Goal: Task Accomplishment & Management: Manage account settings

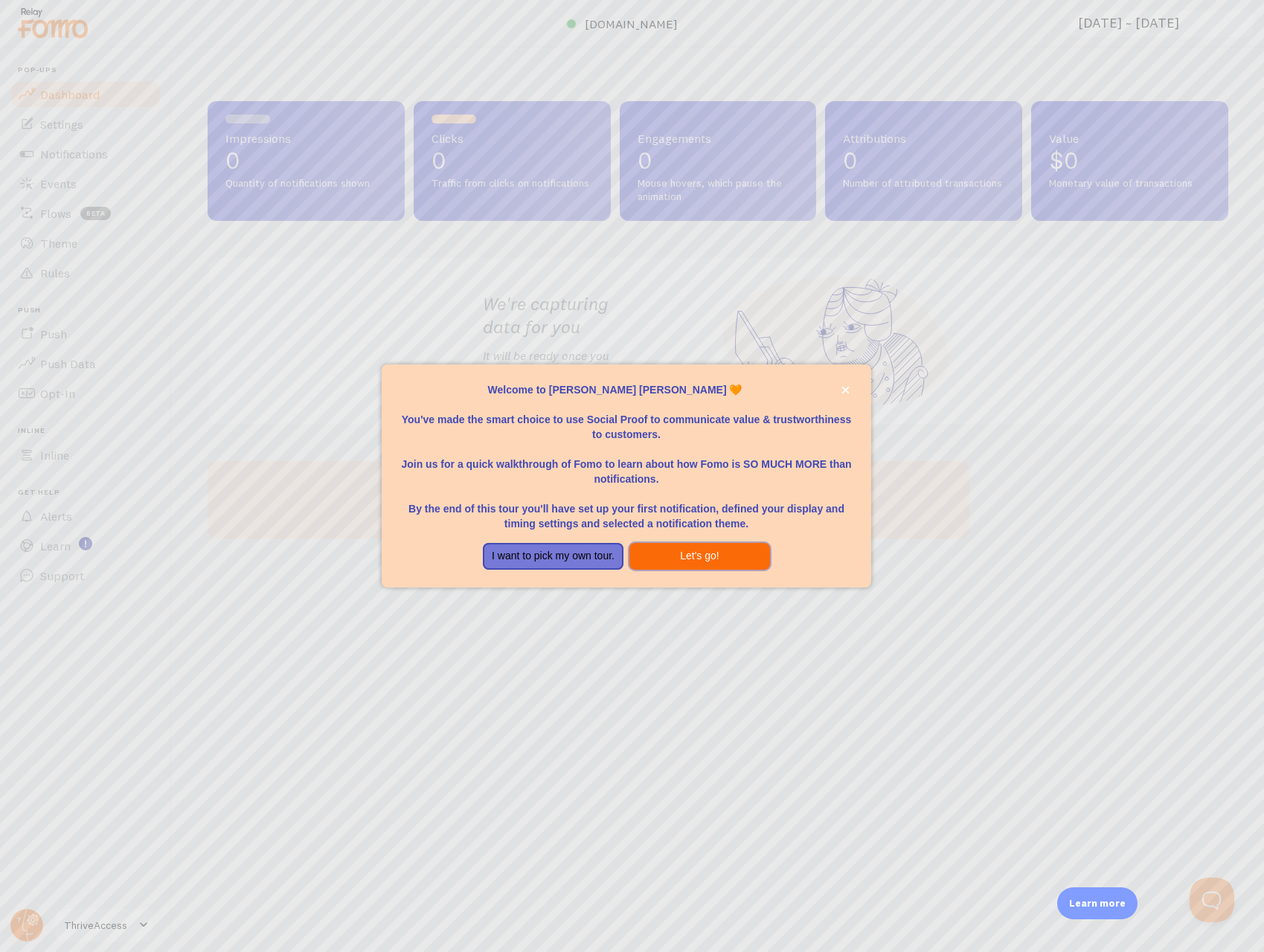
click at [669, 557] on button "Let's go!" at bounding box center [700, 557] width 141 height 27
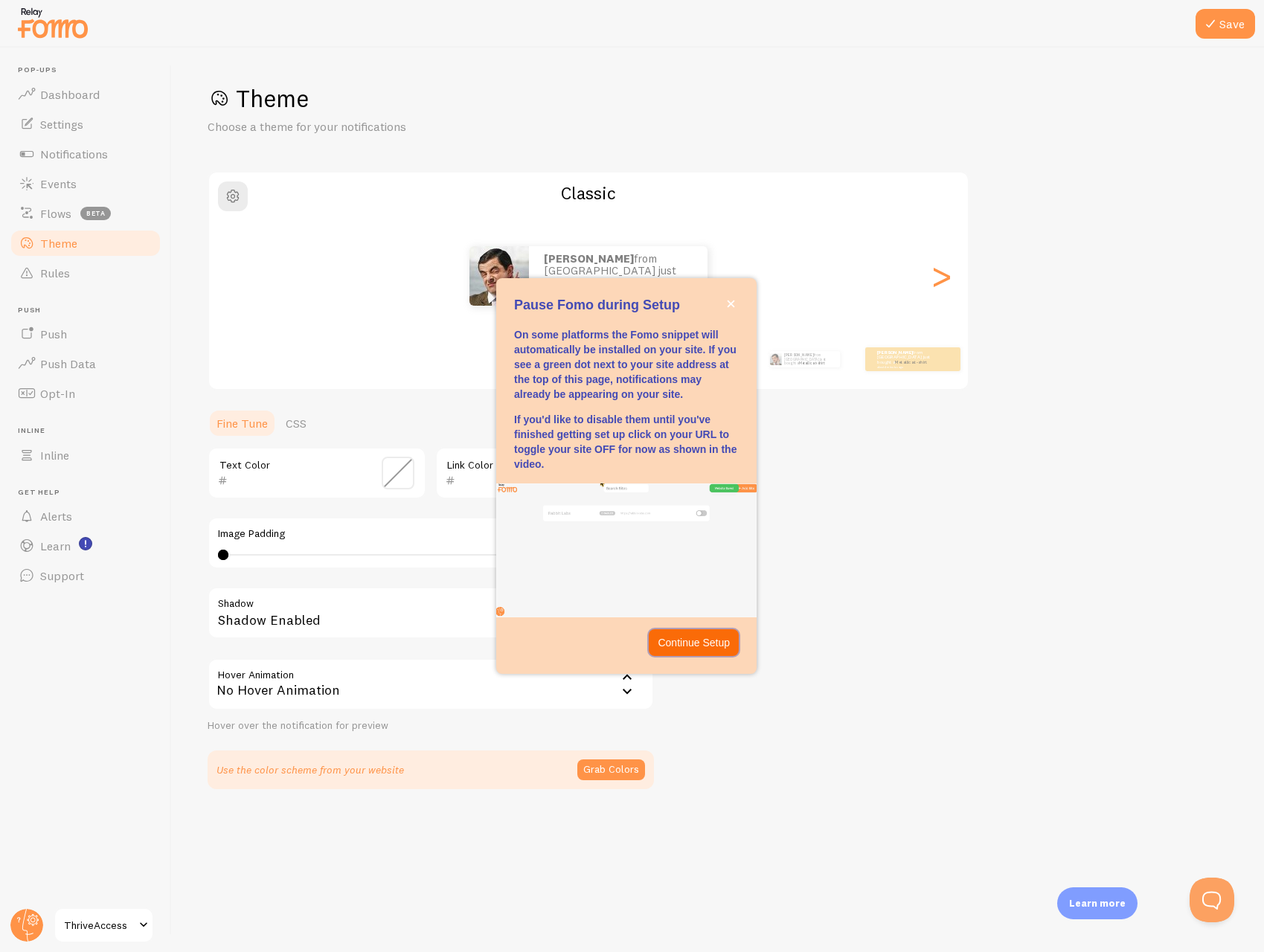
click at [674, 647] on p "Continue Setup" at bounding box center [693, 643] width 72 height 15
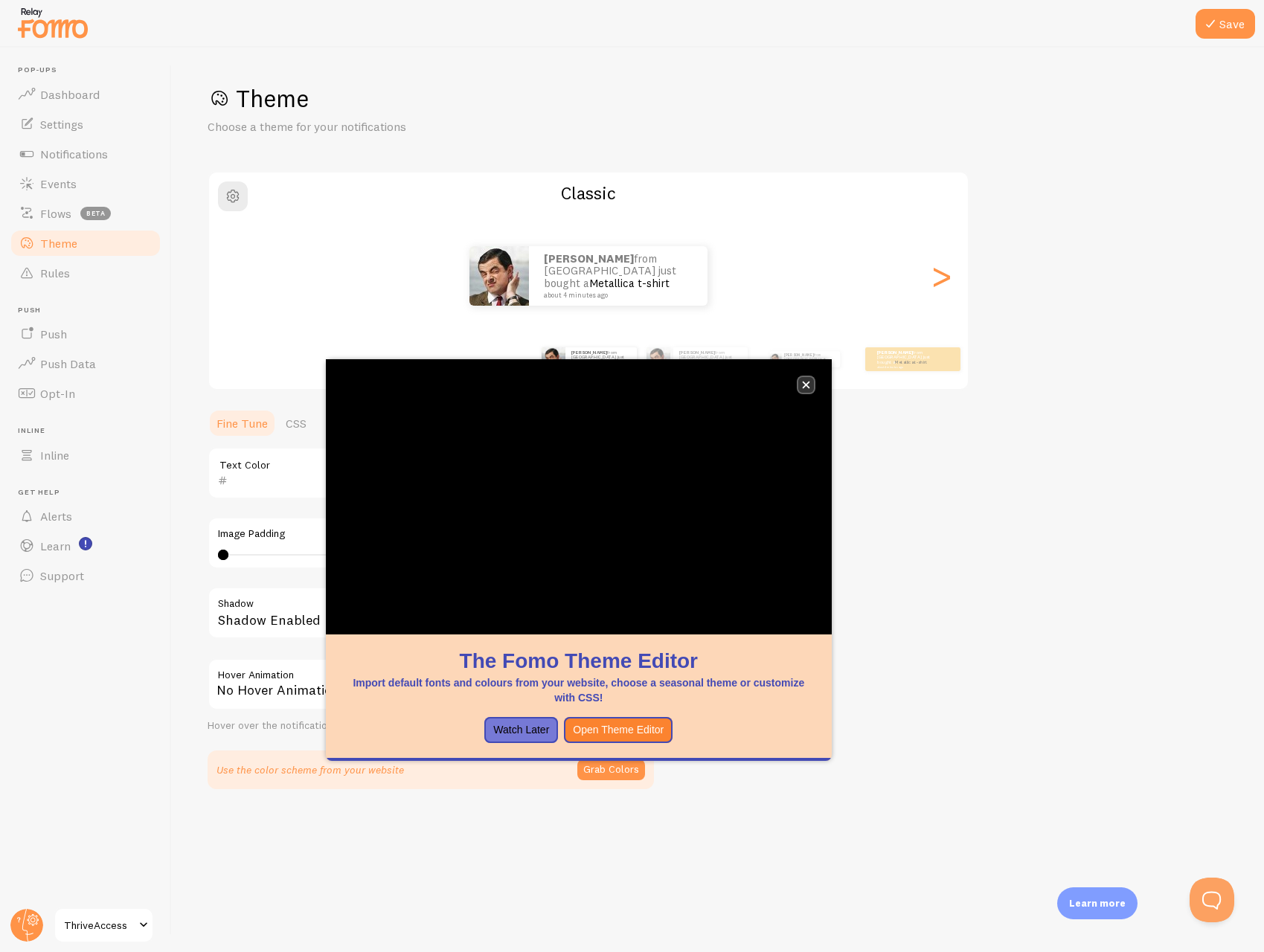
click at [809, 386] on icon "close," at bounding box center [806, 385] width 8 height 8
click at [806, 384] on icon "close," at bounding box center [805, 385] width 8 height 8
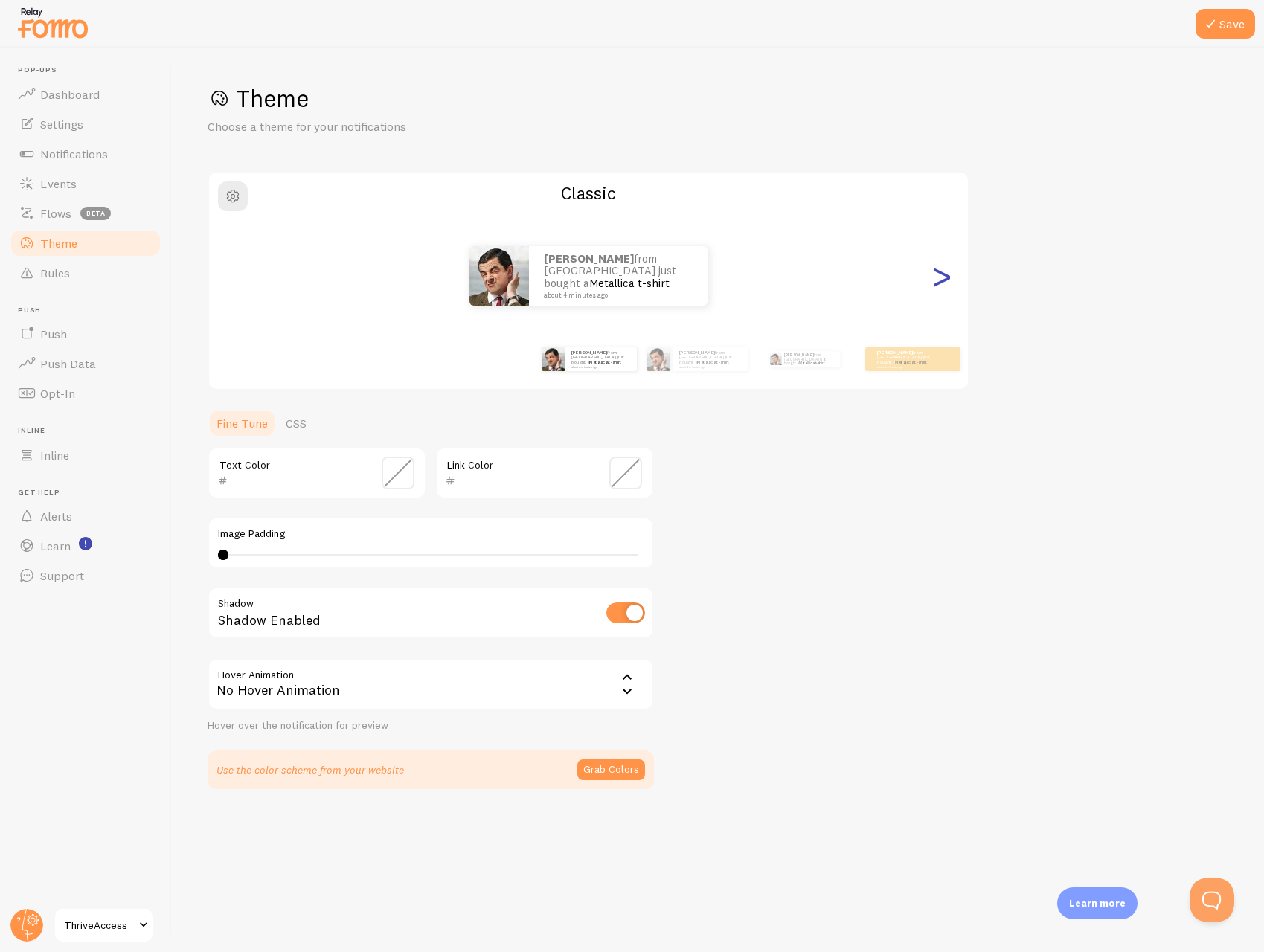
click at [947, 280] on div ">" at bounding box center [941, 276] width 18 height 107
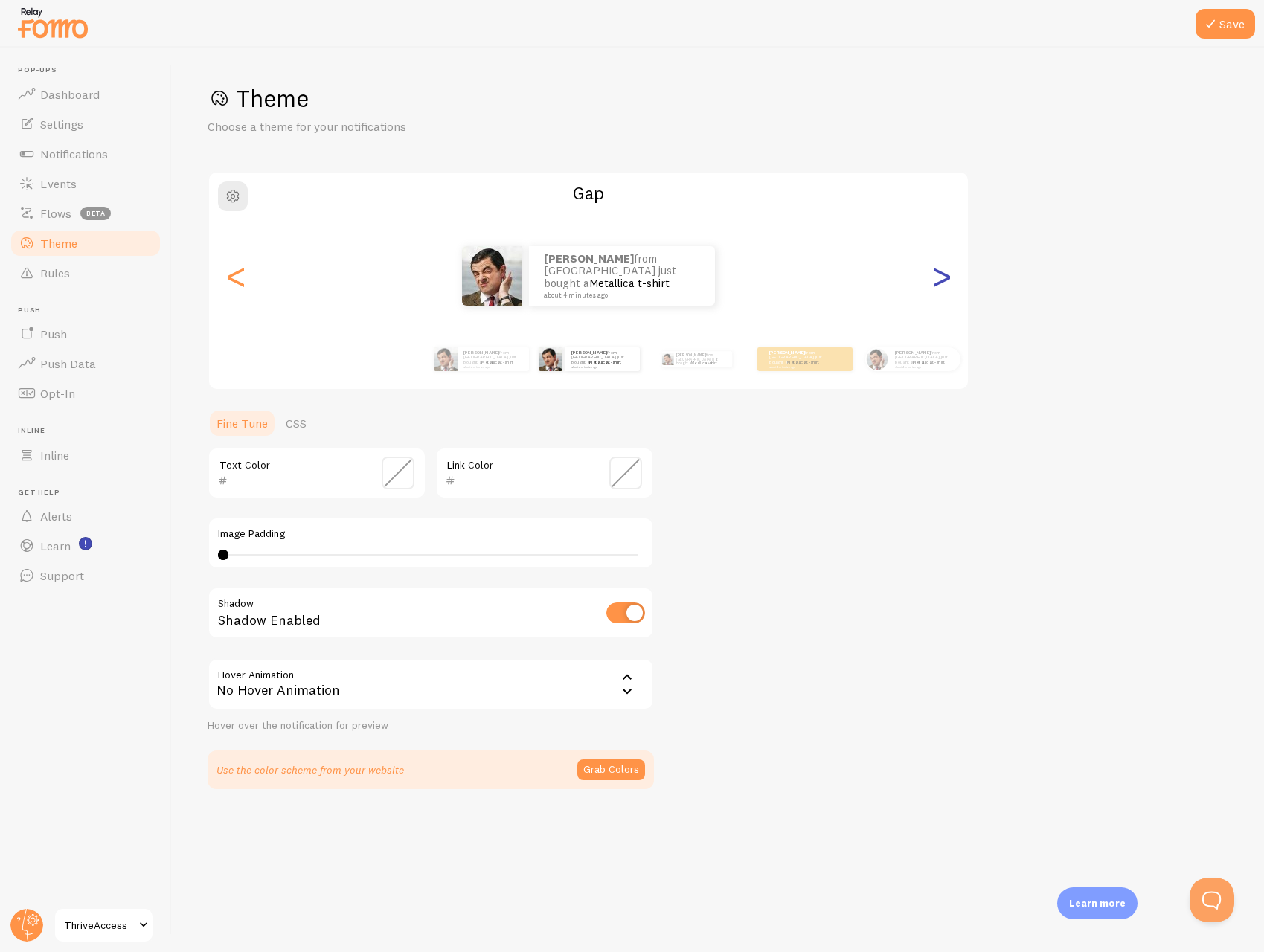
click at [947, 280] on div ">" at bounding box center [941, 276] width 18 height 107
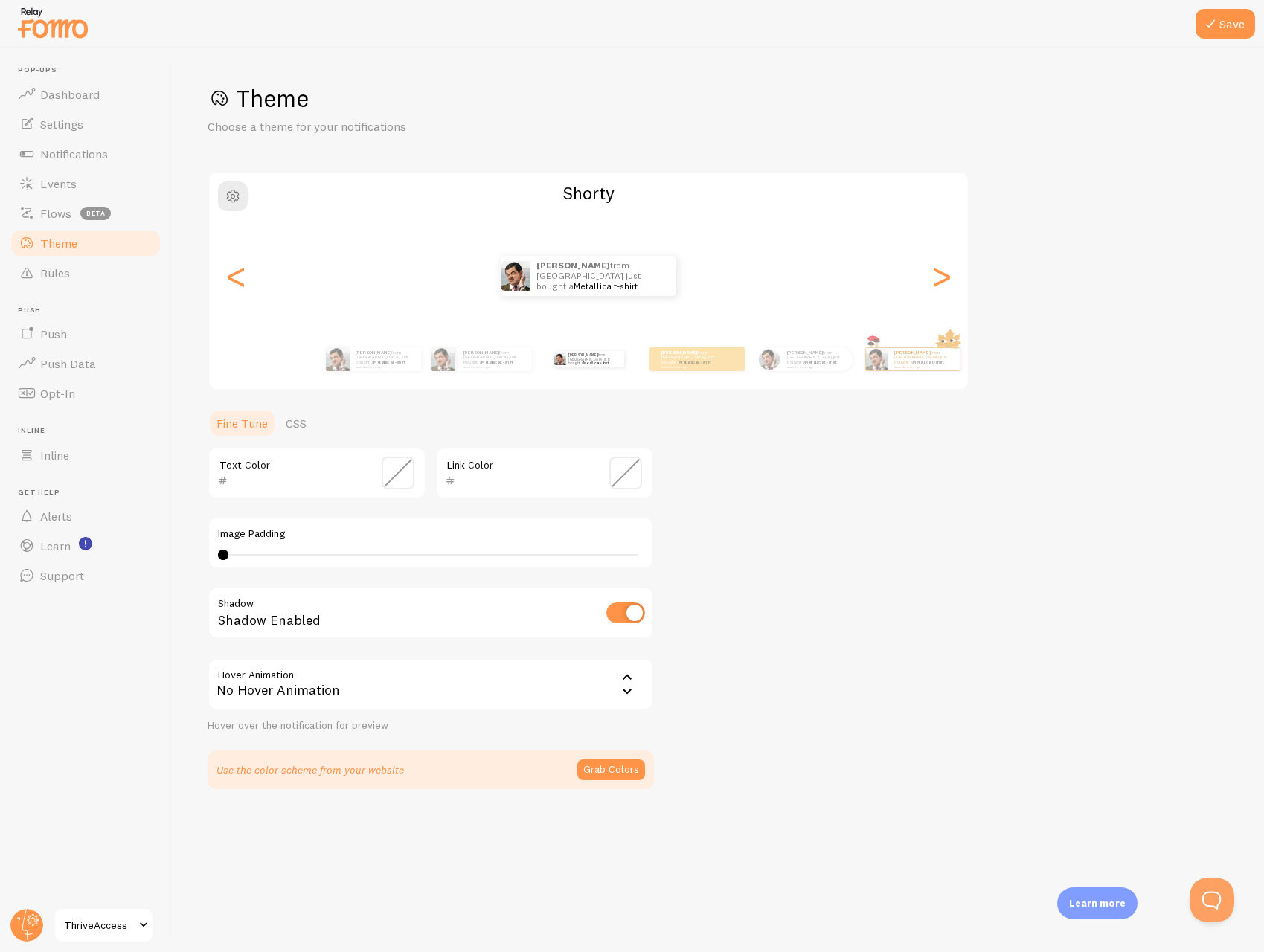
click at [781, 259] on div "[PERSON_NAME] from [GEOGRAPHIC_DATA] just bought a Metallica t-shirt about 4 mi…" at bounding box center [588, 276] width 759 height 107
click at [1214, 27] on icon at bounding box center [1210, 24] width 18 height 18
click at [940, 275] on div ">" at bounding box center [941, 276] width 18 height 107
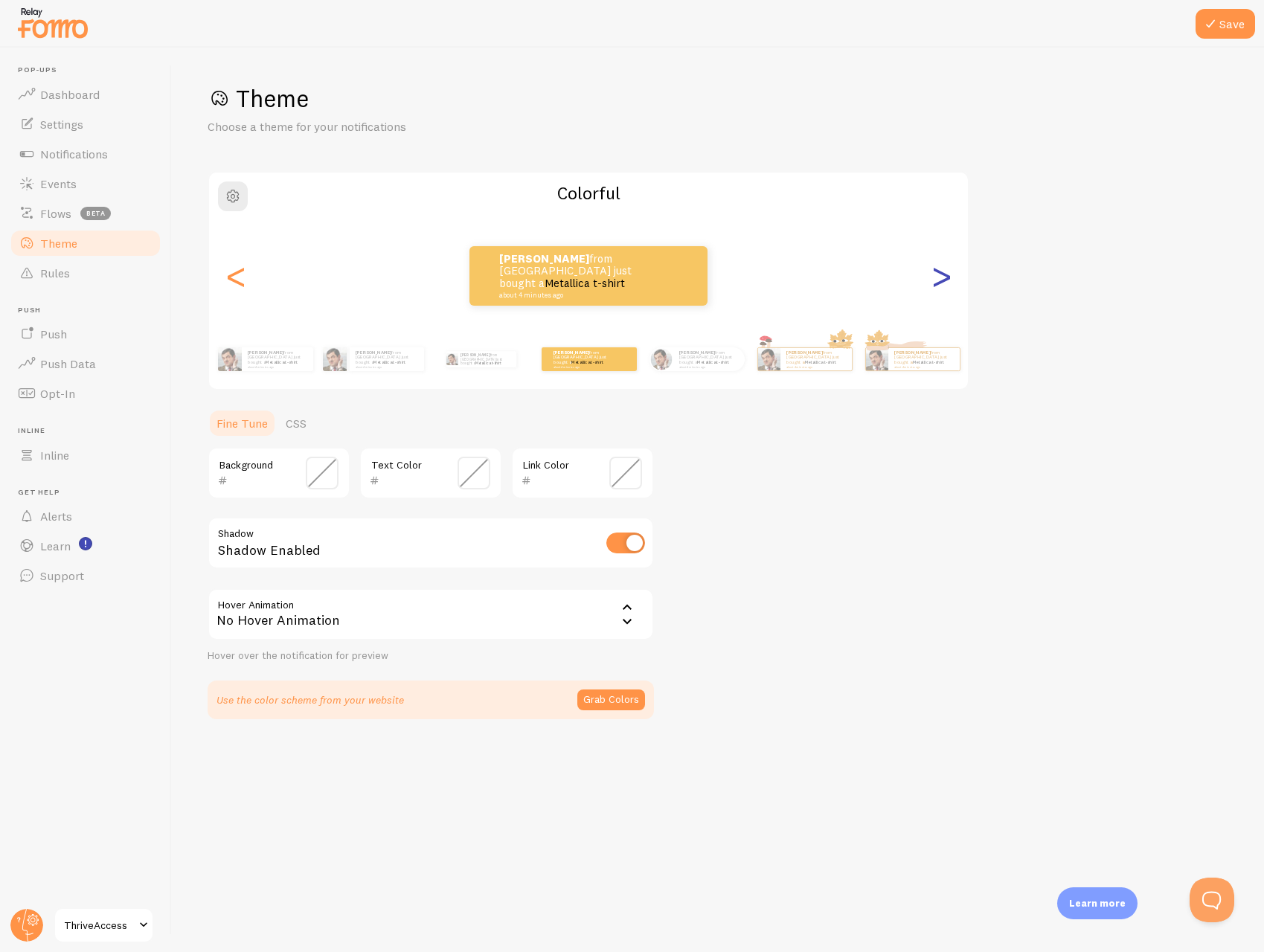
click at [941, 273] on div ">" at bounding box center [941, 276] width 18 height 107
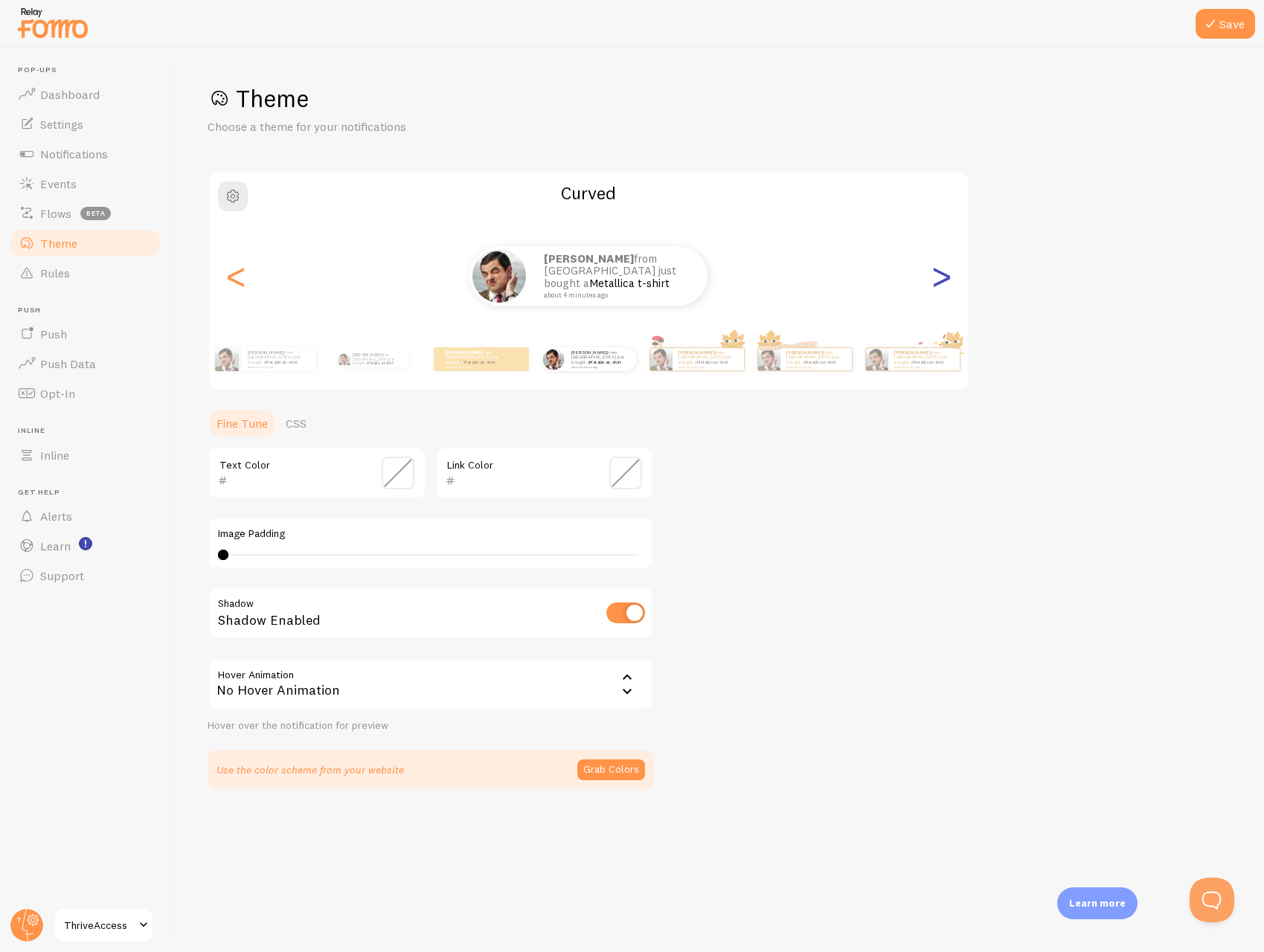
click at [941, 273] on div ">" at bounding box center [941, 276] width 18 height 107
type input "0"
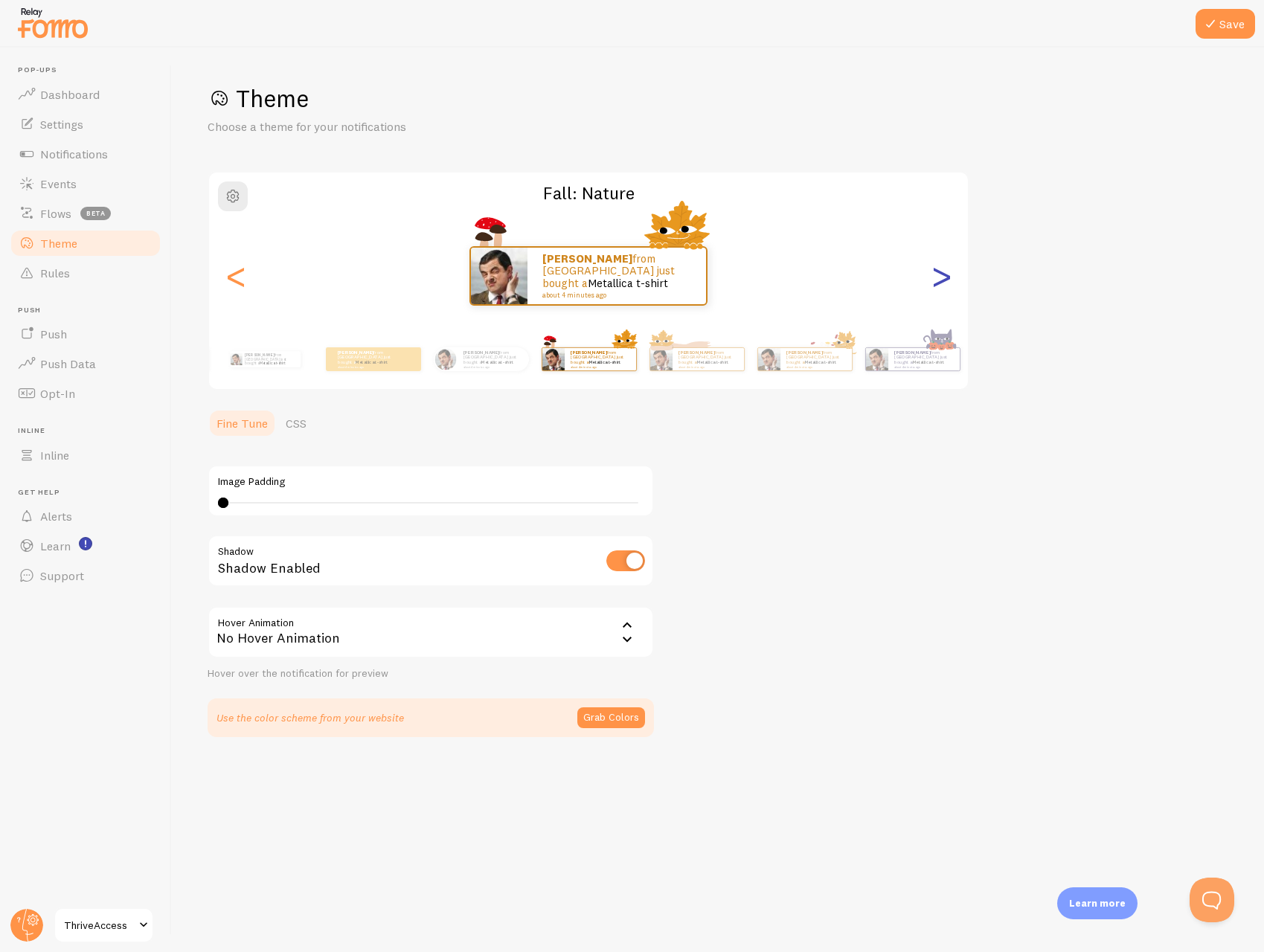
click at [941, 273] on div ">" at bounding box center [941, 276] width 18 height 107
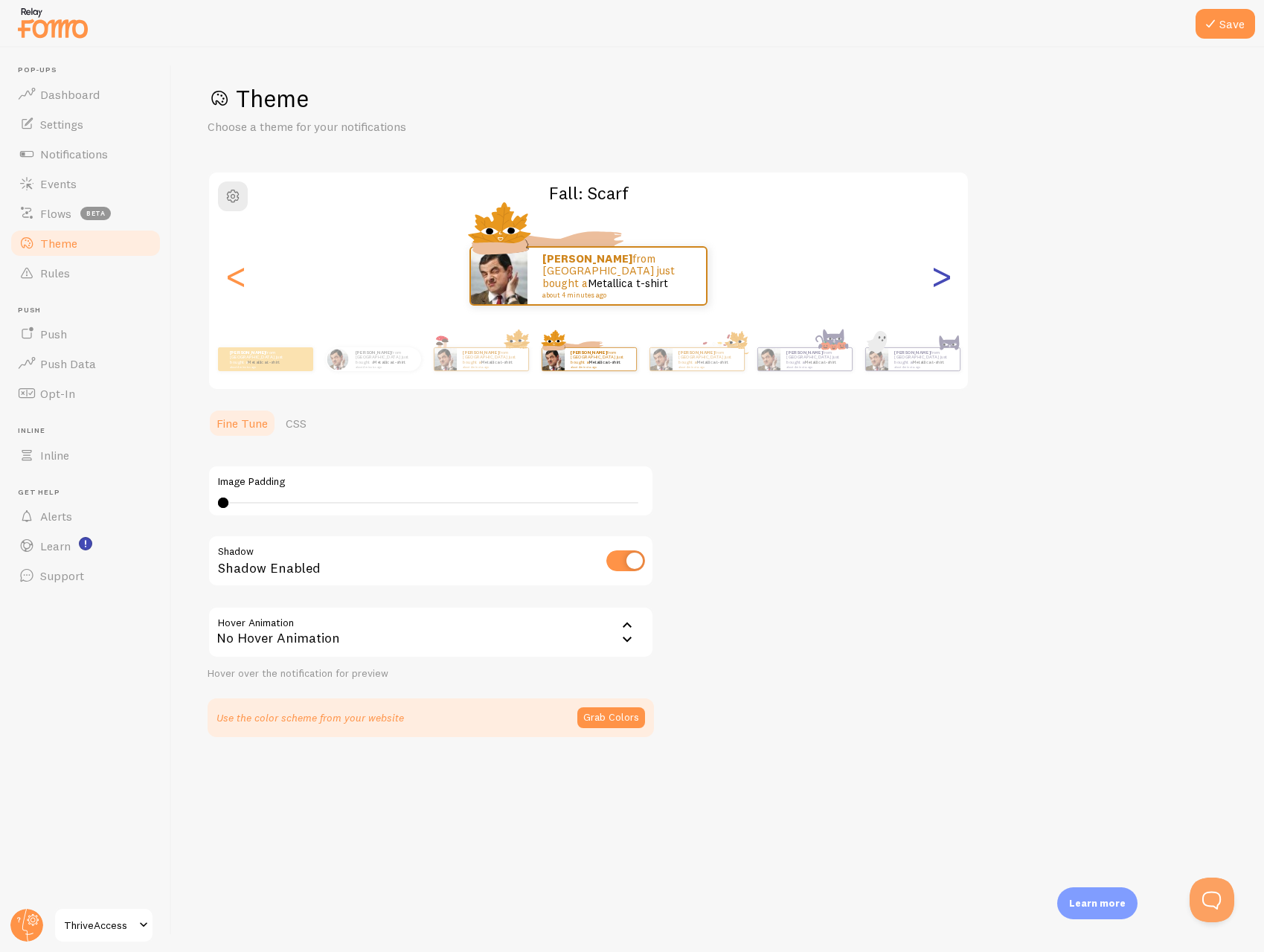
click at [941, 273] on div ">" at bounding box center [941, 276] width 18 height 107
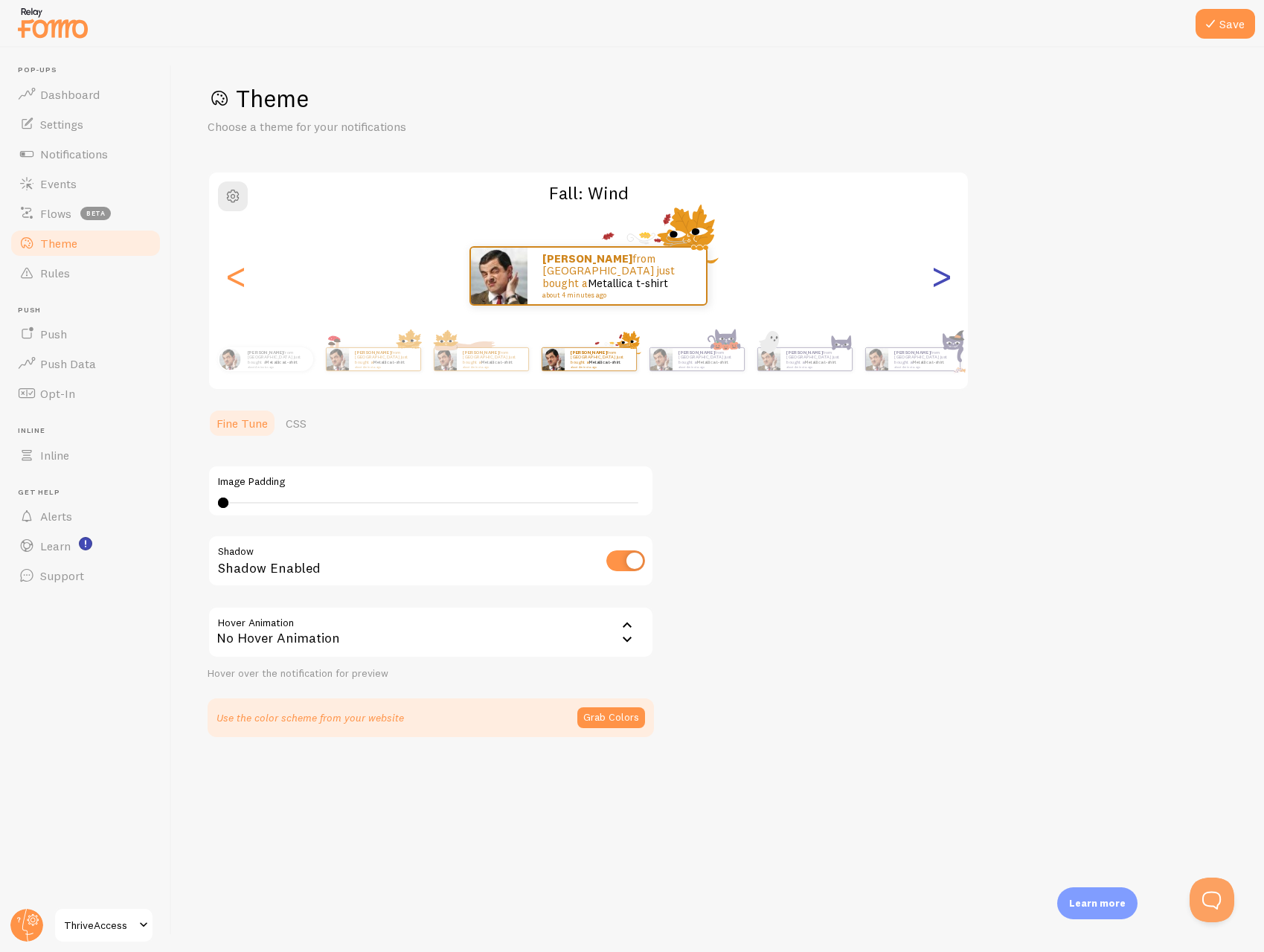
click at [941, 273] on div ">" at bounding box center [941, 276] width 18 height 107
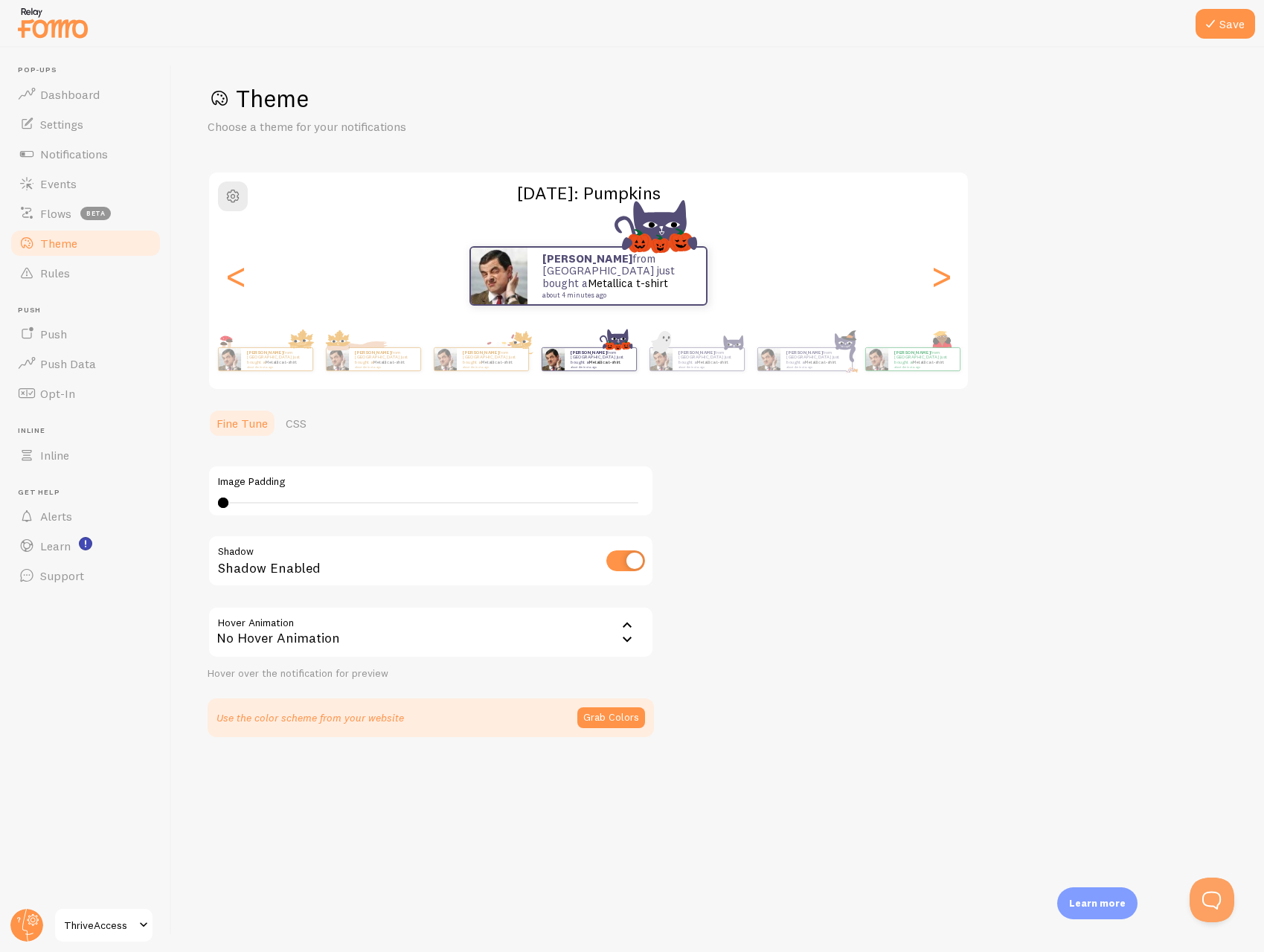
click at [214, 279] on div "[PERSON_NAME] from [GEOGRAPHIC_DATA] just bought a Metallica t-shirt about 4 mi…" at bounding box center [588, 276] width 759 height 59
click at [222, 279] on div "[PERSON_NAME] from [GEOGRAPHIC_DATA] just bought a Metallica t-shirt about 4 mi…" at bounding box center [588, 276] width 759 height 59
click at [229, 279] on div "<" at bounding box center [235, 276] width 18 height 107
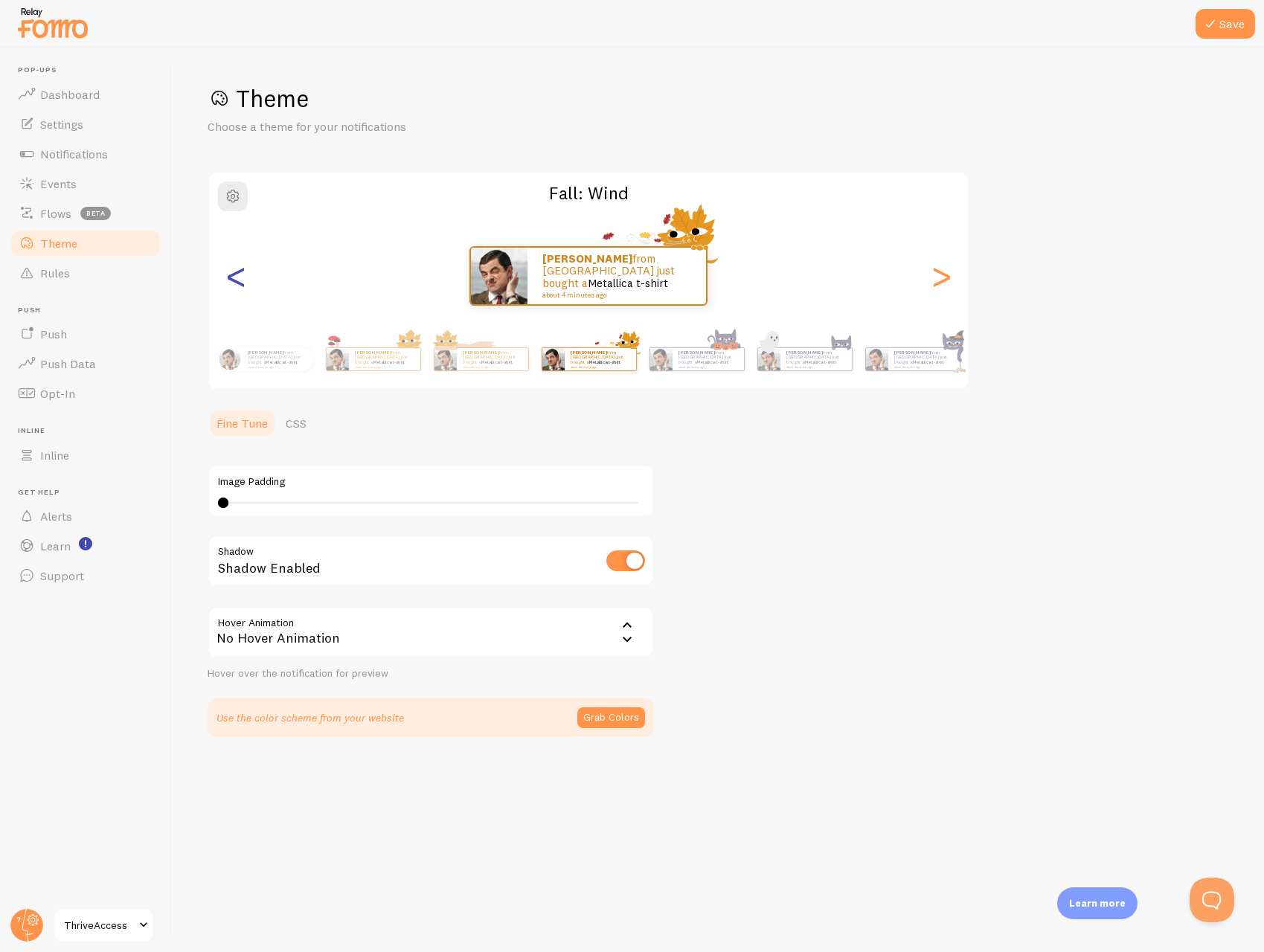
click at [229, 279] on div "<" at bounding box center [235, 276] width 18 height 107
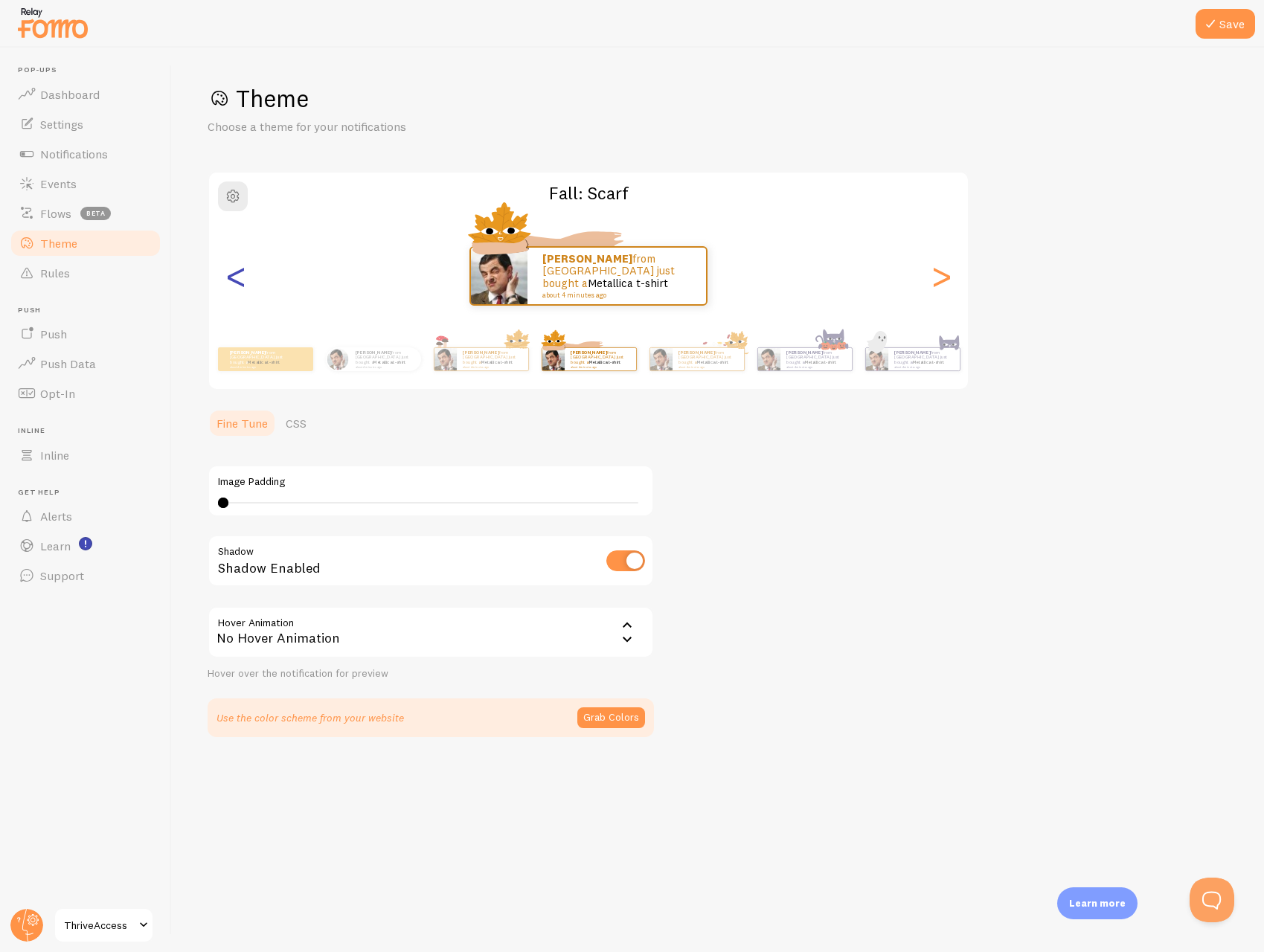
click at [229, 279] on div "<" at bounding box center [235, 276] width 18 height 107
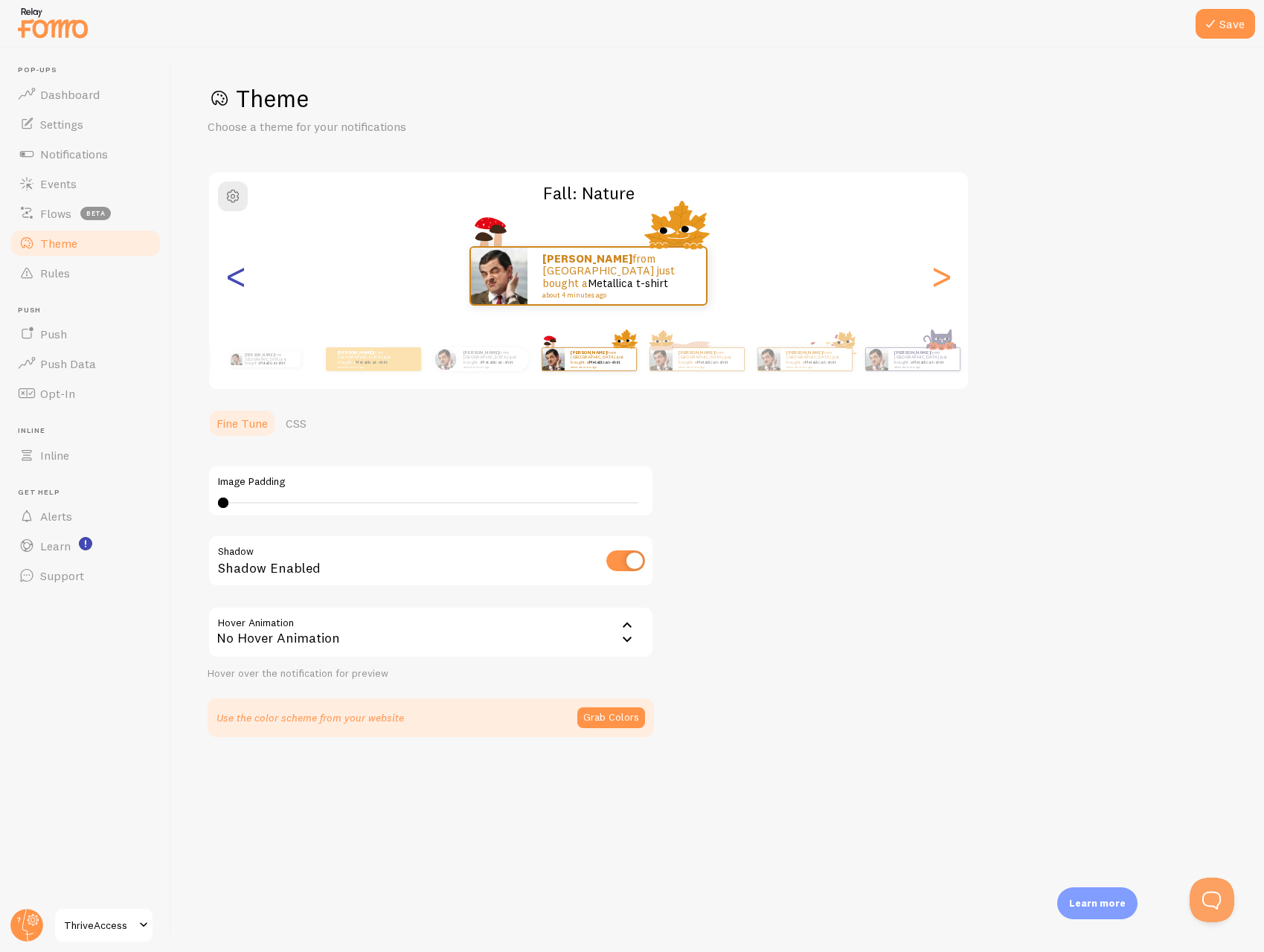
click at [229, 279] on div "<" at bounding box center [235, 276] width 18 height 107
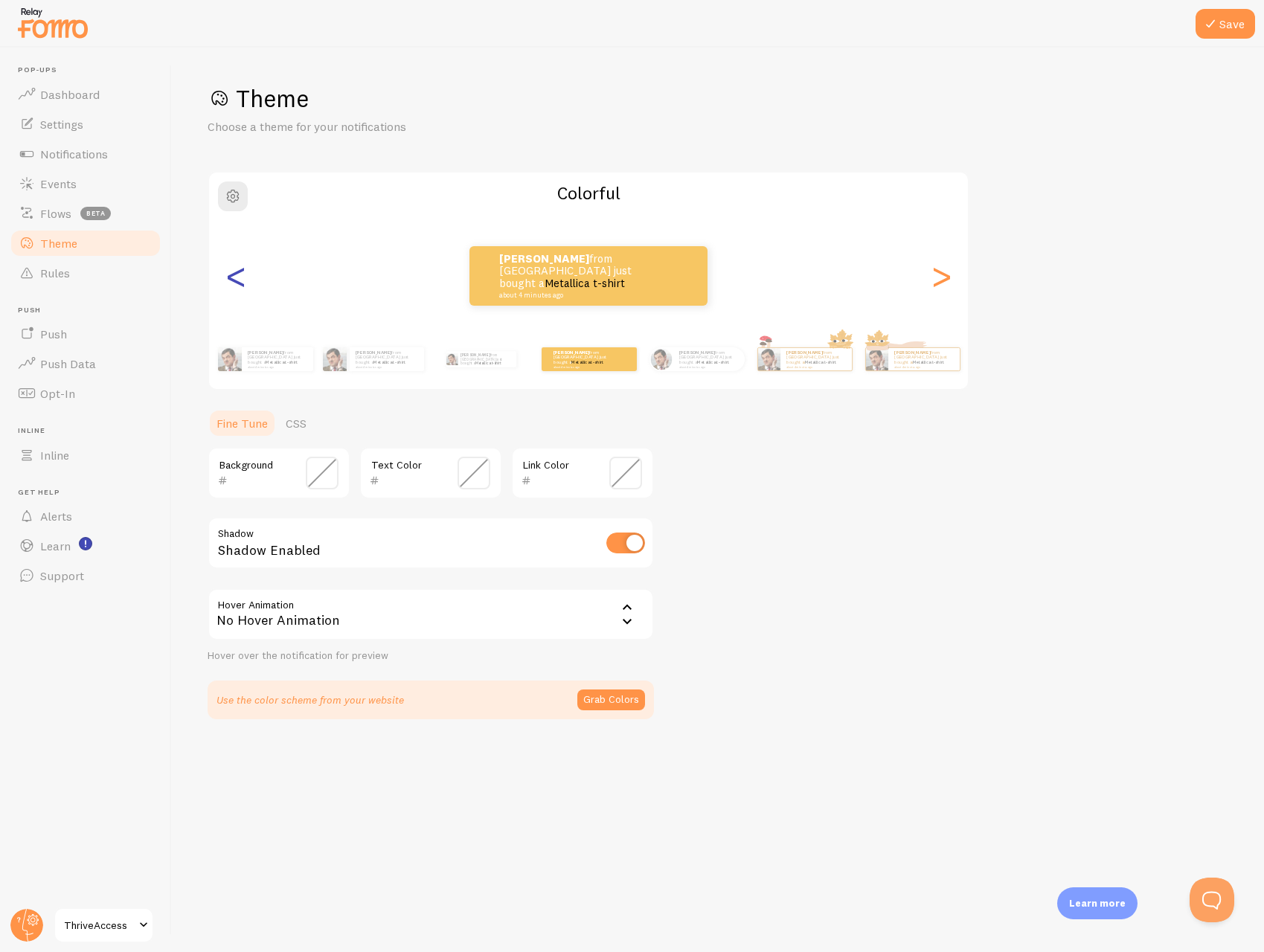
click at [229, 279] on div "<" at bounding box center [235, 276] width 18 height 107
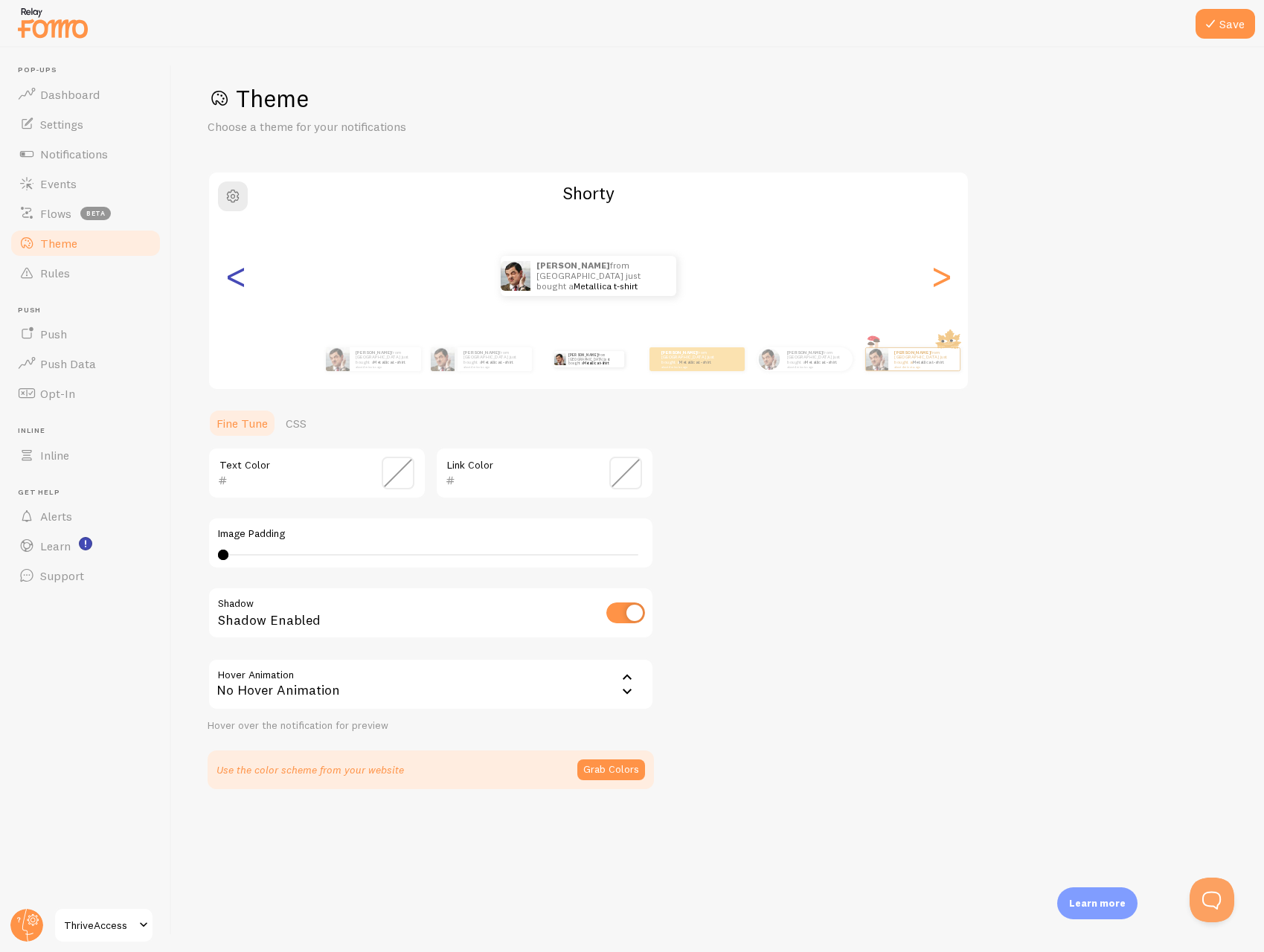
click at [229, 279] on div "<" at bounding box center [235, 276] width 18 height 107
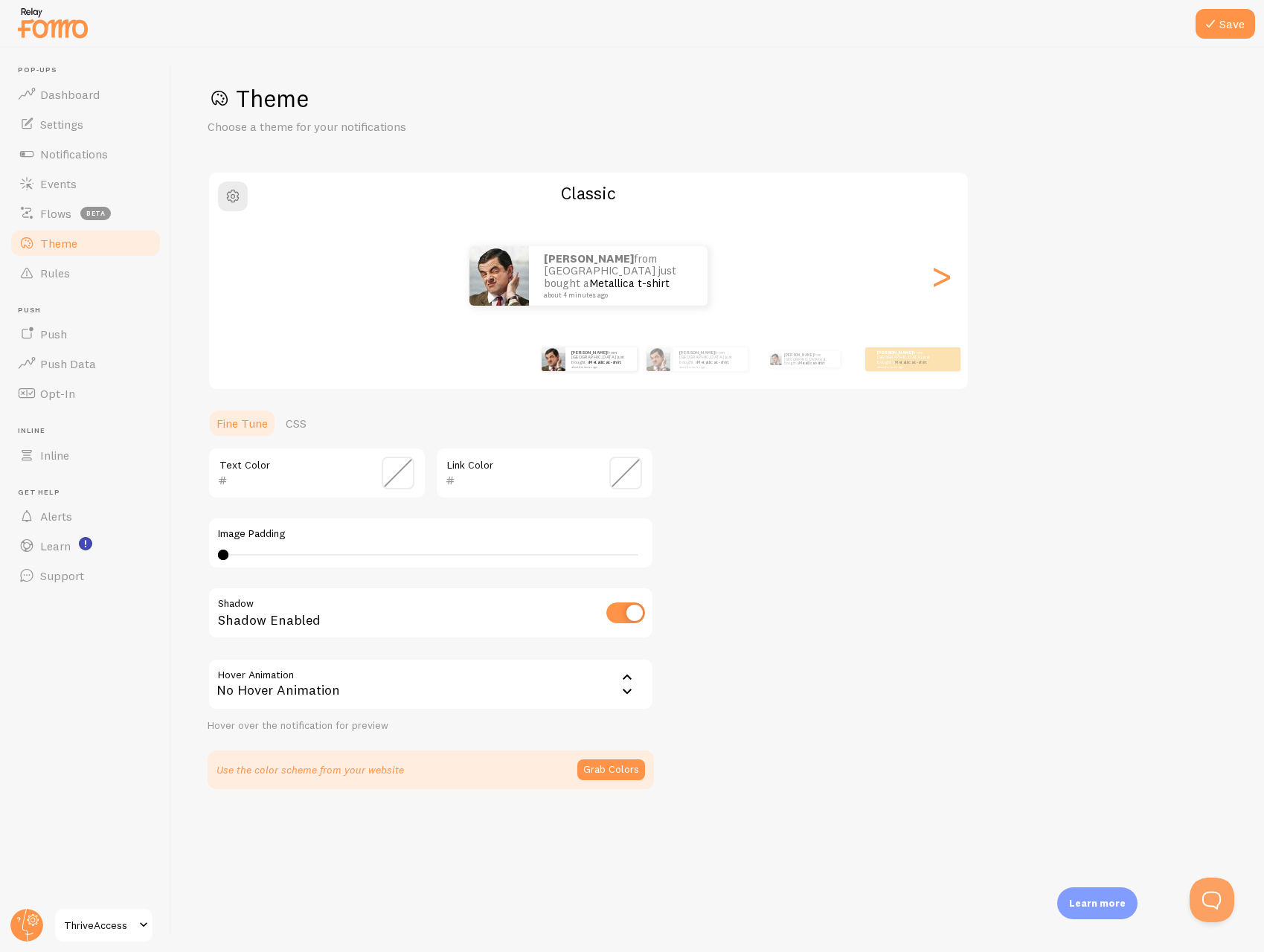
click at [229, 279] on div "<" at bounding box center [235, 276] width 18 height 107
click at [229, 279] on div "[PERSON_NAME] from [GEOGRAPHIC_DATA] just bought a Metallica t-shirt about 4 mi…" at bounding box center [588, 276] width 759 height 59
click at [606, 283] on link "Metallica t-shirt" at bounding box center [629, 283] width 80 height 14
click at [1236, 34] on button "Save" at bounding box center [1225, 24] width 59 height 30
click at [943, 282] on div ">" at bounding box center [941, 276] width 18 height 107
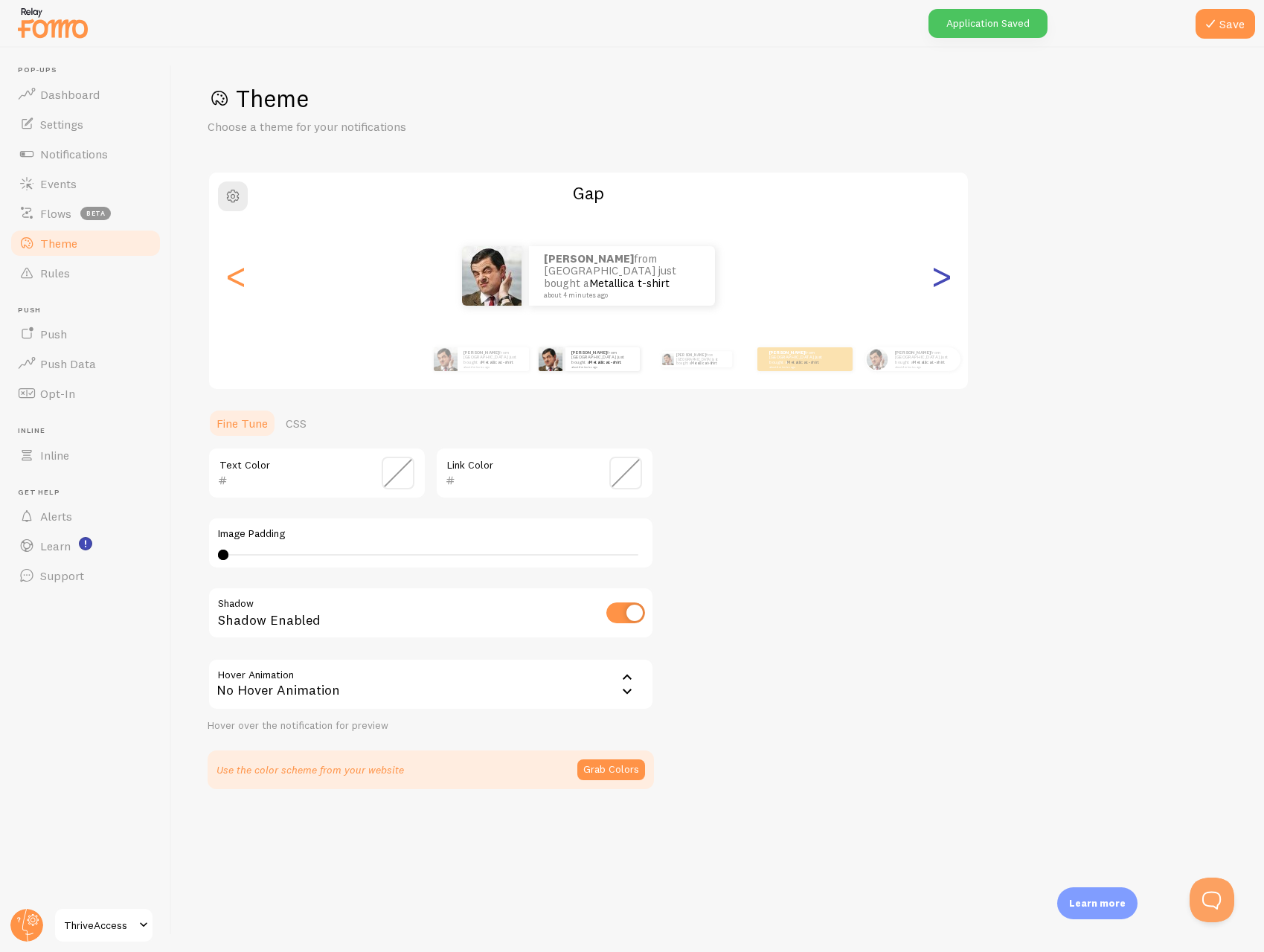
click at [943, 282] on div ">" at bounding box center [941, 276] width 18 height 107
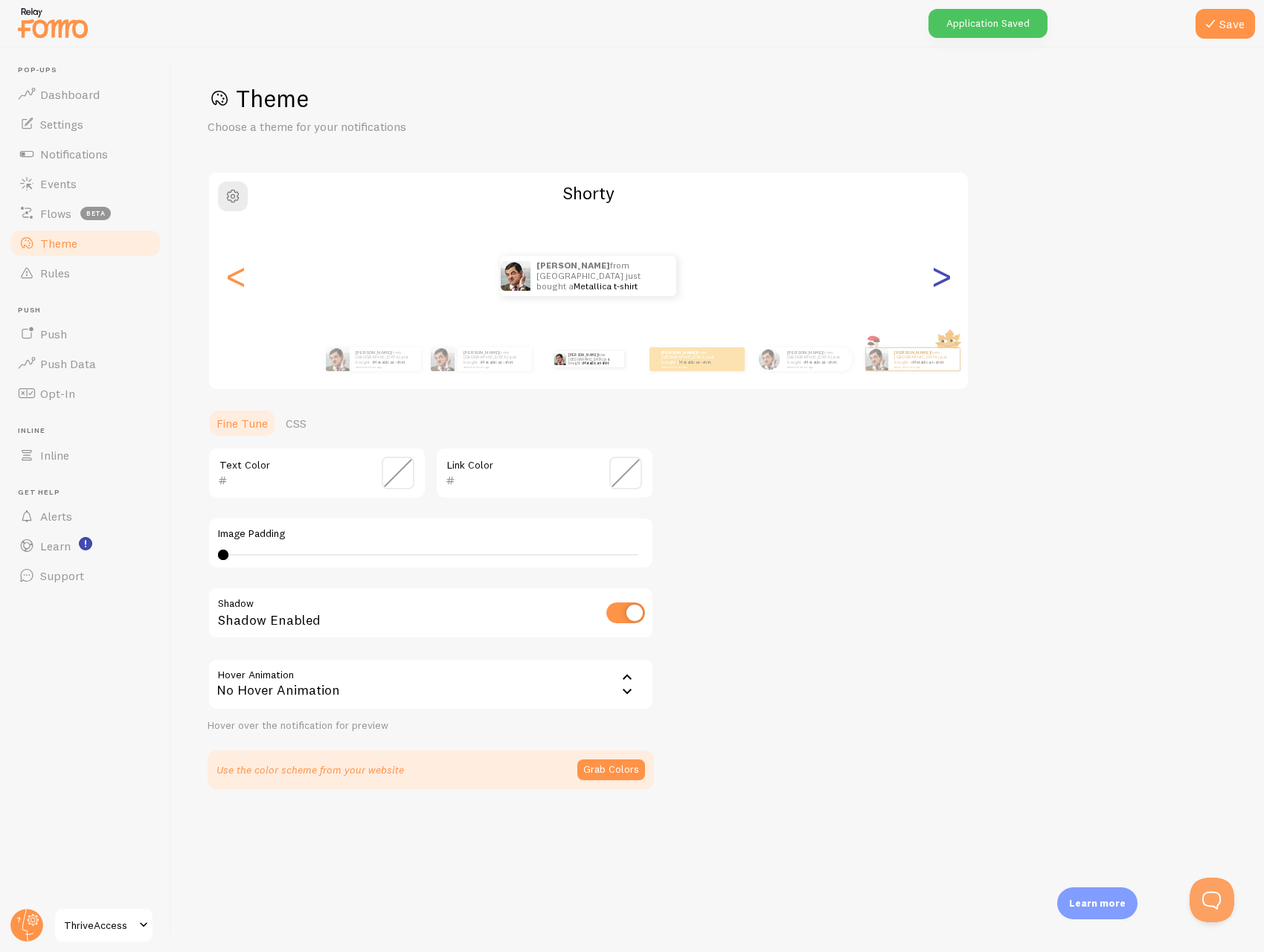
click at [943, 282] on div ">" at bounding box center [941, 276] width 18 height 107
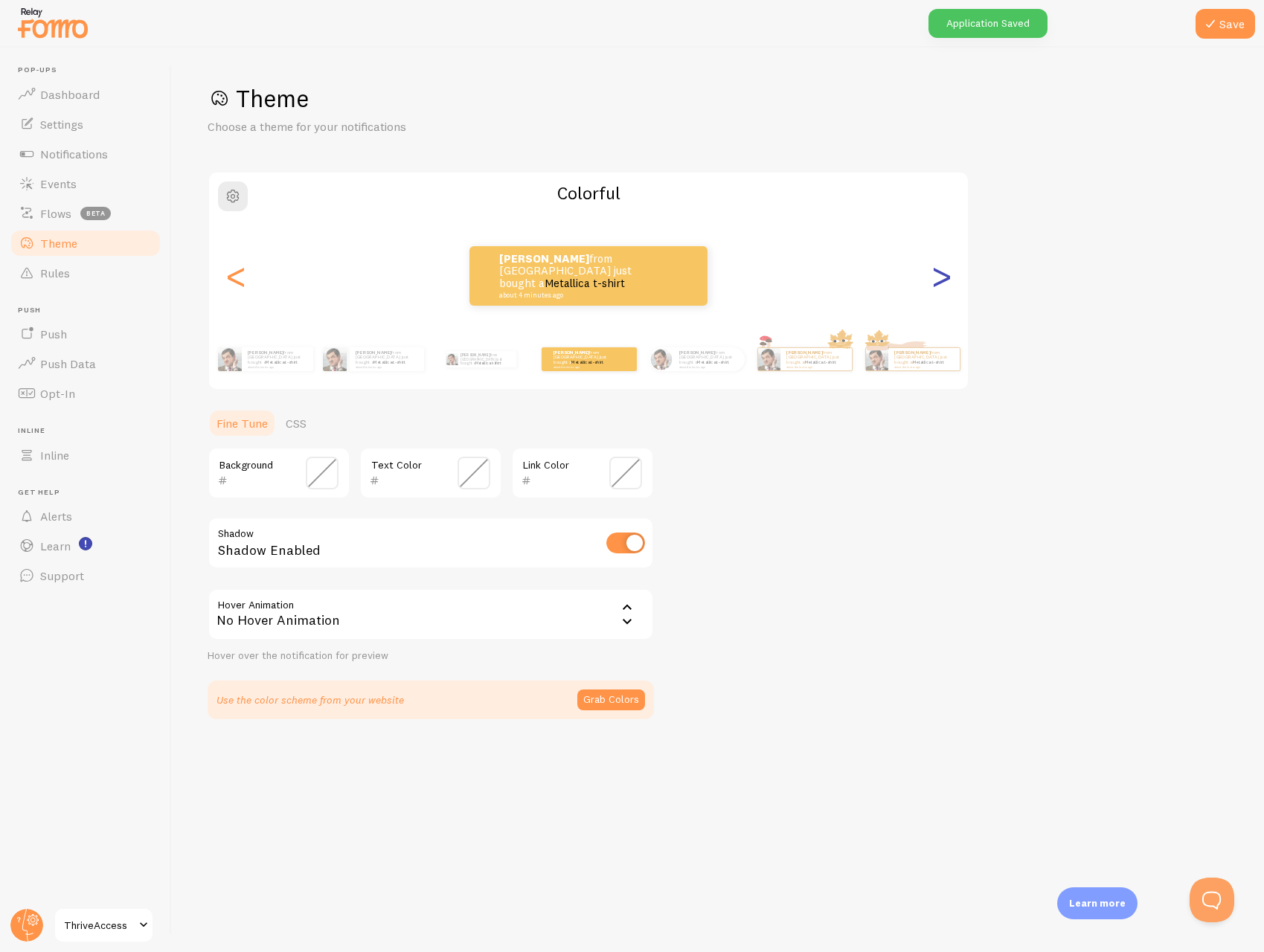
click at [943, 282] on div ">" at bounding box center [941, 276] width 18 height 107
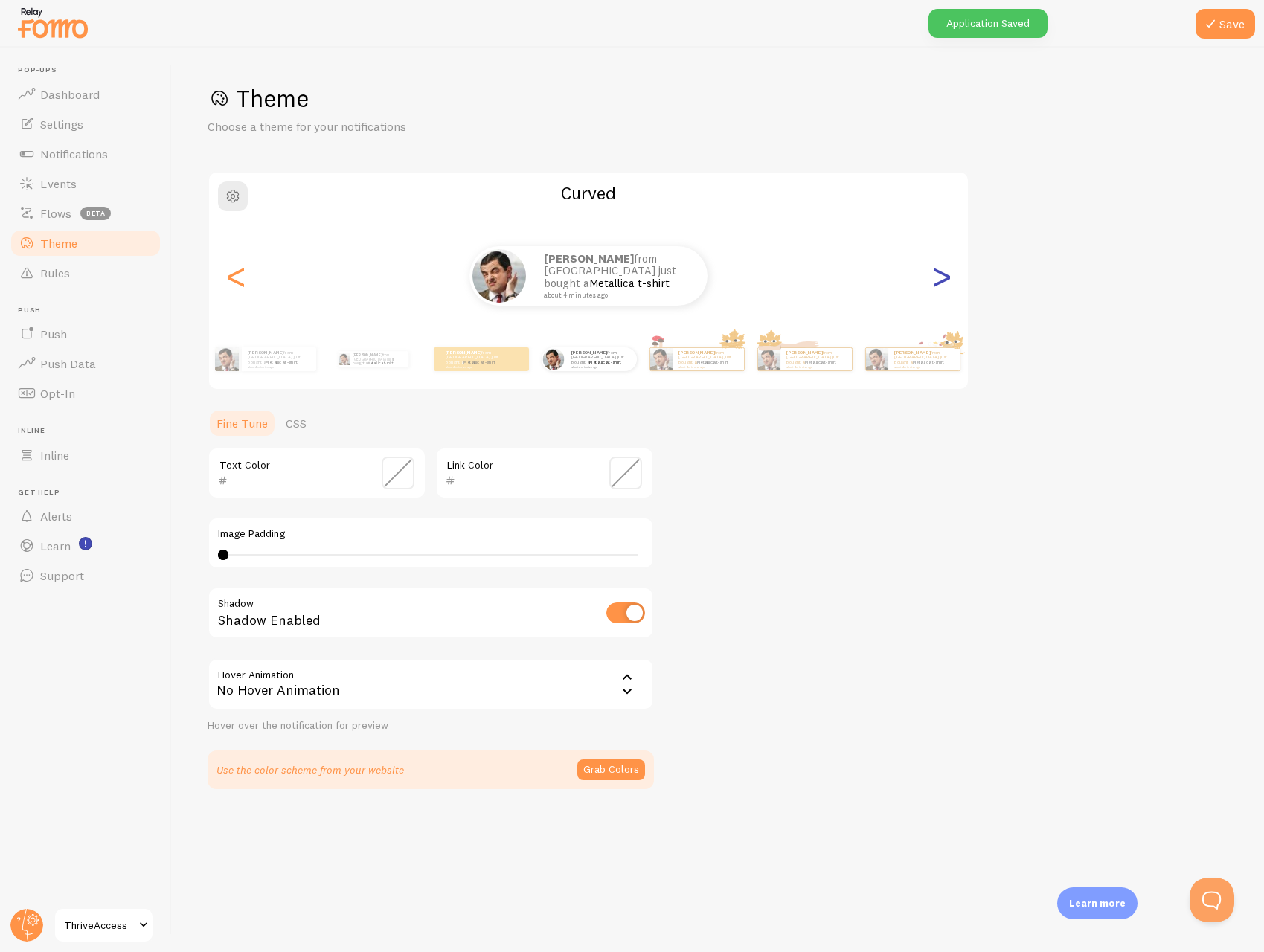
click at [943, 282] on div ">" at bounding box center [941, 276] width 18 height 107
type input "0"
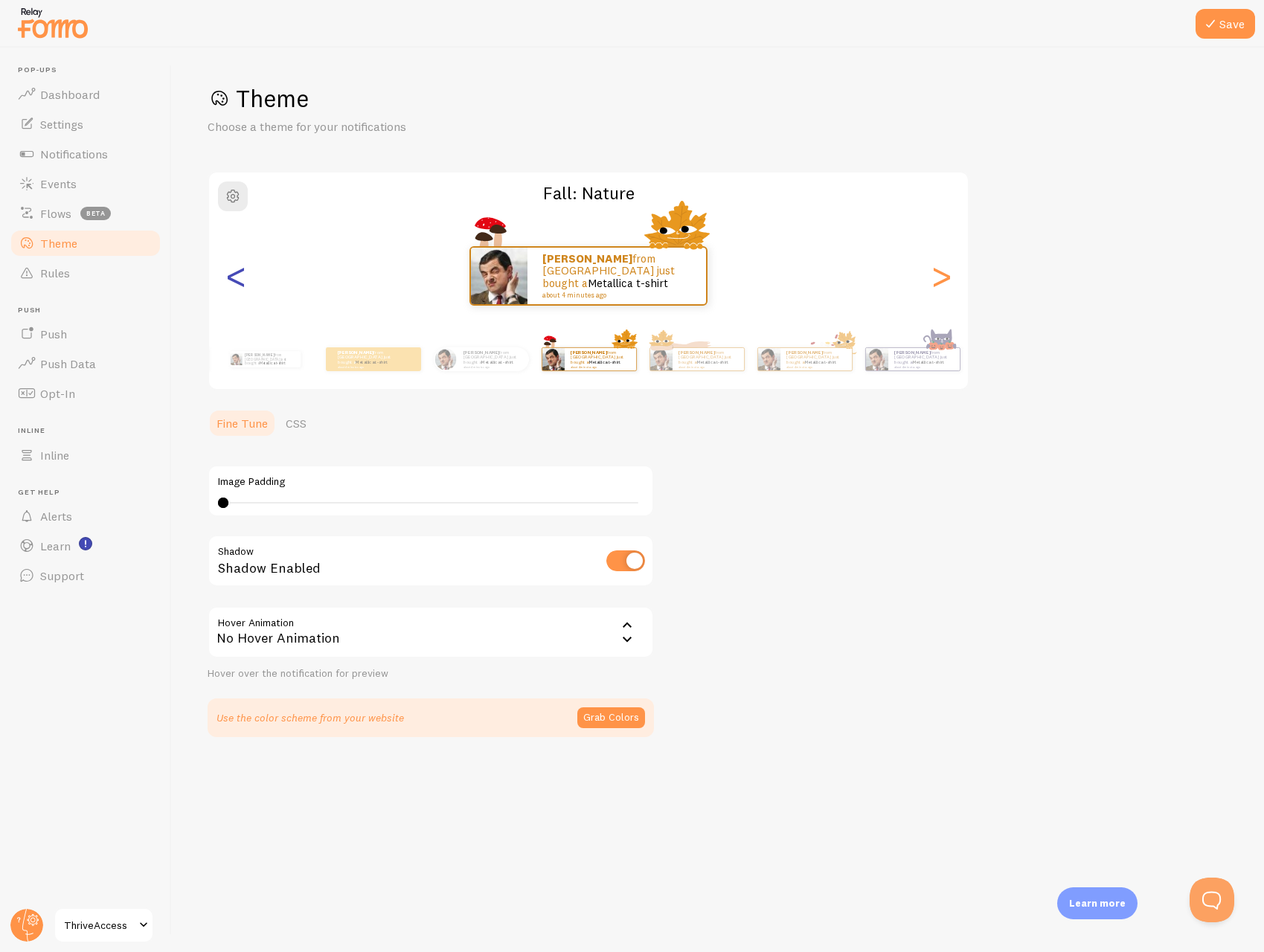
click at [242, 278] on div "<" at bounding box center [235, 276] width 18 height 107
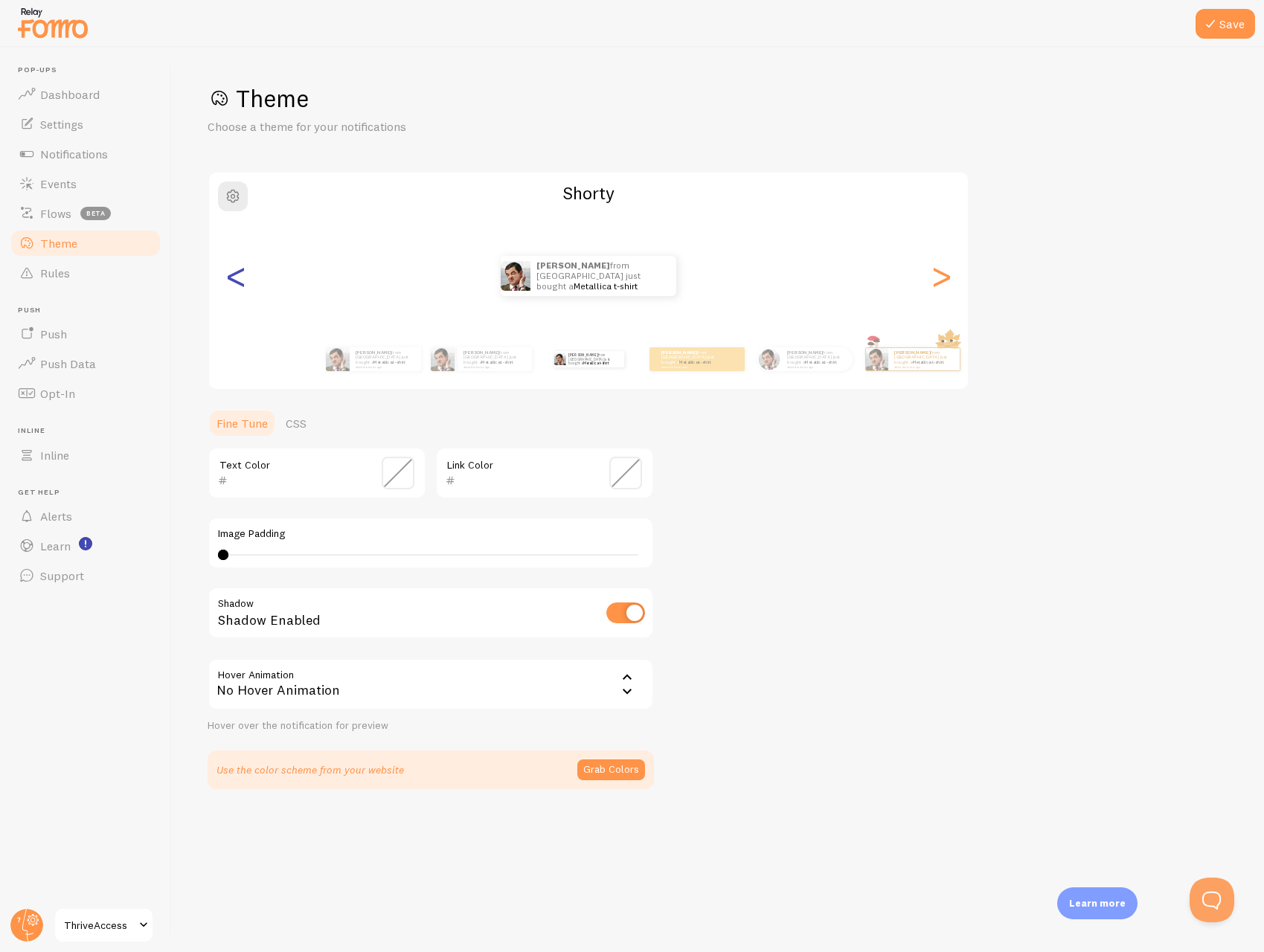
click at [242, 278] on div "<" at bounding box center [235, 276] width 18 height 107
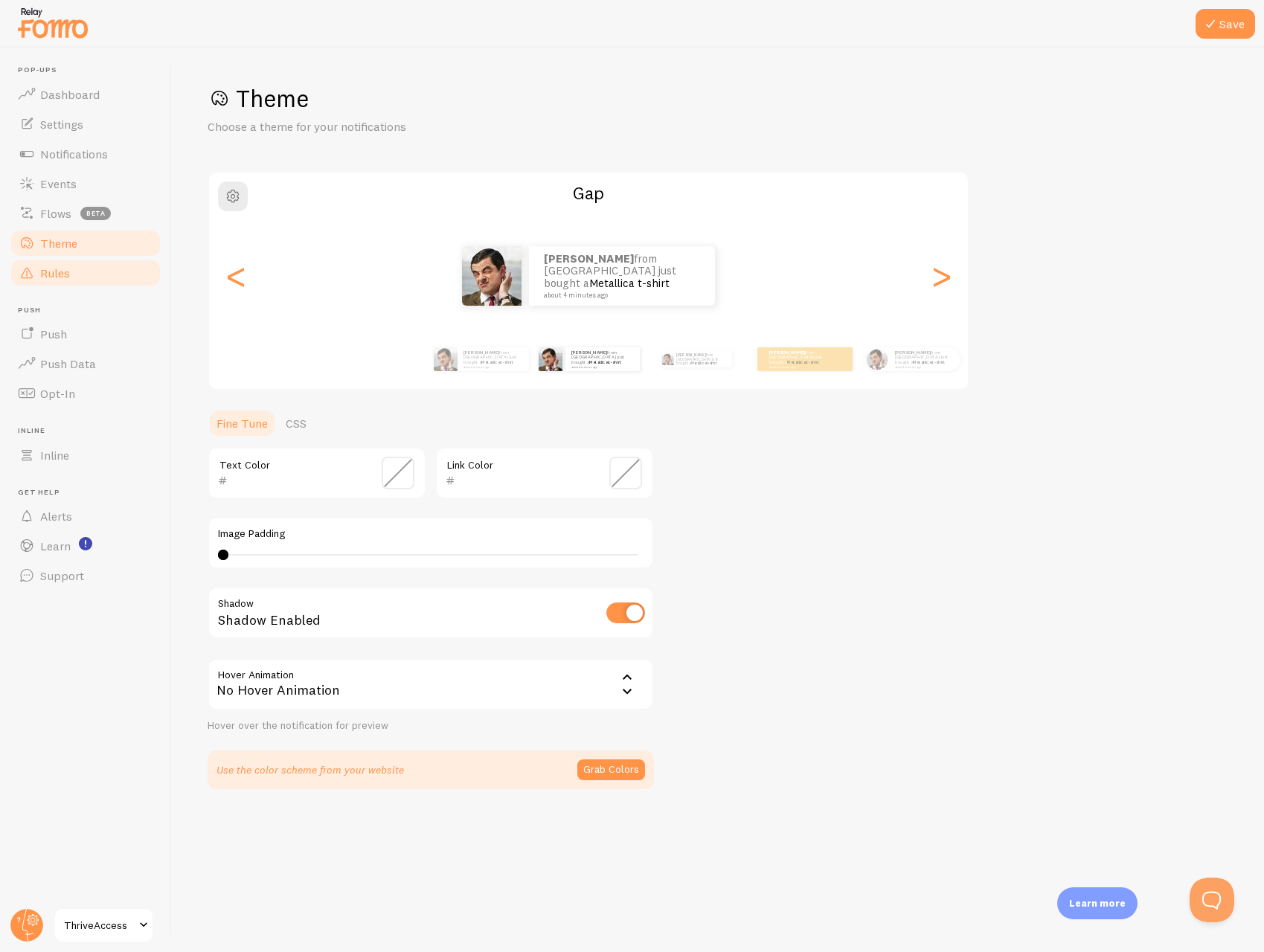
click at [53, 269] on span "Rules" at bounding box center [54, 273] width 30 height 15
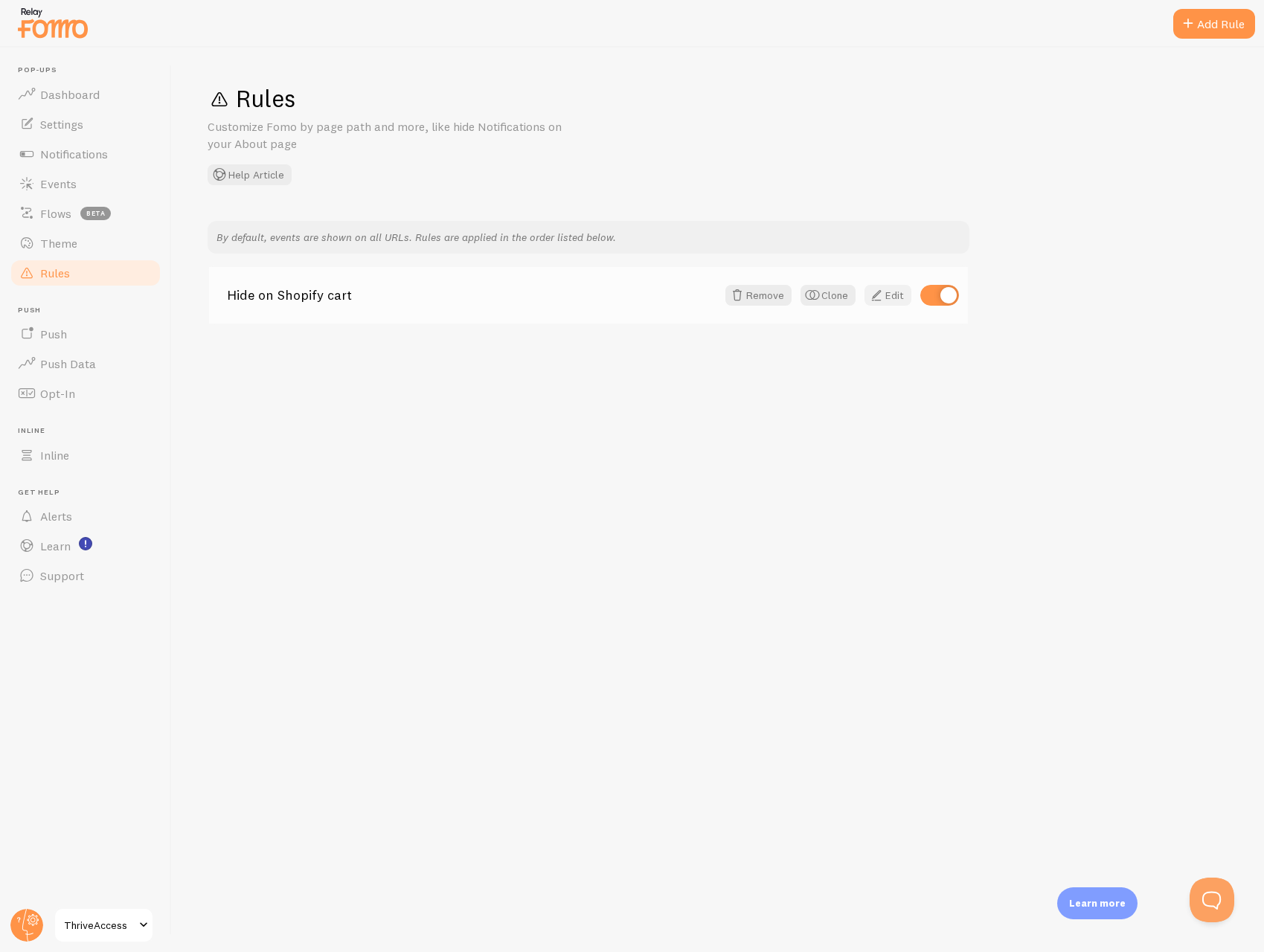
click at [898, 300] on link "Edit" at bounding box center [887, 295] width 47 height 21
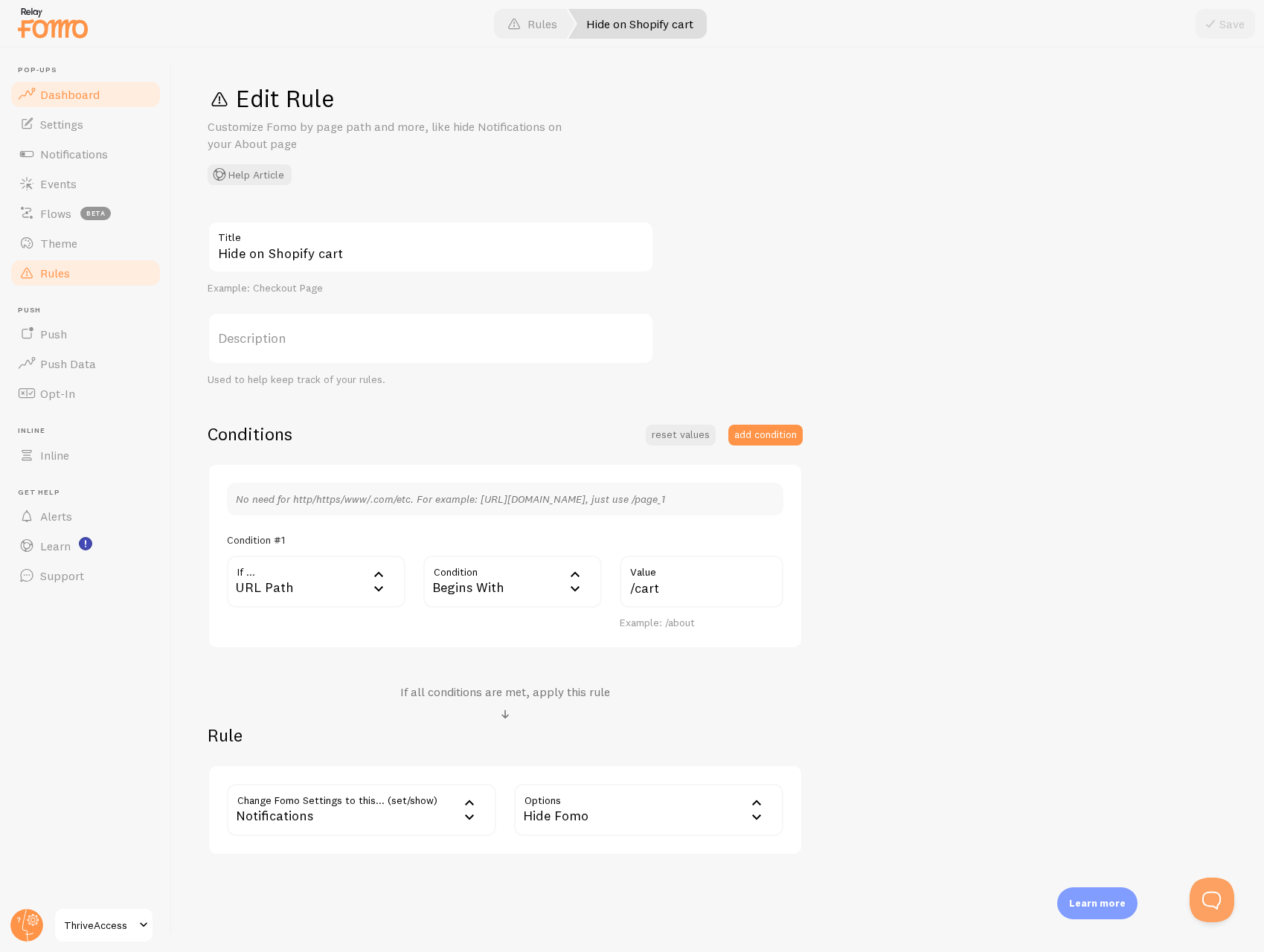
click at [61, 99] on span "Dashboard" at bounding box center [69, 95] width 59 height 15
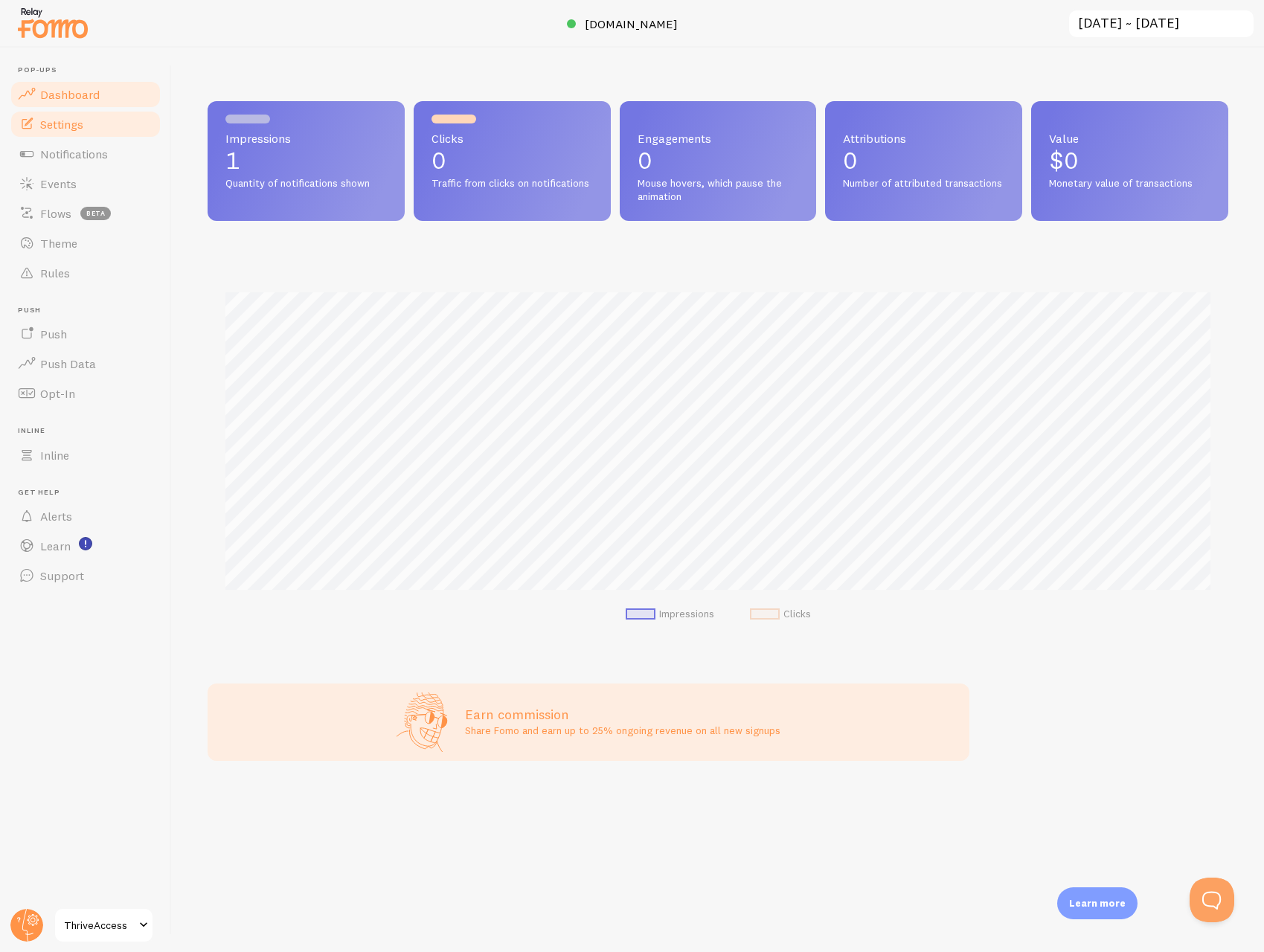
scroll to position [390, 1021]
click at [55, 127] on span "Settings" at bounding box center [61, 124] width 43 height 15
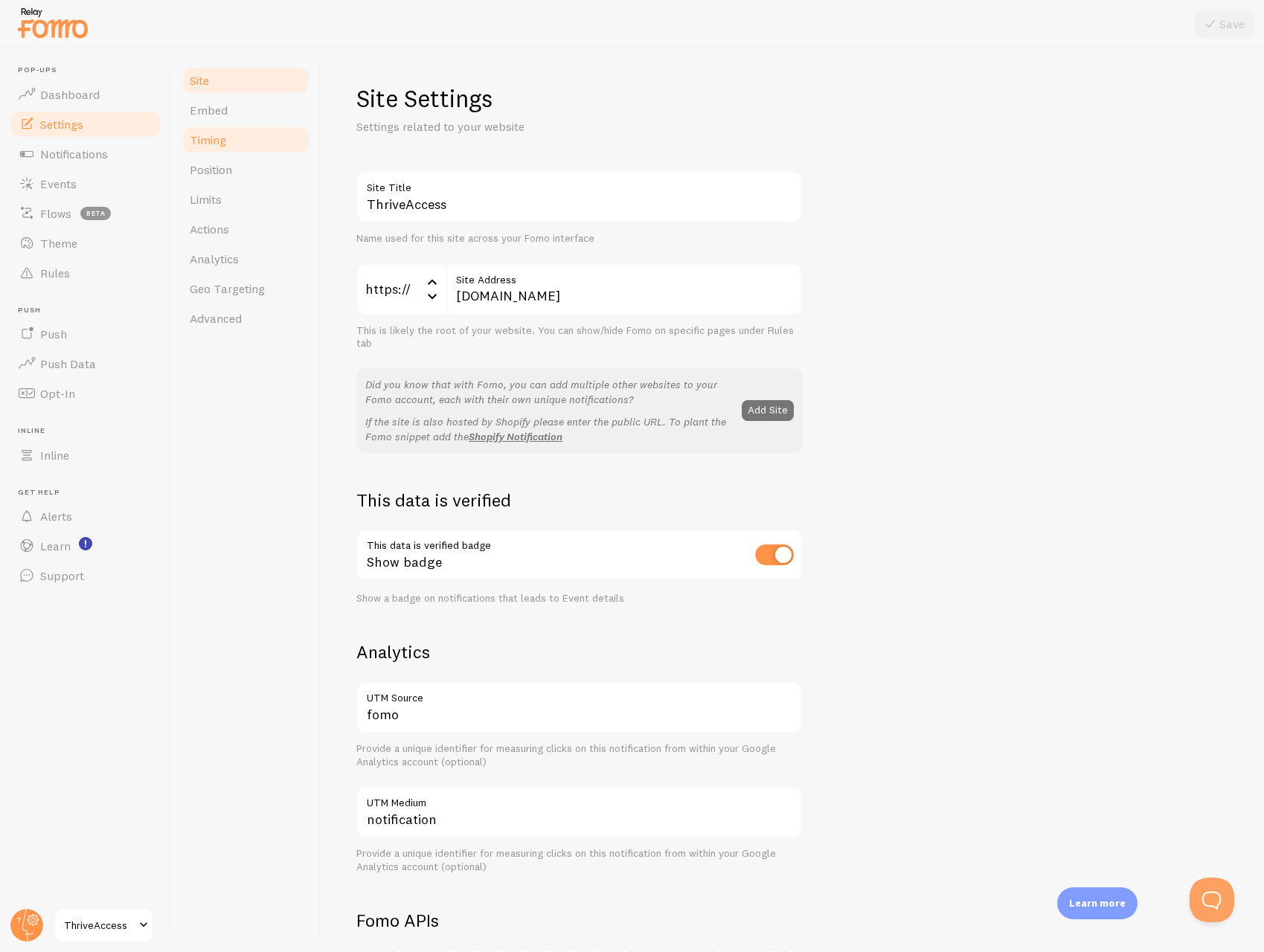
click at [203, 138] on span "Timing" at bounding box center [207, 140] width 36 height 15
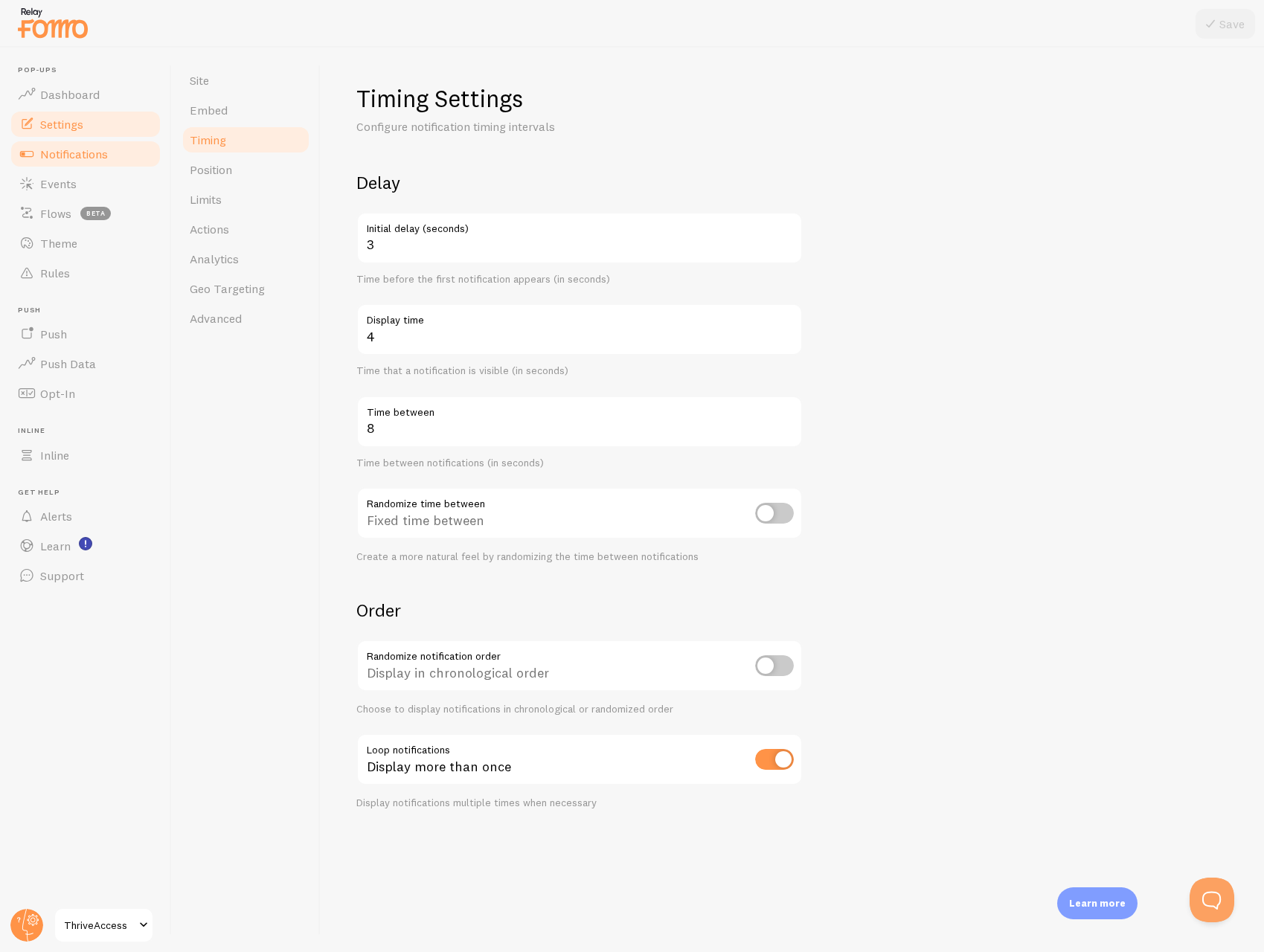
click at [83, 162] on link "Notifications" at bounding box center [86, 153] width 153 height 30
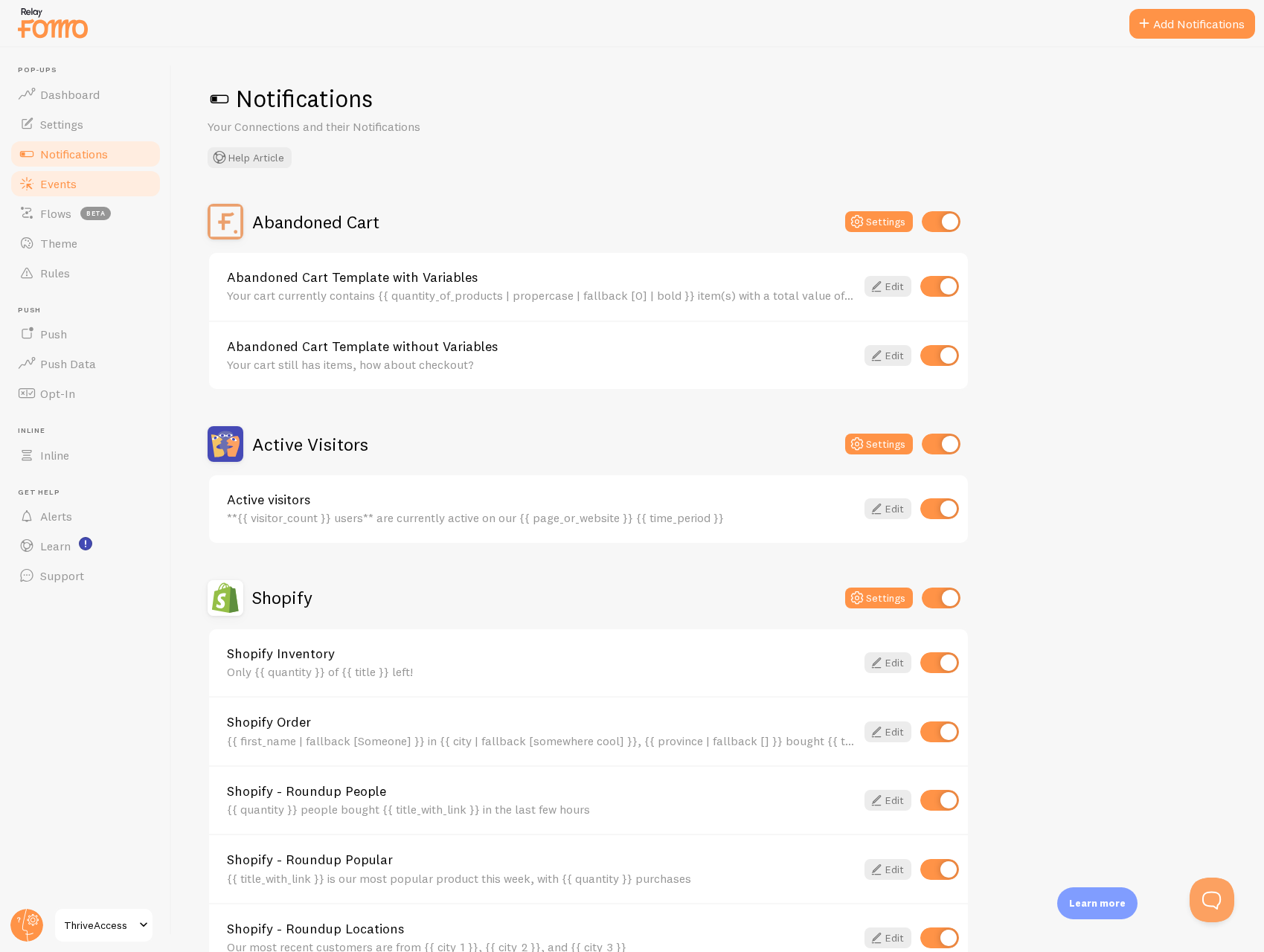
click at [68, 179] on span "Events" at bounding box center [58, 184] width 36 height 15
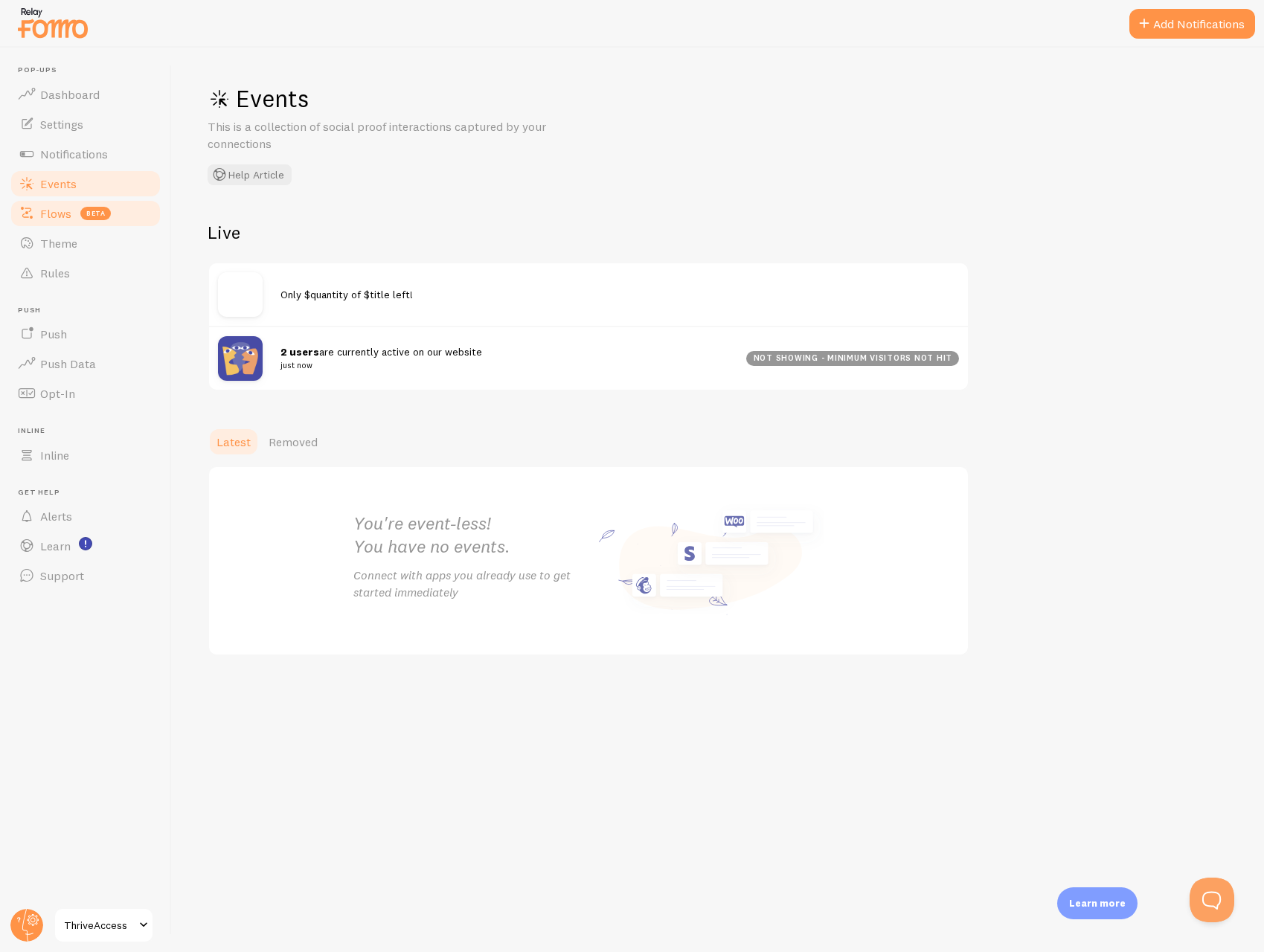
click at [58, 221] on link "Flows beta" at bounding box center [86, 213] width 153 height 30
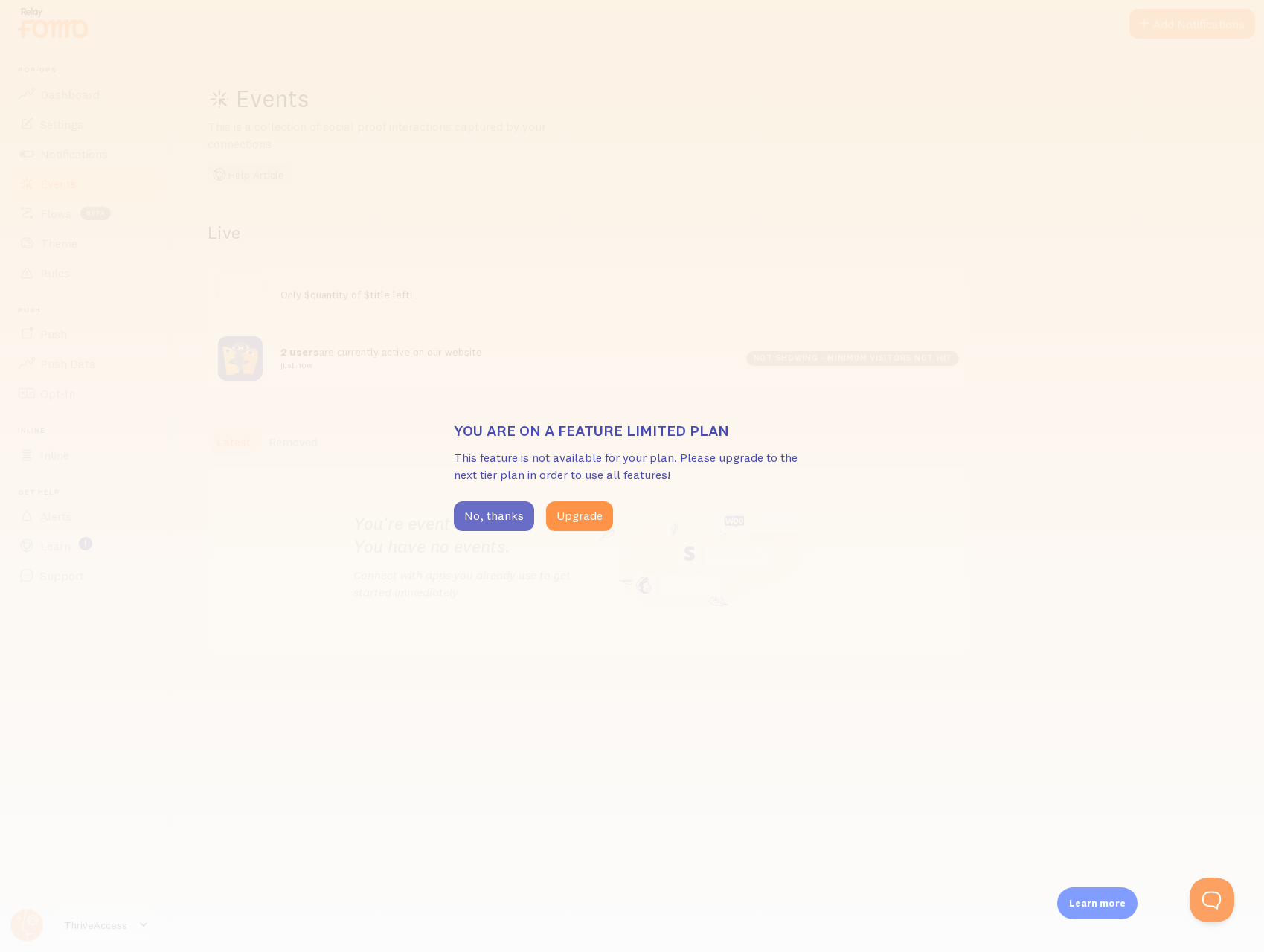
click at [490, 520] on button "No, thanks" at bounding box center [494, 515] width 80 height 30
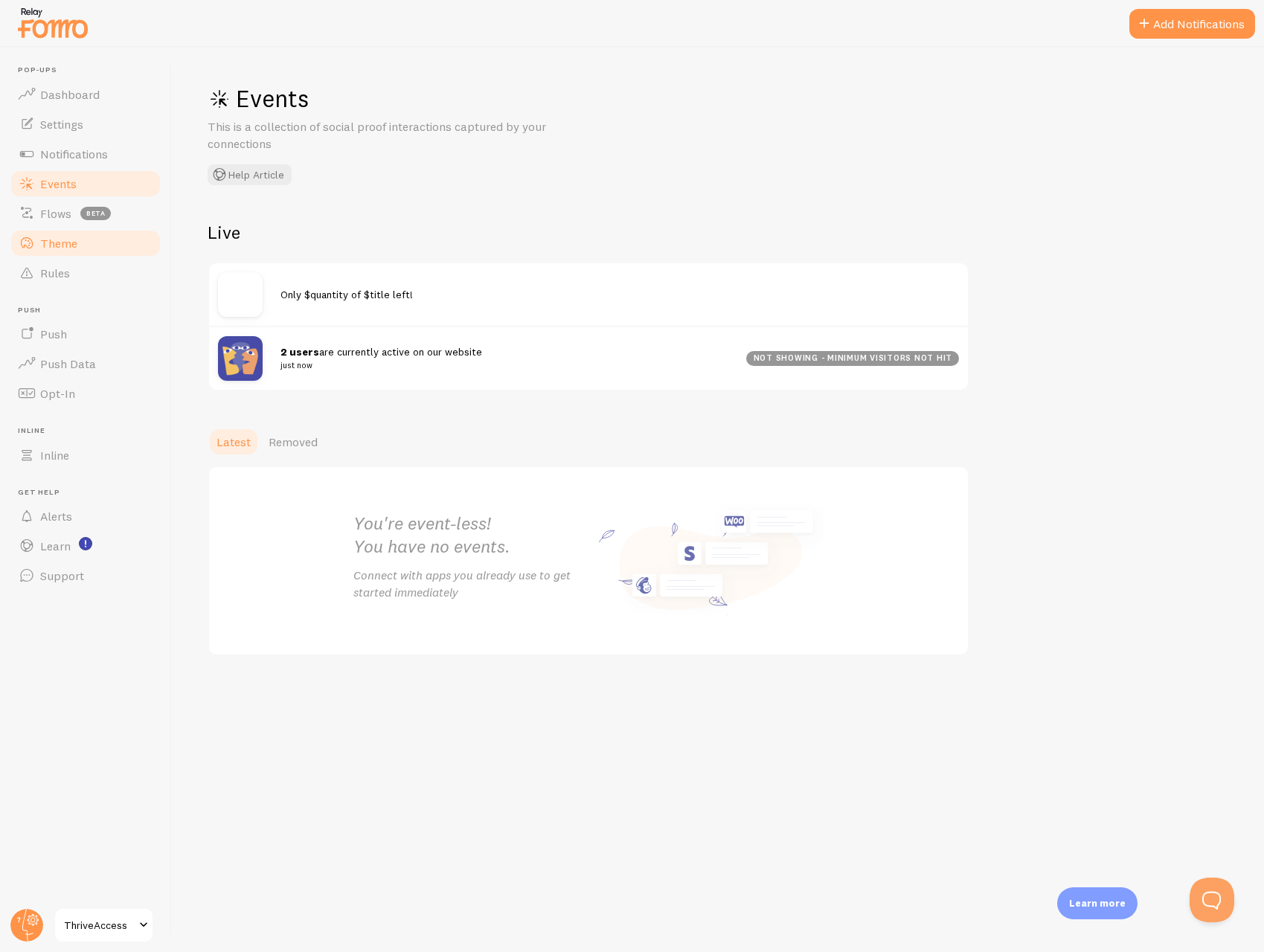
click at [69, 243] on span "Theme" at bounding box center [58, 244] width 37 height 15
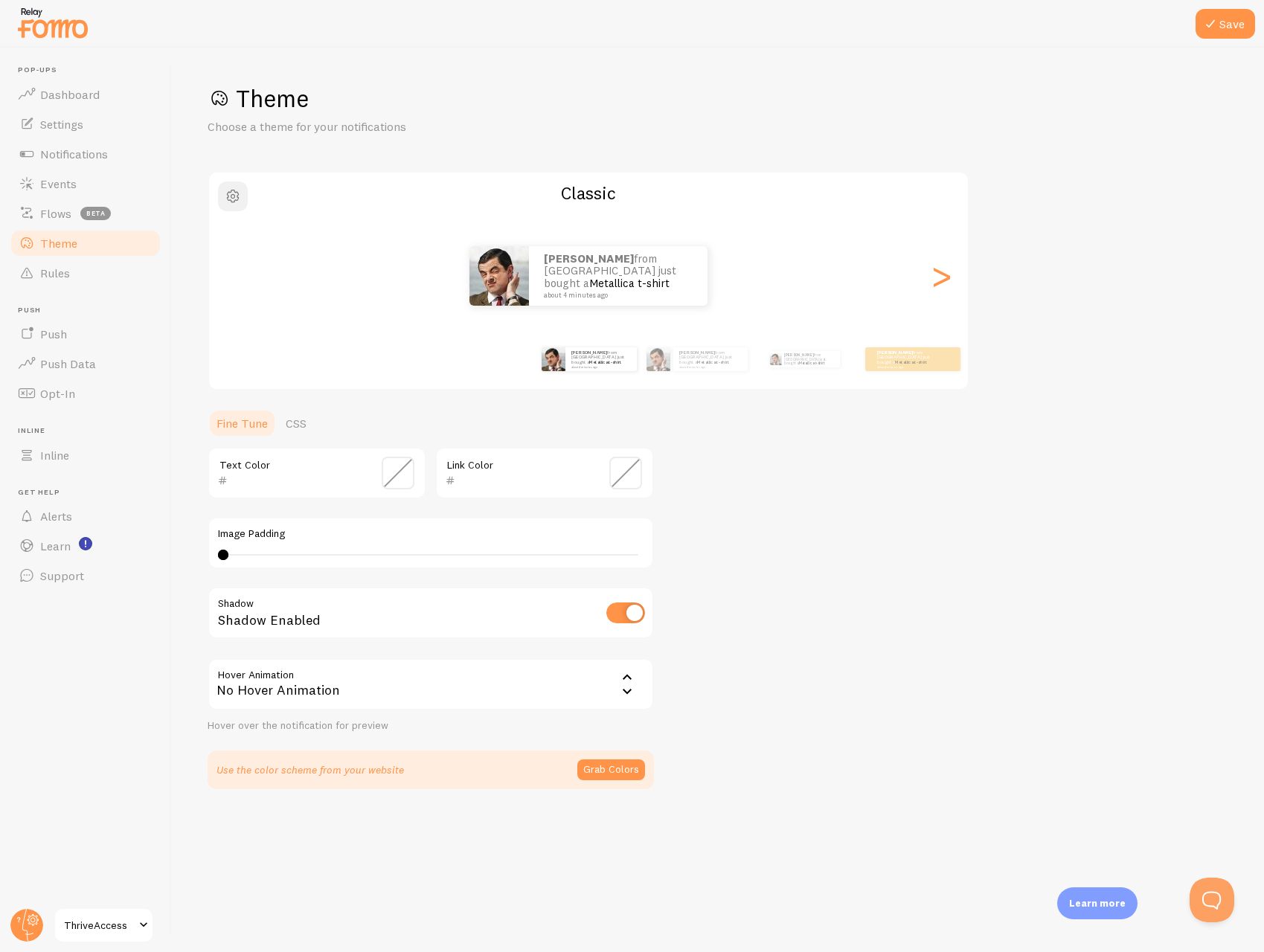
click at [235, 200] on span "button" at bounding box center [233, 195] width 18 height 18
click at [846, 545] on div "Theme Choose a theme for your notifications #FFFFFF hex 255 r 255 g 255 b 0 h 0…" at bounding box center [718, 436] width 1021 height 706
click at [1215, 26] on icon at bounding box center [1210, 24] width 18 height 18
click at [95, 269] on link "Rules" at bounding box center [86, 272] width 153 height 30
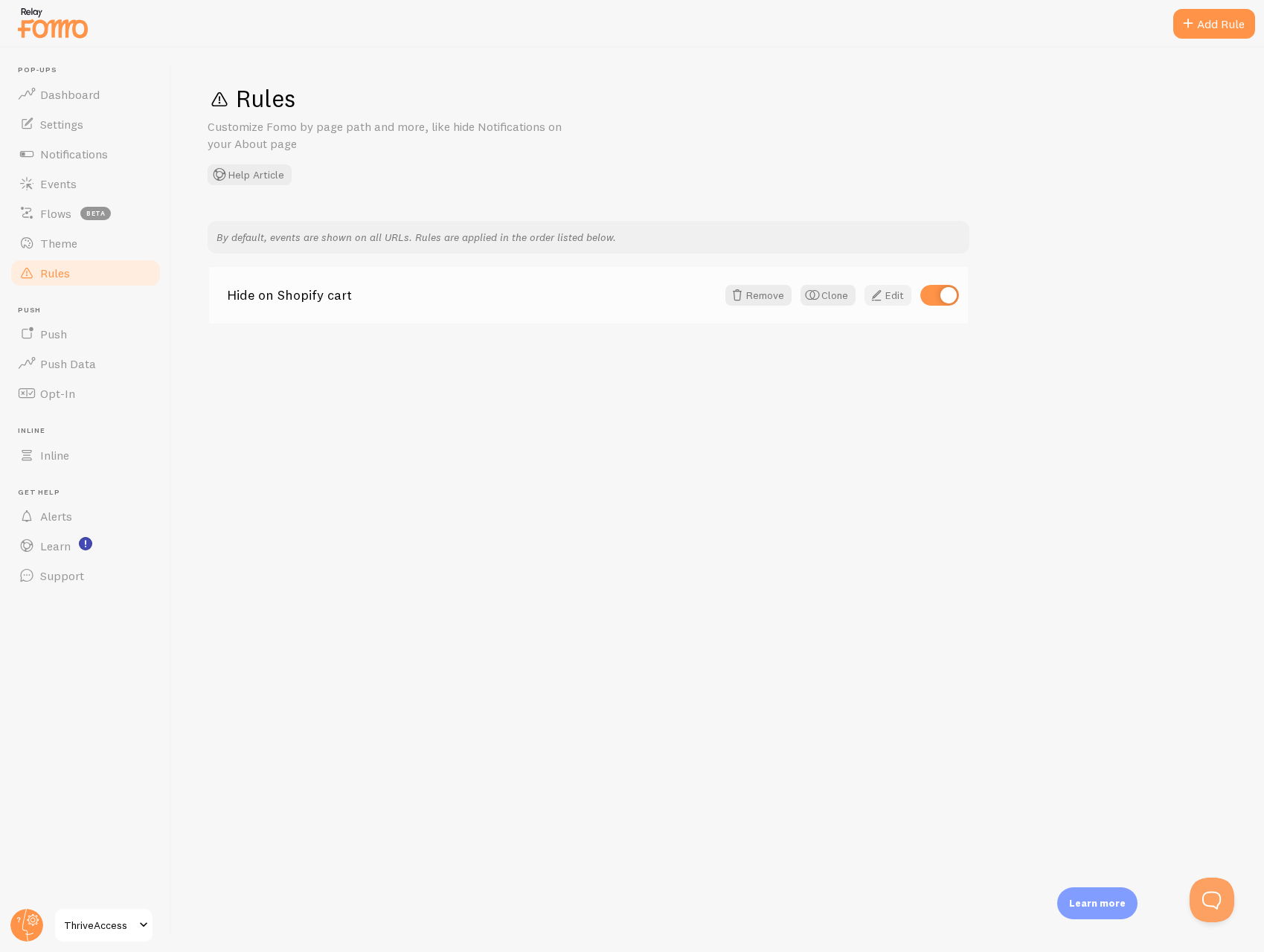
click at [891, 297] on link "Edit" at bounding box center [887, 295] width 47 height 21
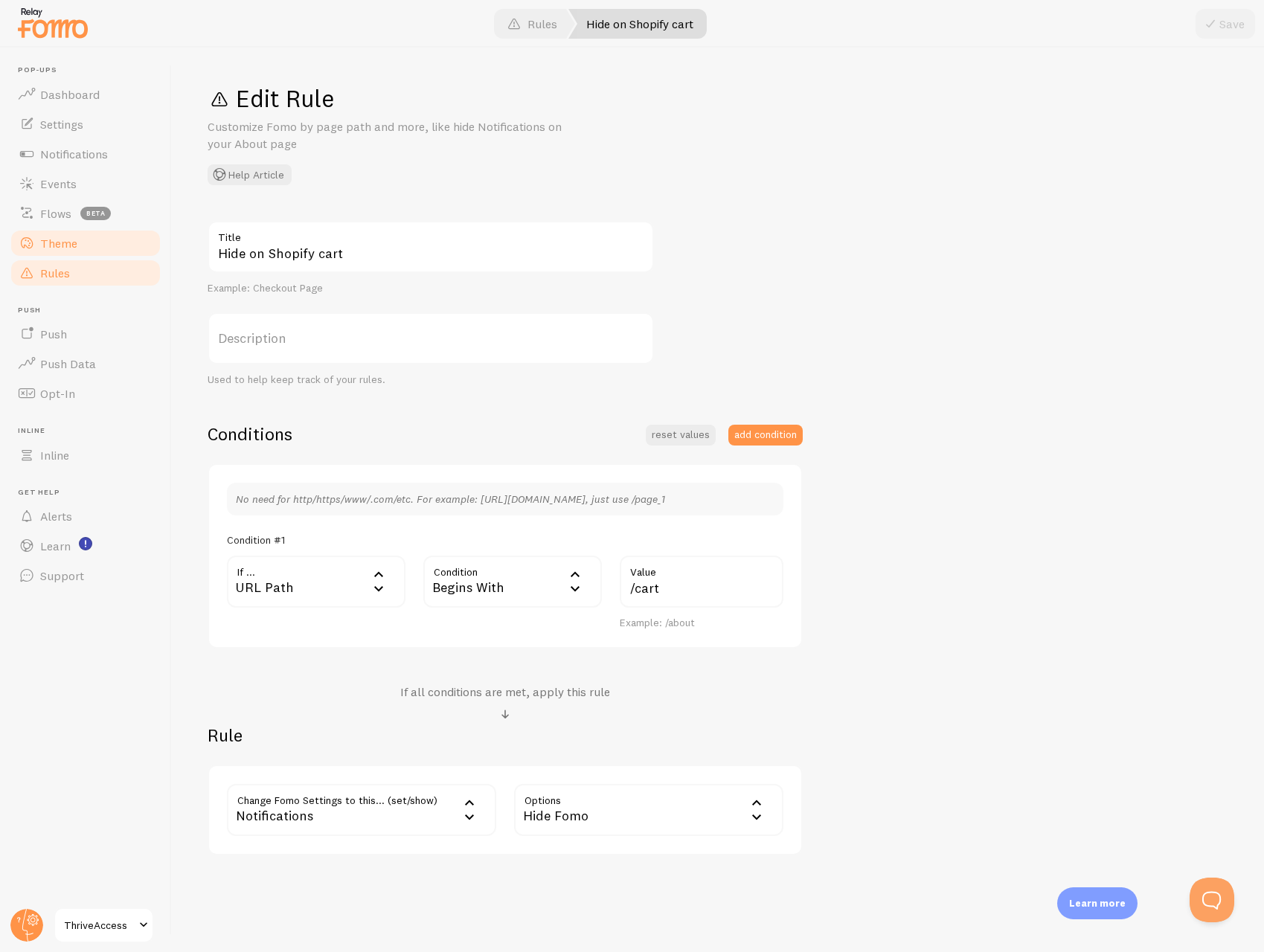
click at [46, 236] on span "Theme" at bounding box center [58, 244] width 37 height 15
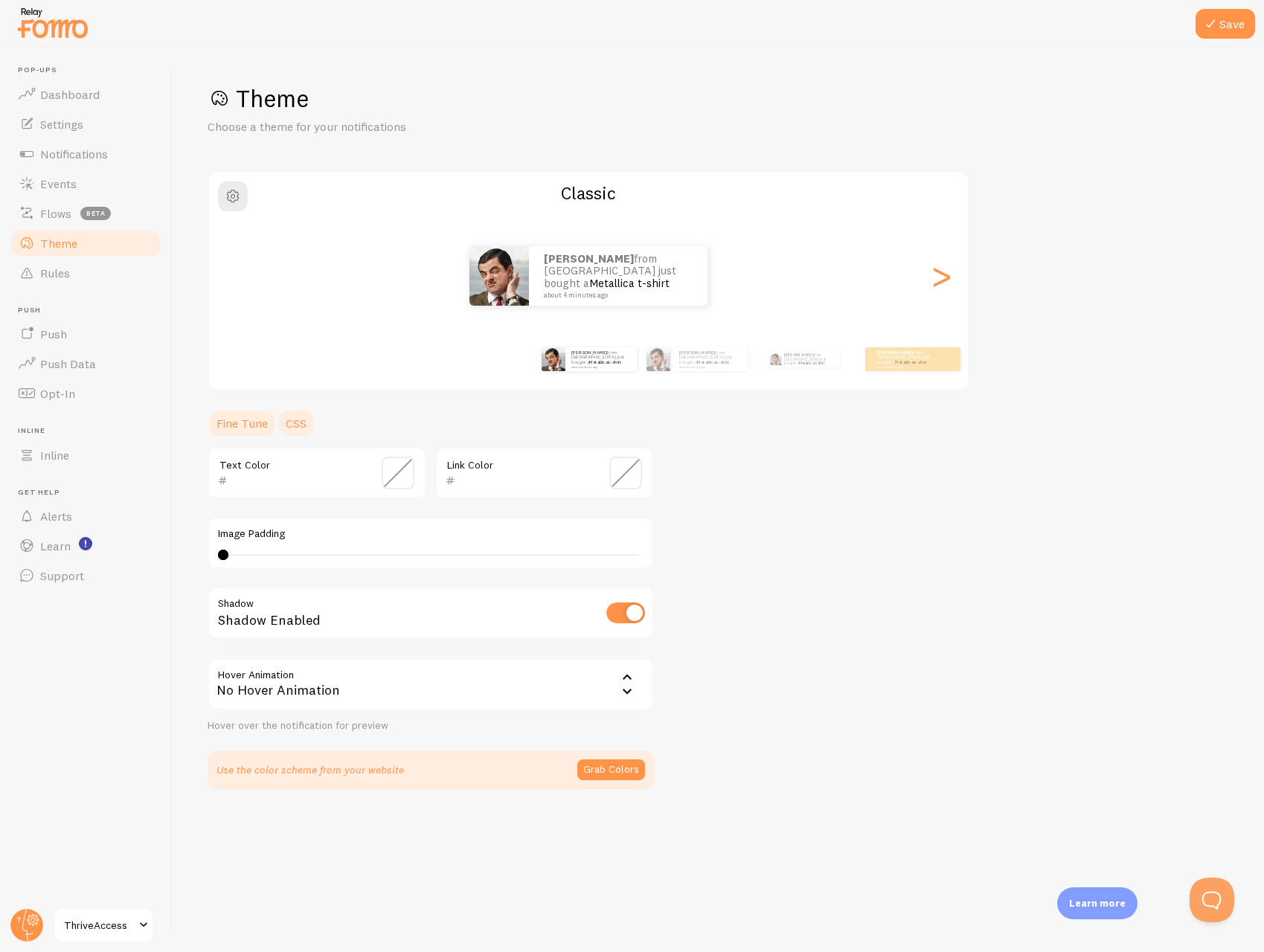
click at [295, 422] on link "CSS" at bounding box center [296, 422] width 39 height 30
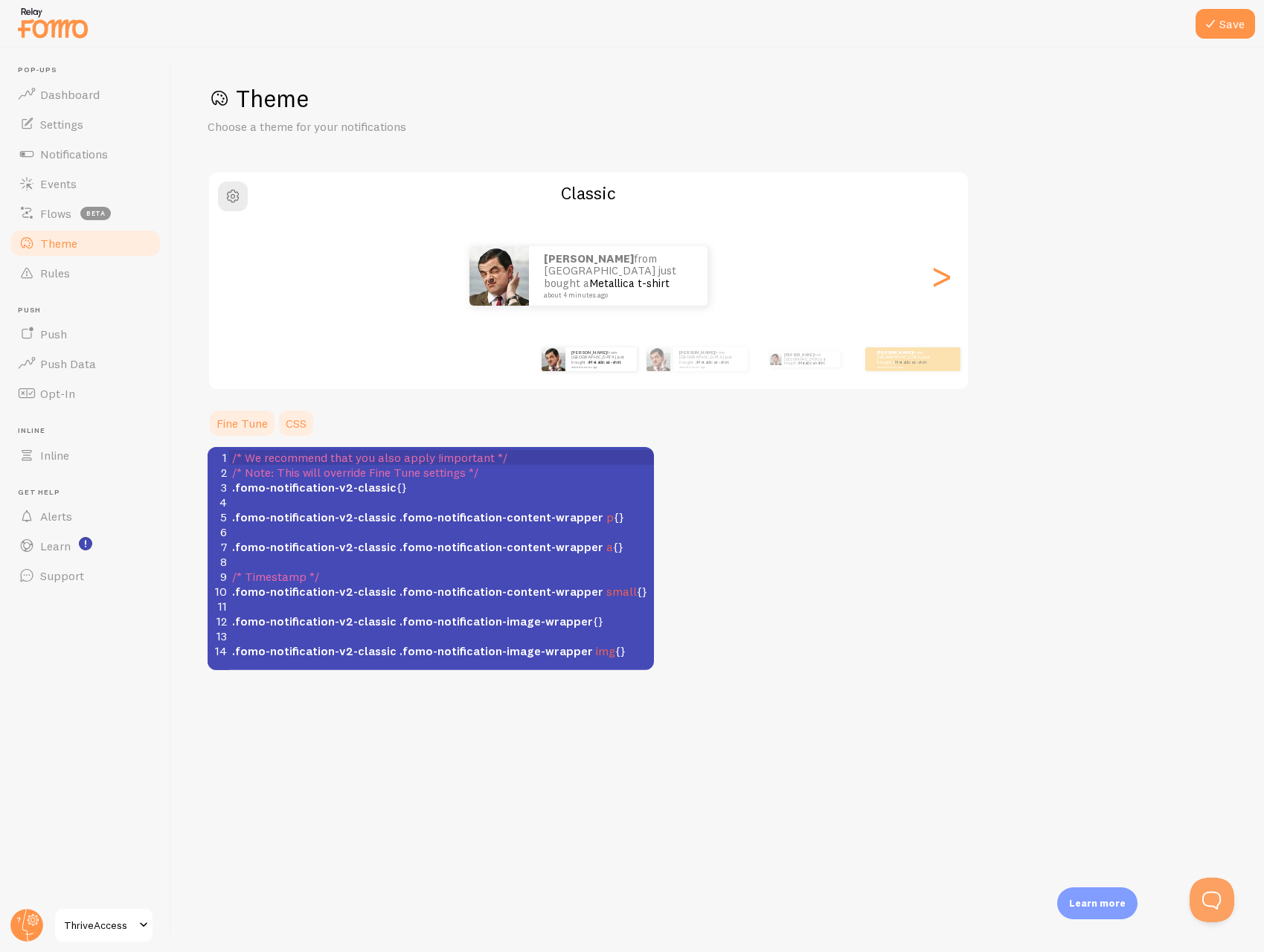
click at [244, 421] on link "Fine Tune" at bounding box center [242, 422] width 69 height 30
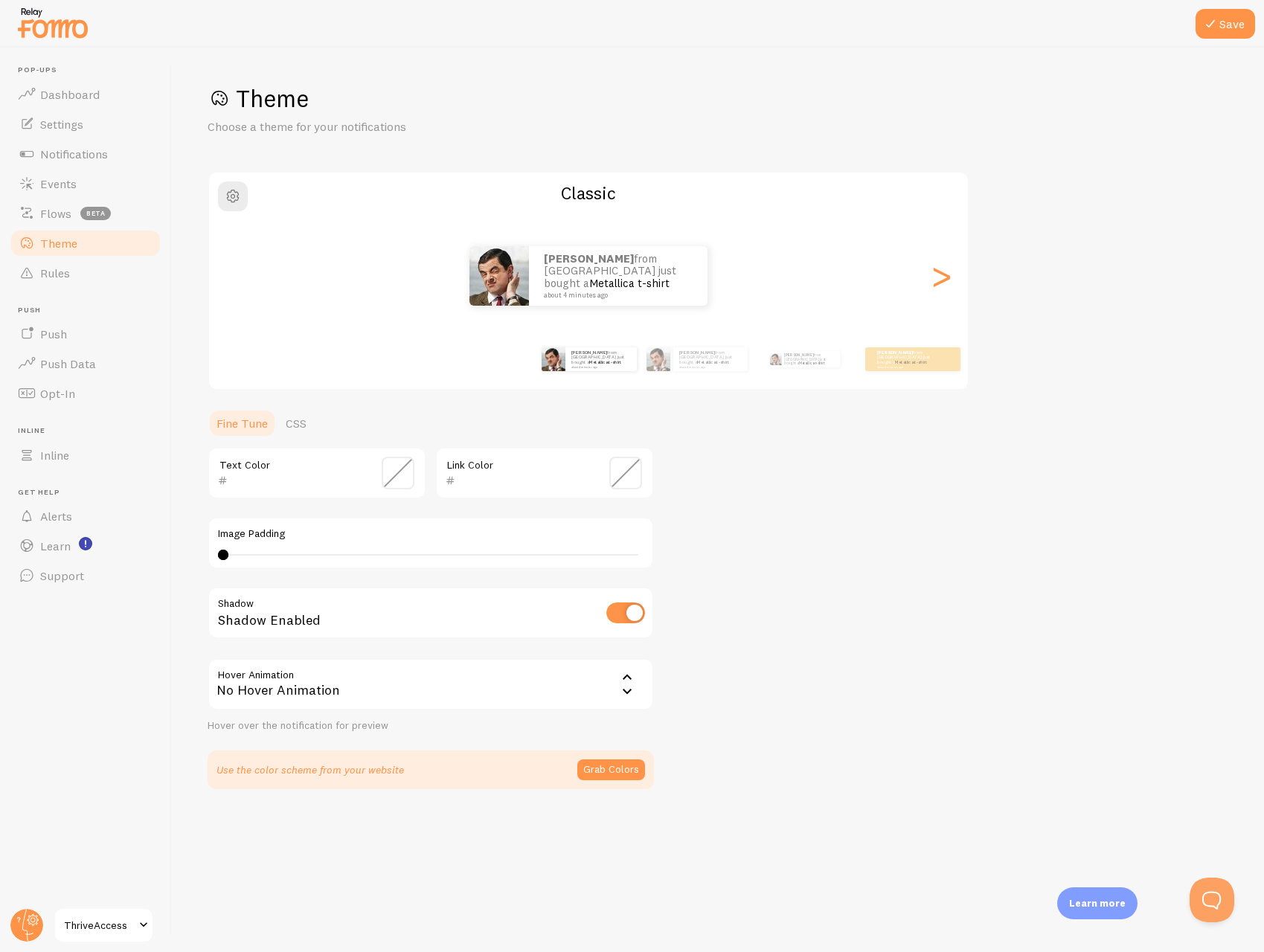
drag, startPoint x: 231, startPoint y: 555, endPoint x: 257, endPoint y: 559, distance: 26.3
click at [268, 558] on div "0 0 - undefined" at bounding box center [431, 555] width 426 height 12
drag, startPoint x: 266, startPoint y: 555, endPoint x: 295, endPoint y: 556, distance: 29.0
click at [295, 556] on div at bounding box center [295, 554] width 10 height 10
type input "0"
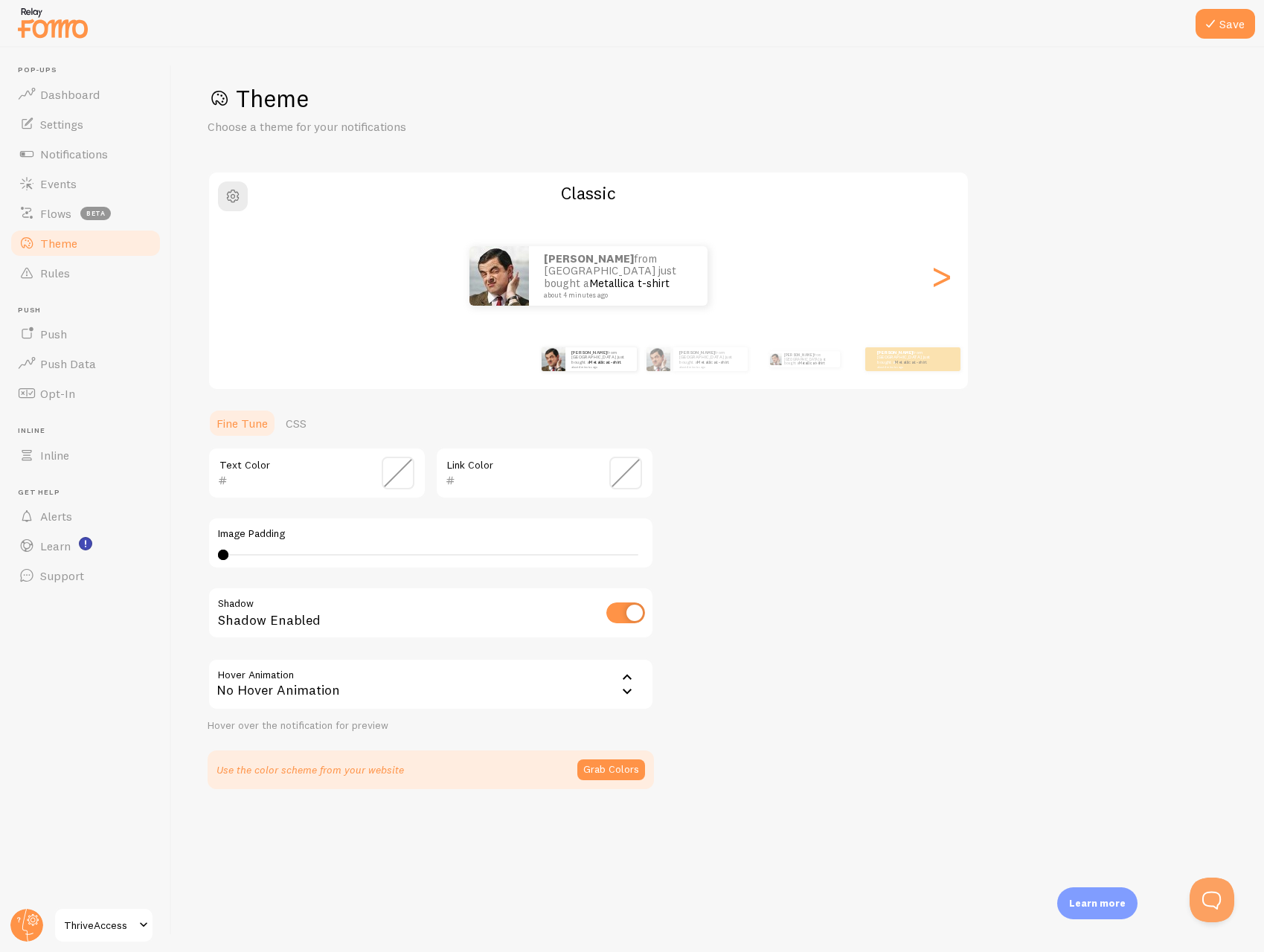
drag, startPoint x: 292, startPoint y: 556, endPoint x: 194, endPoint y: 549, distance: 98.2
click at [194, 549] on div "Save Theme Choose a theme for your notifications Classic [PERSON_NAME] from [GE…" at bounding box center [718, 499] width 1092 height 905
click at [949, 273] on div ">" at bounding box center [941, 276] width 18 height 107
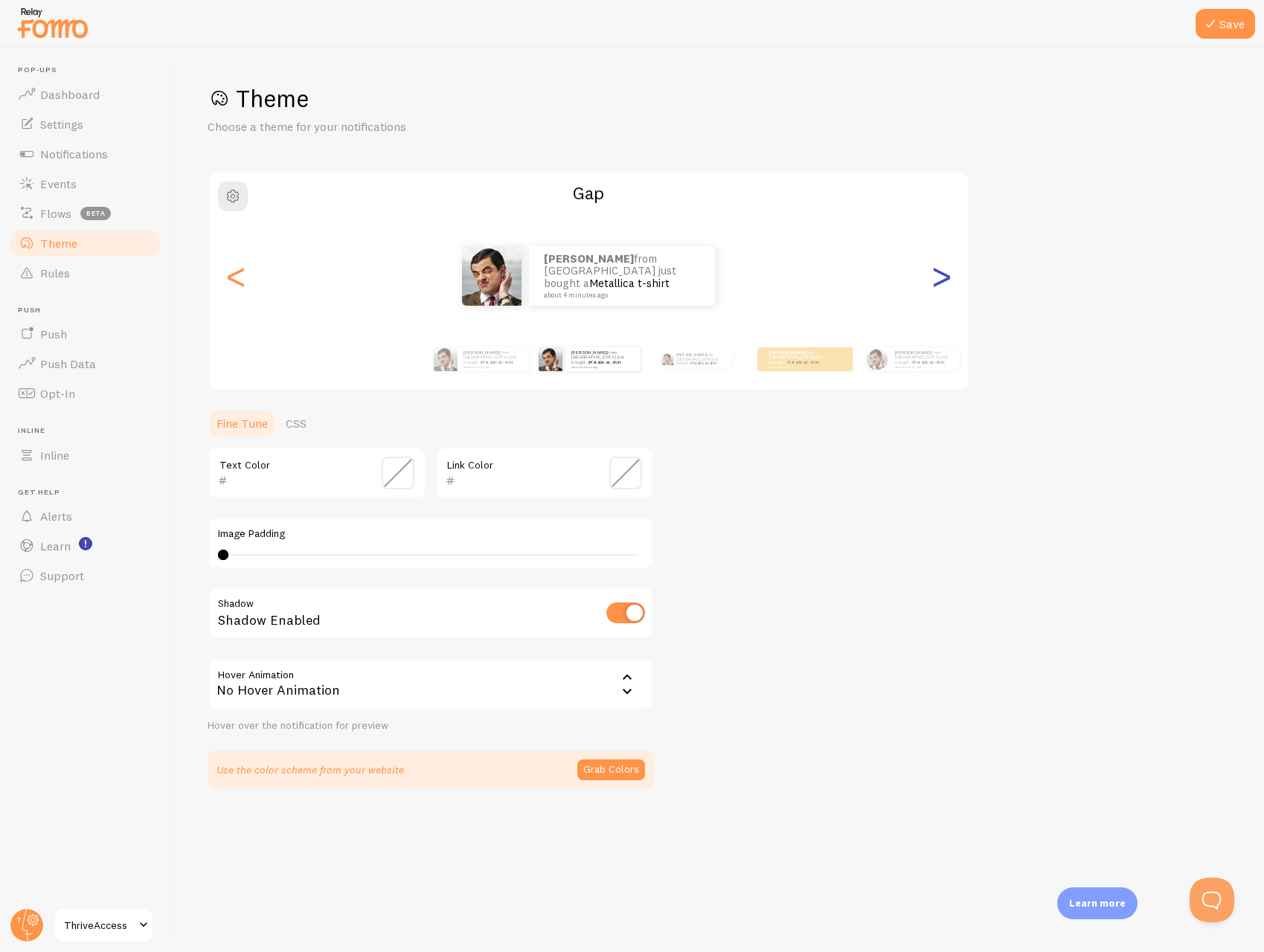
click at [949, 273] on div ">" at bounding box center [941, 276] width 18 height 107
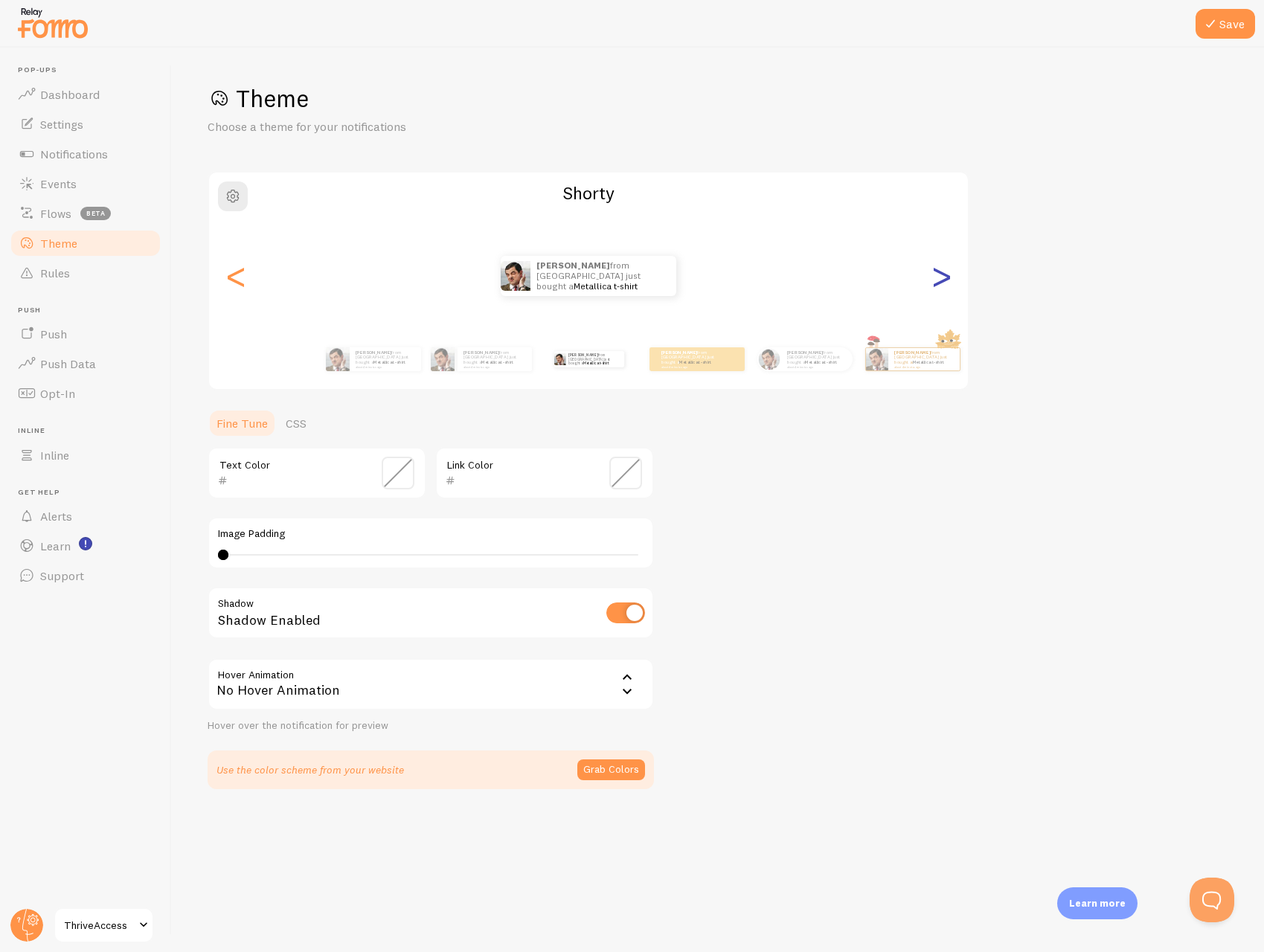
click at [949, 273] on div ">" at bounding box center [941, 276] width 18 height 107
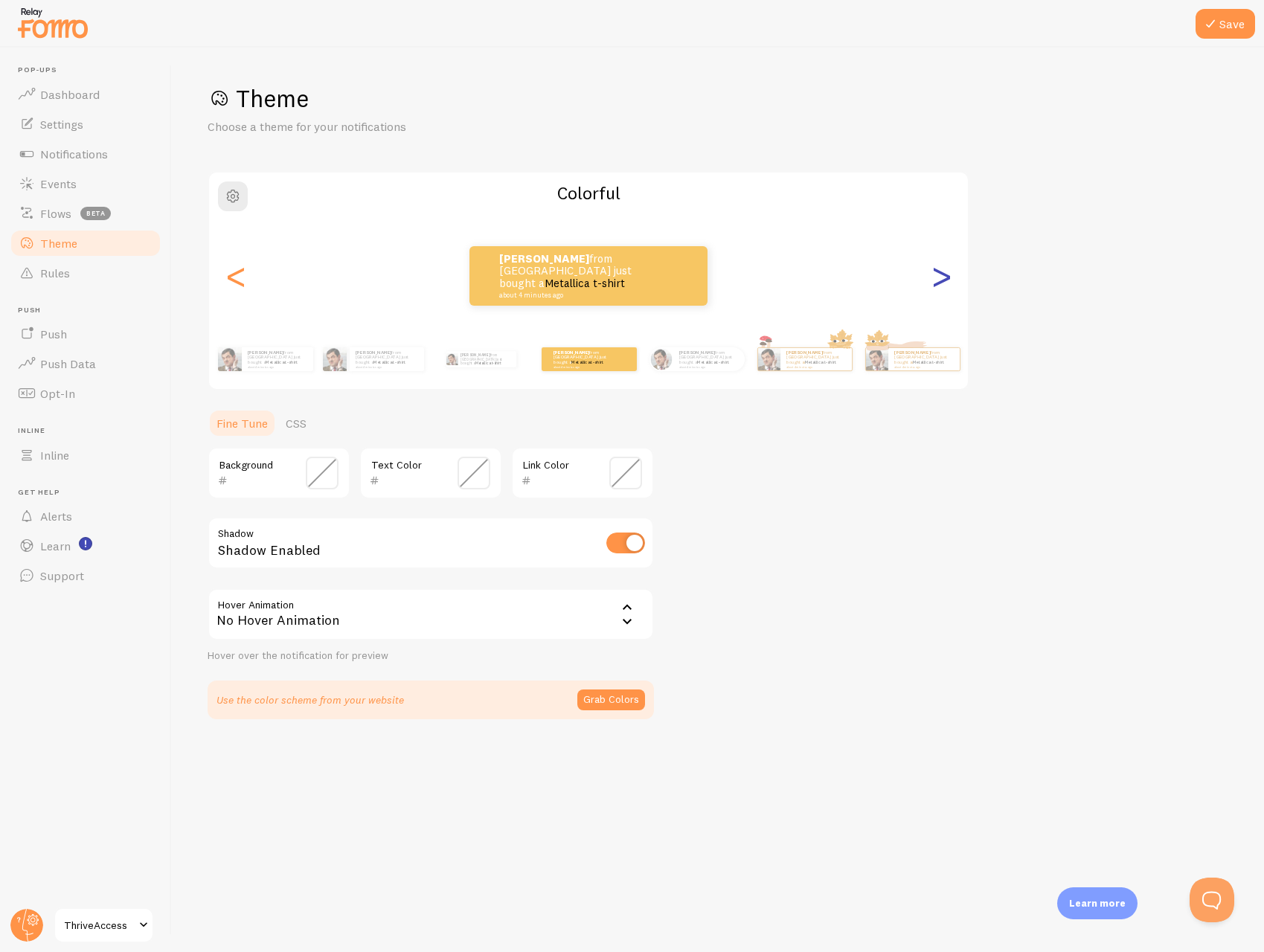
click at [949, 273] on div ">" at bounding box center [941, 276] width 18 height 107
click at [946, 275] on div ">" at bounding box center [941, 276] width 18 height 107
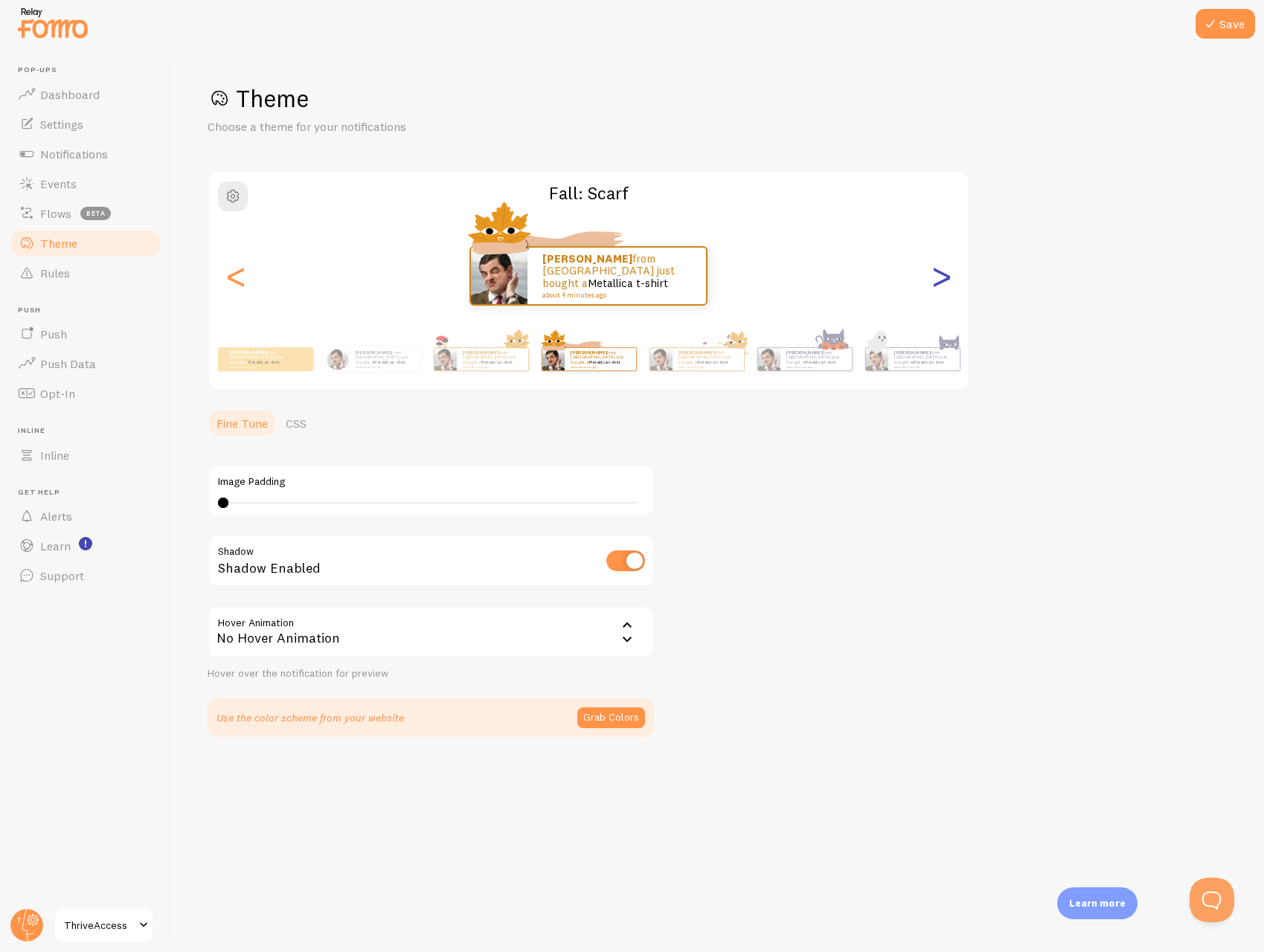
click at [946, 275] on div ">" at bounding box center [941, 276] width 18 height 107
click at [939, 275] on div ">" at bounding box center [941, 276] width 18 height 107
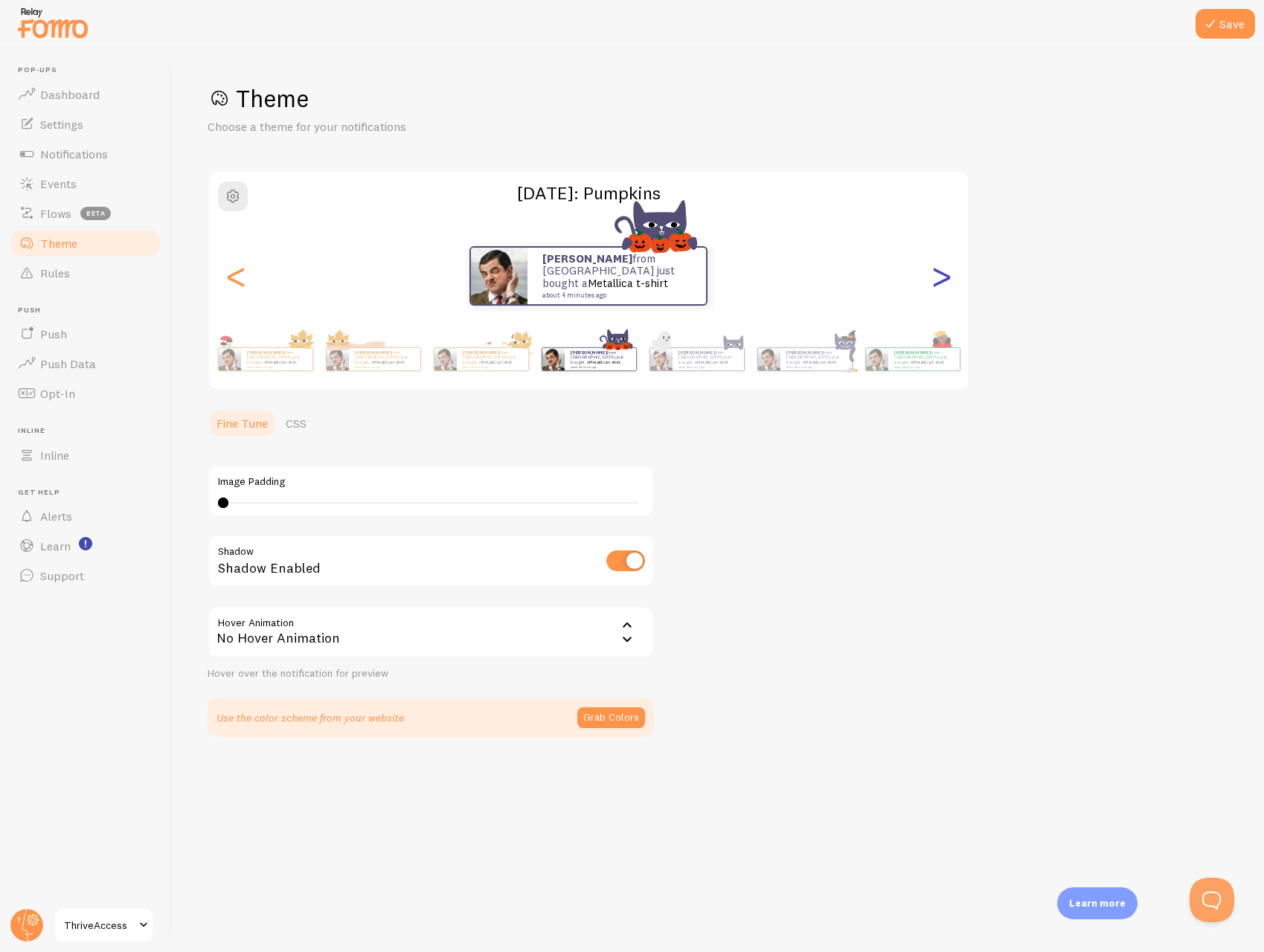
click at [938, 275] on div ">" at bounding box center [941, 276] width 18 height 107
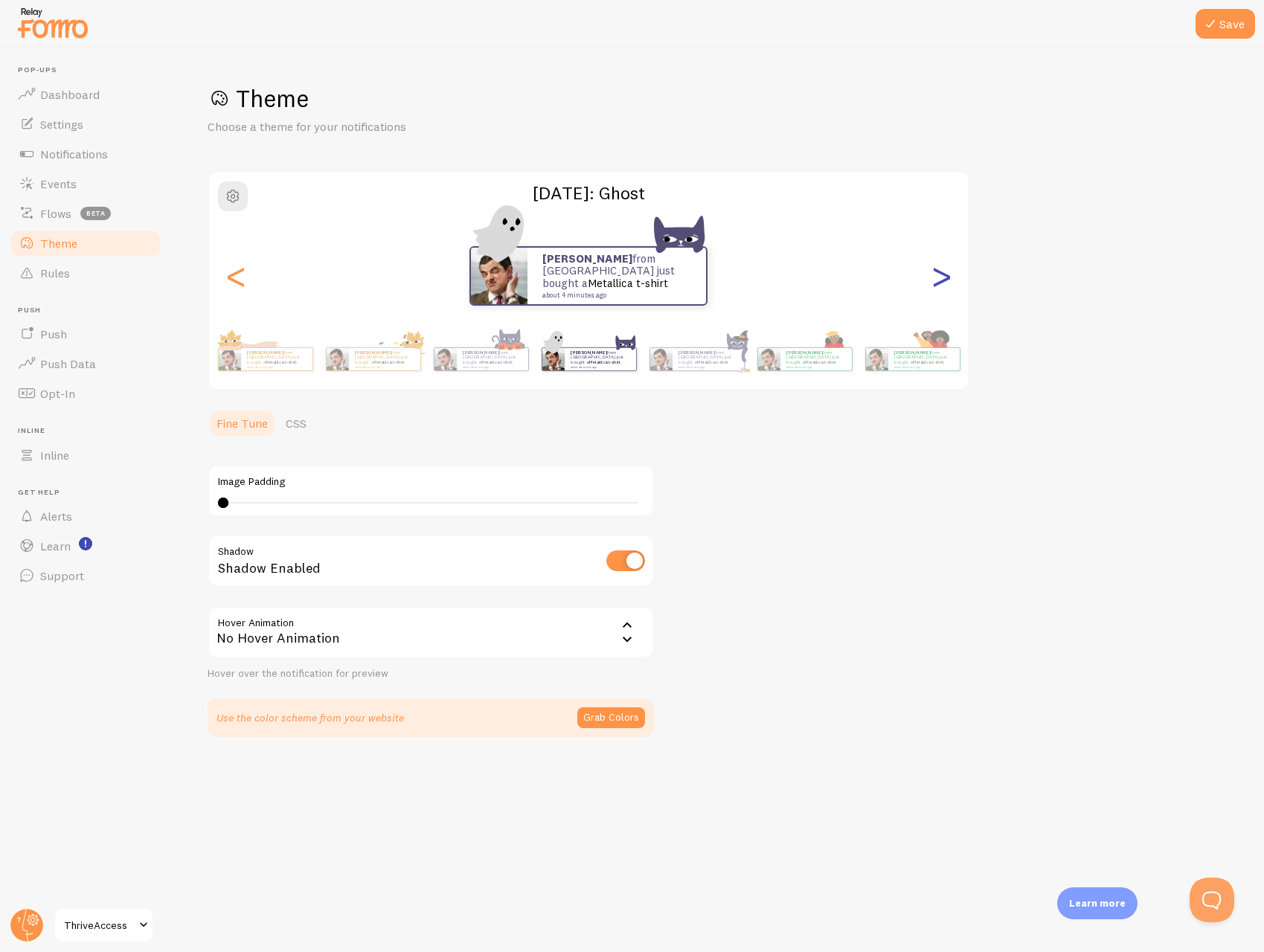
click at [938, 275] on div ">" at bounding box center [941, 276] width 18 height 107
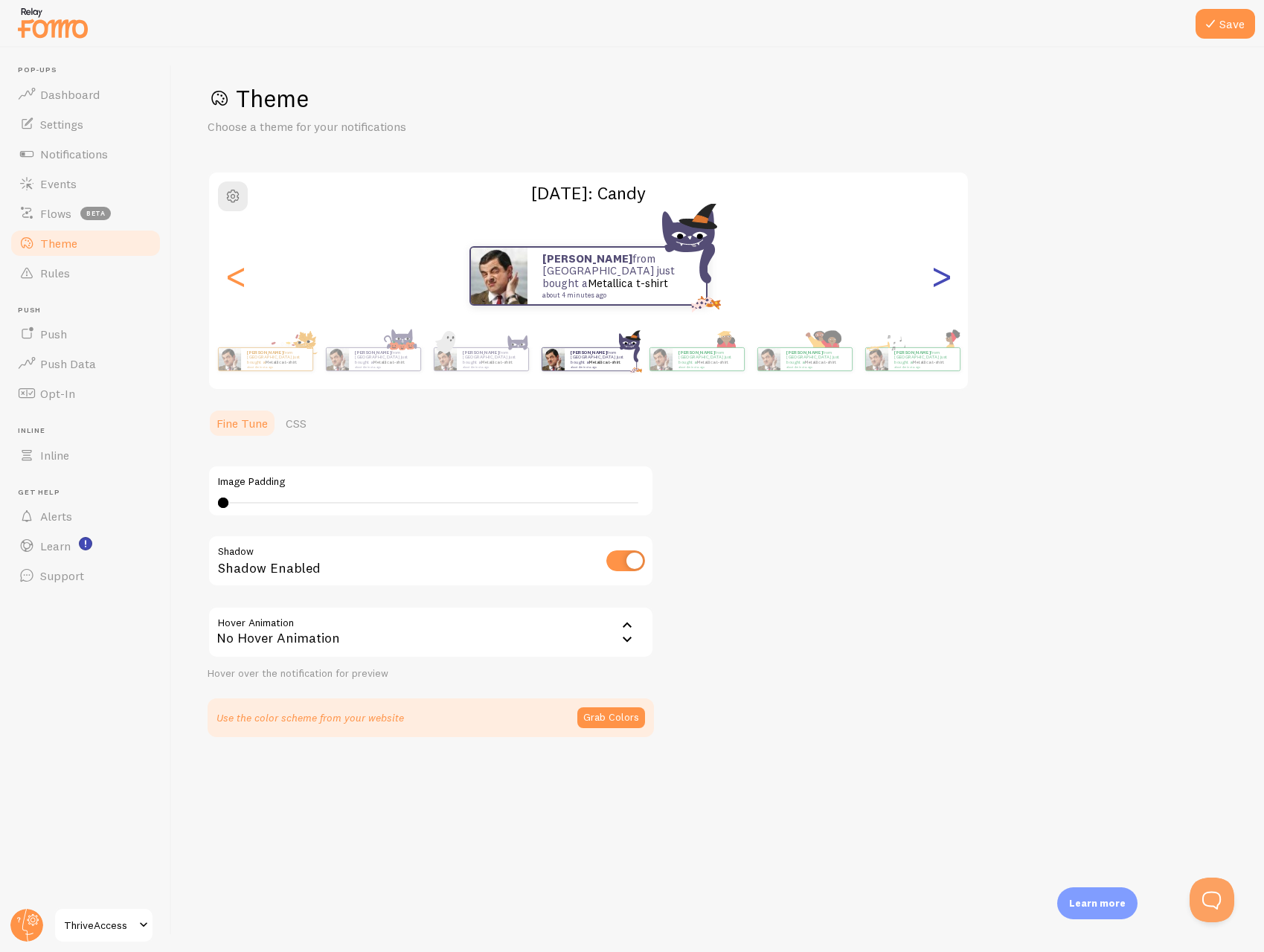
click at [938, 275] on div ">" at bounding box center [941, 276] width 18 height 107
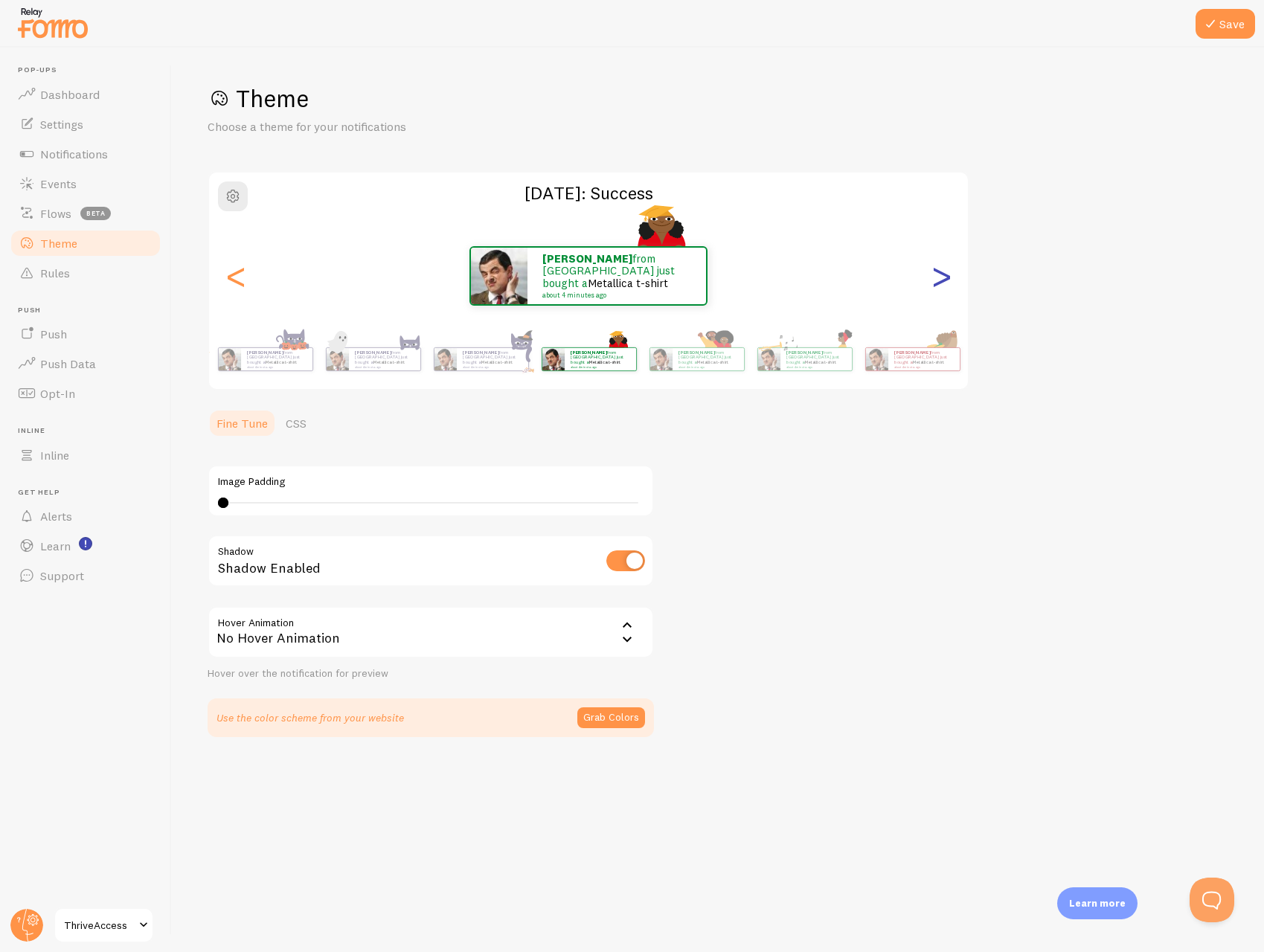
click at [938, 275] on div ">" at bounding box center [941, 276] width 18 height 107
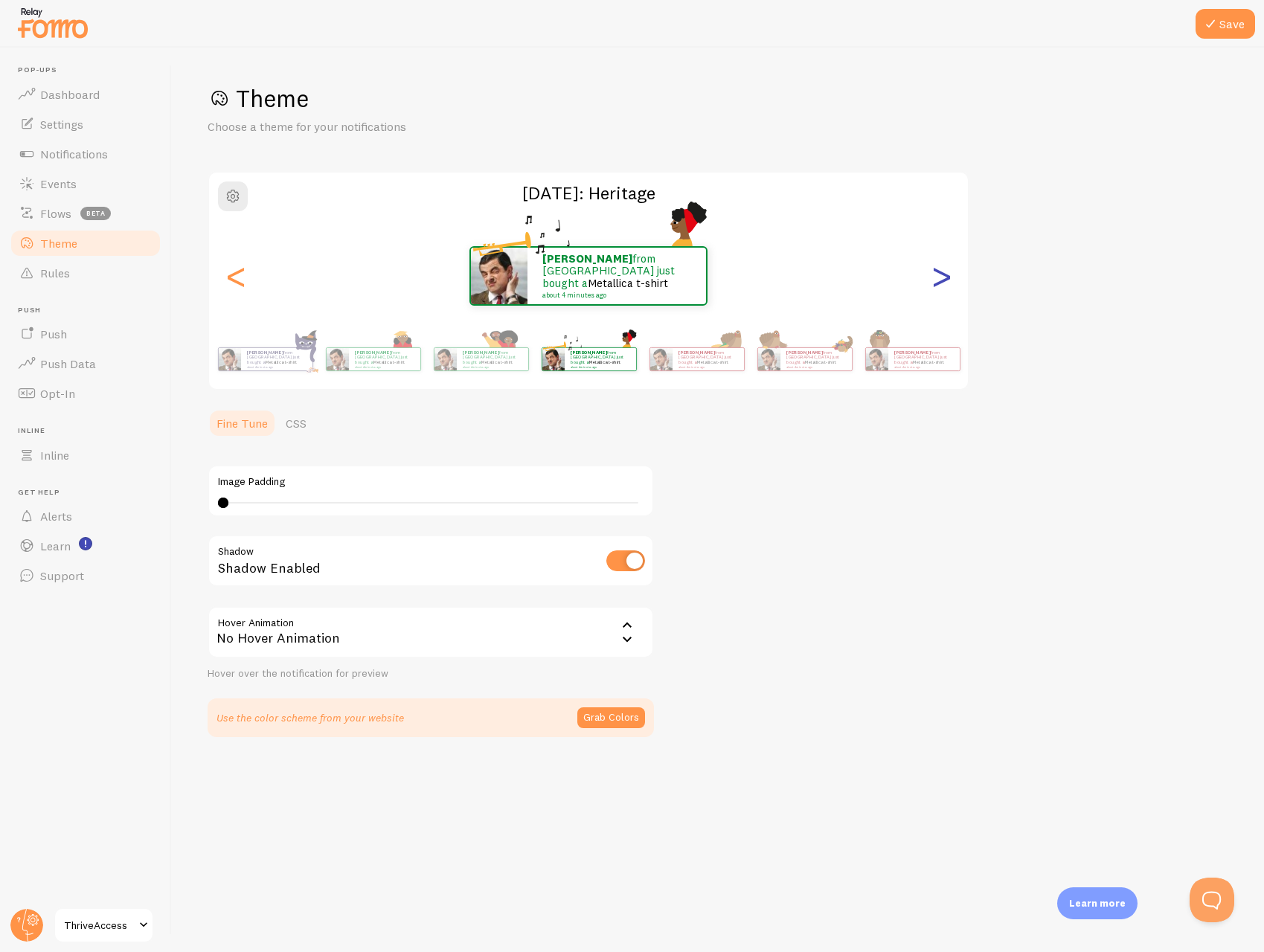
click at [938, 275] on div ">" at bounding box center [941, 276] width 18 height 107
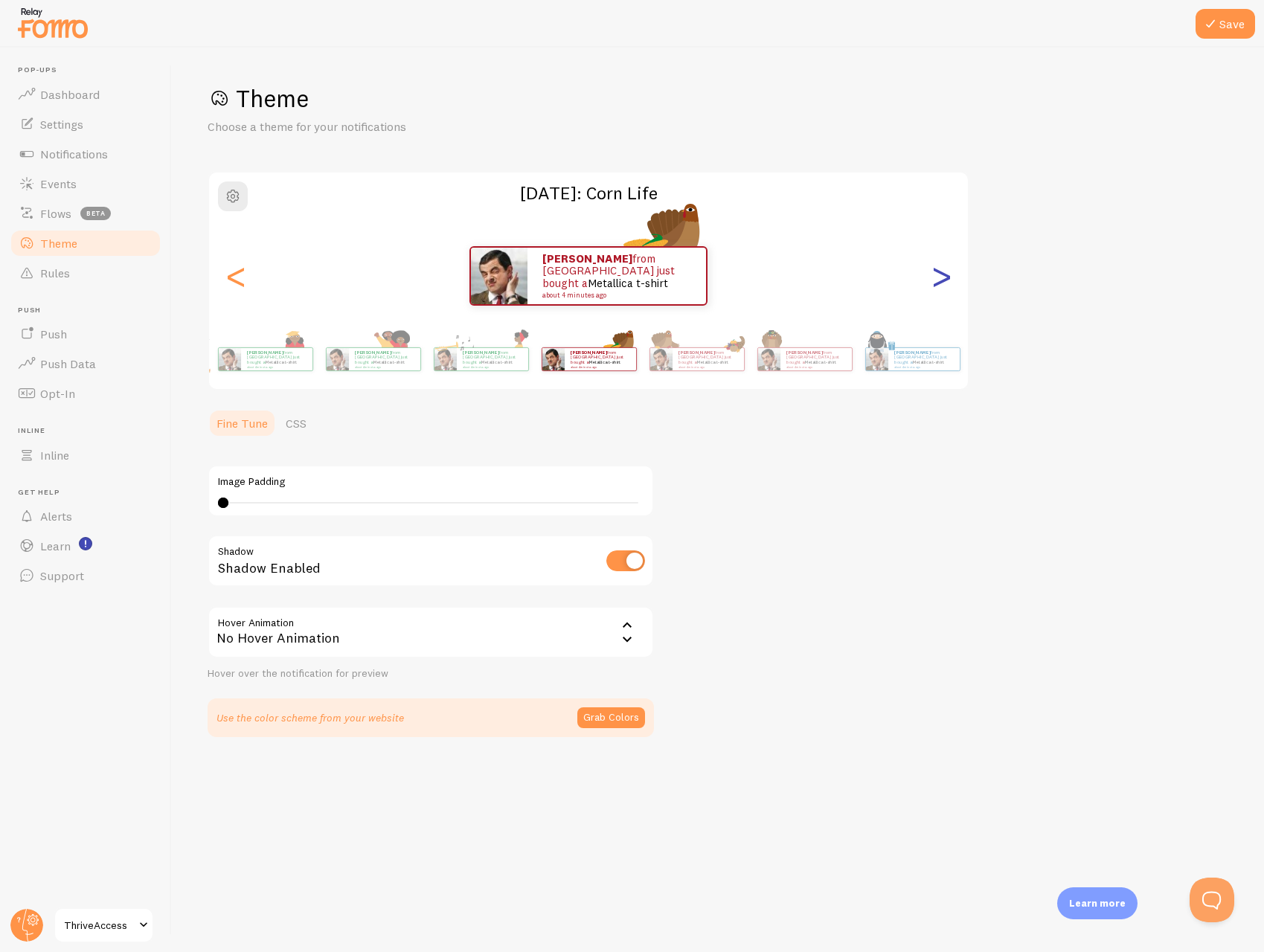
click at [938, 275] on div ">" at bounding box center [941, 276] width 18 height 107
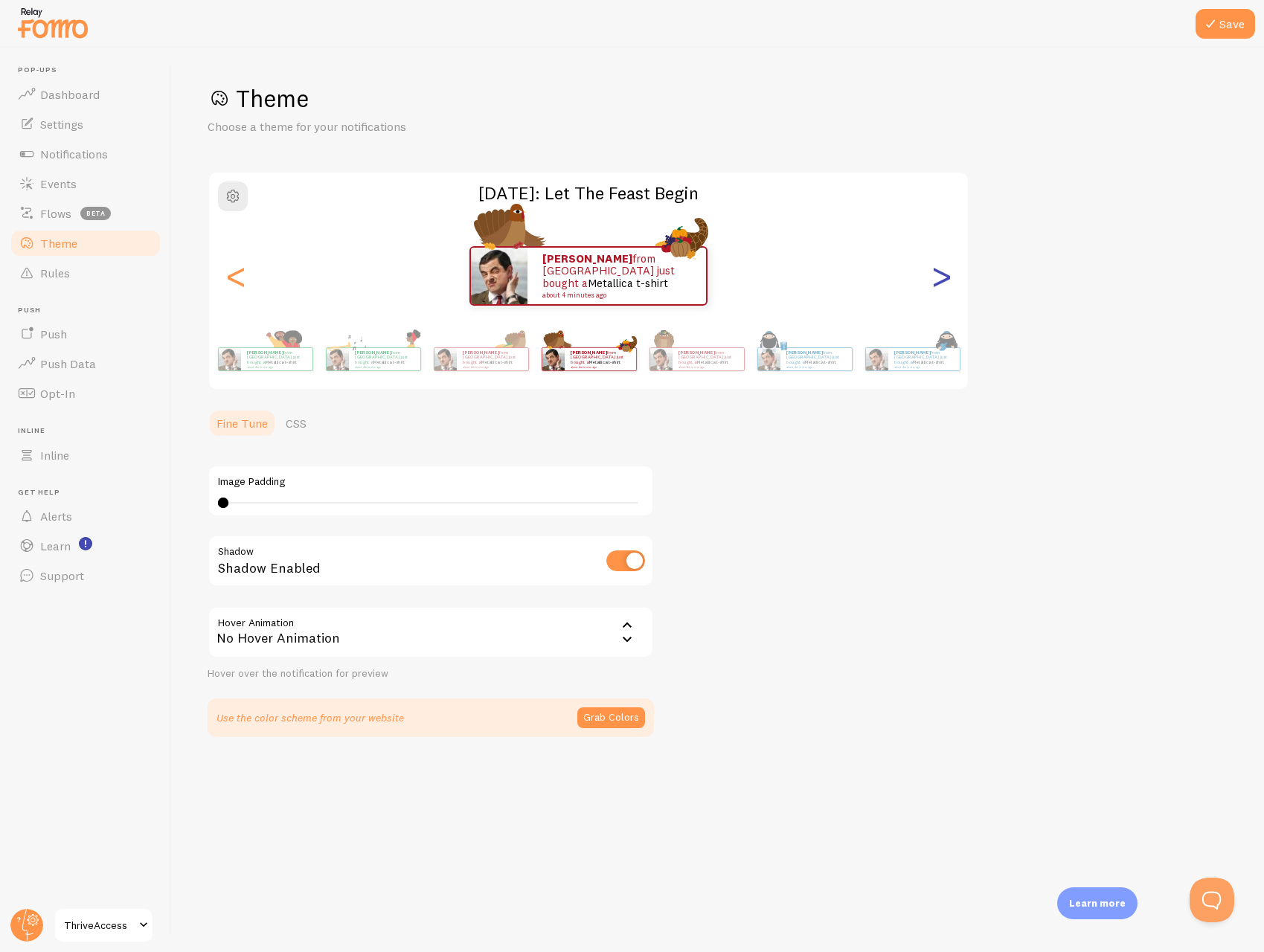
click at [938, 275] on div ">" at bounding box center [941, 276] width 18 height 107
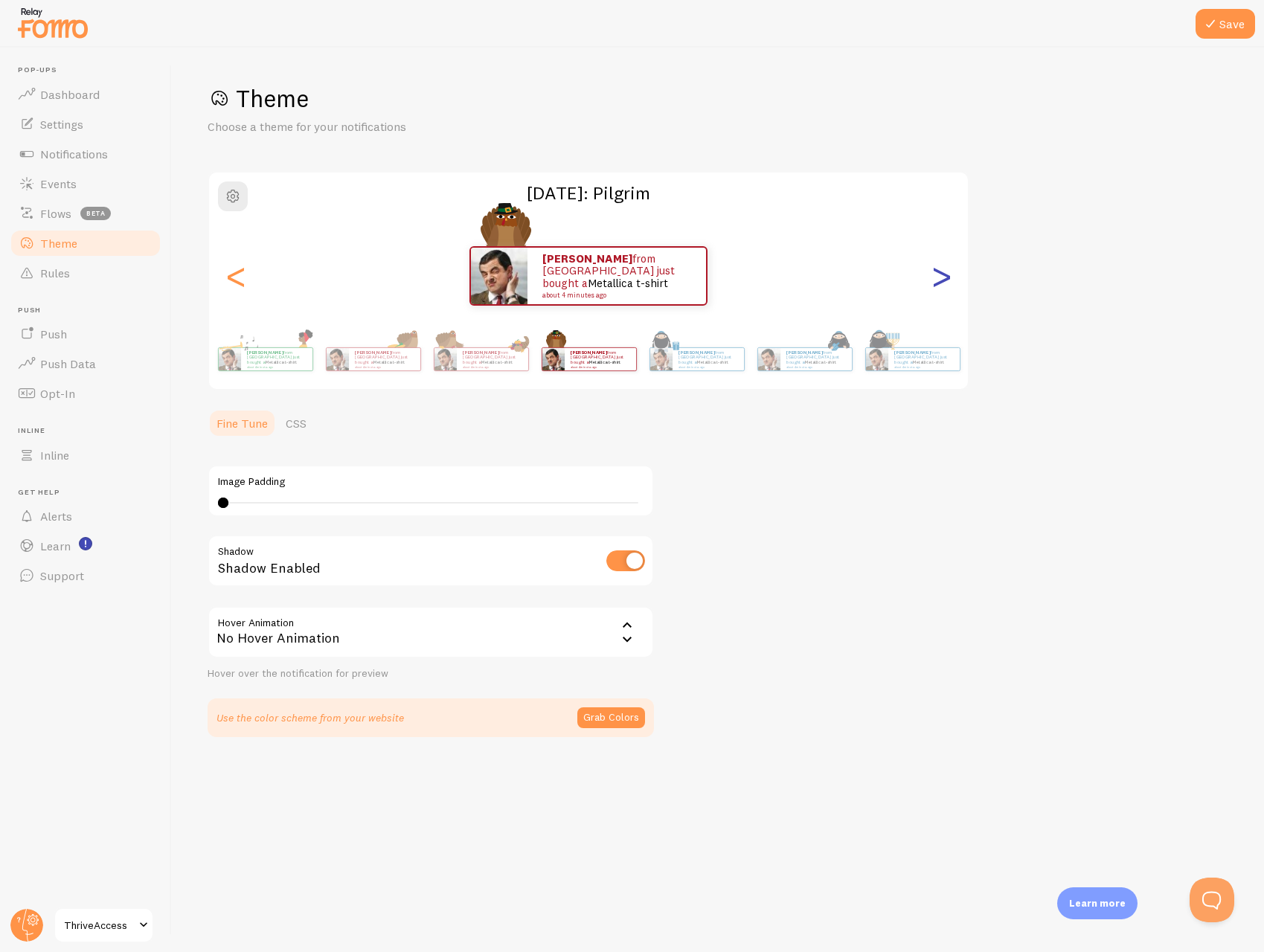
click at [938, 275] on div ">" at bounding box center [941, 276] width 18 height 107
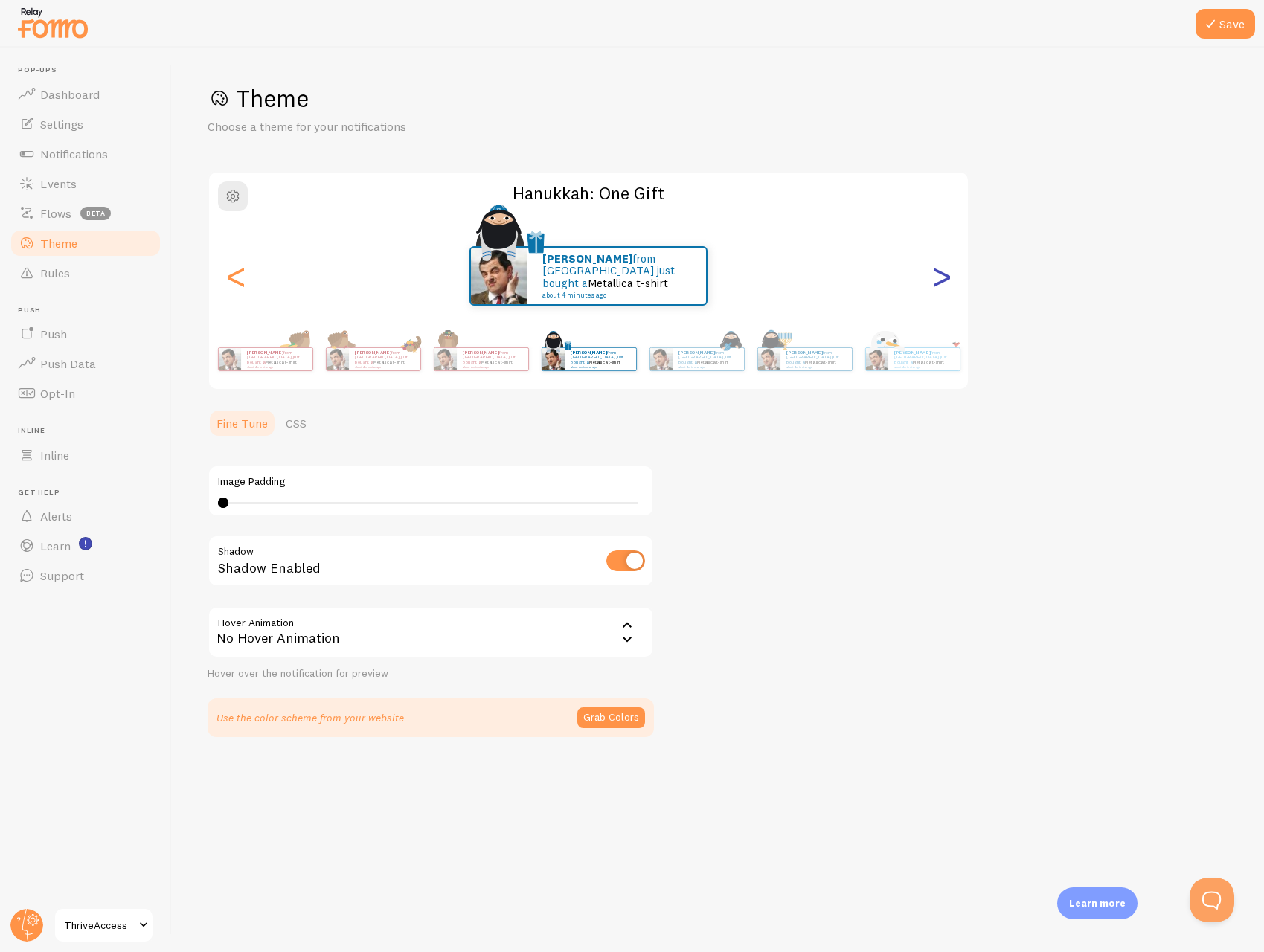
click at [938, 275] on div ">" at bounding box center [941, 276] width 18 height 107
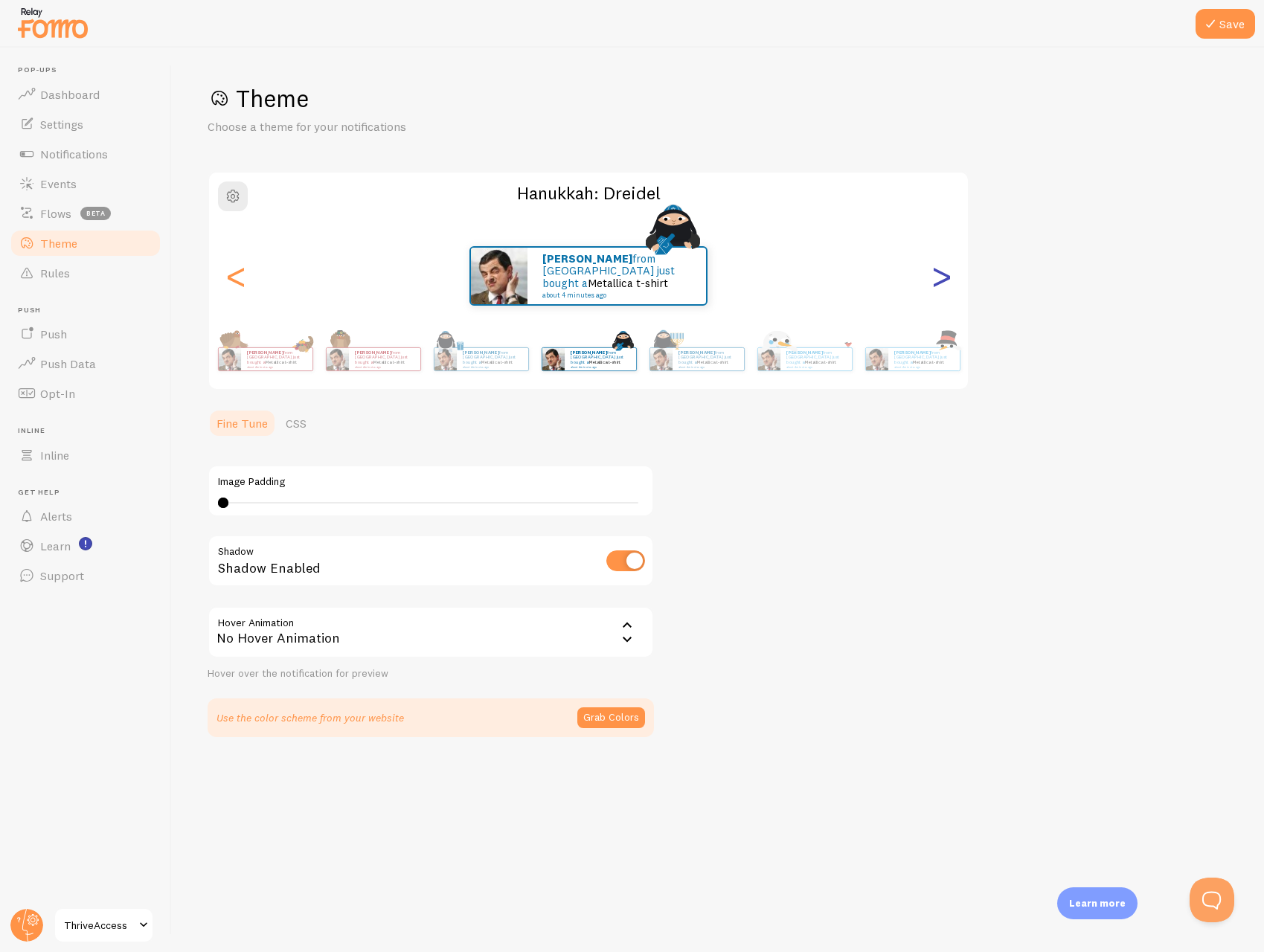
click at [938, 275] on div ">" at bounding box center [941, 276] width 18 height 107
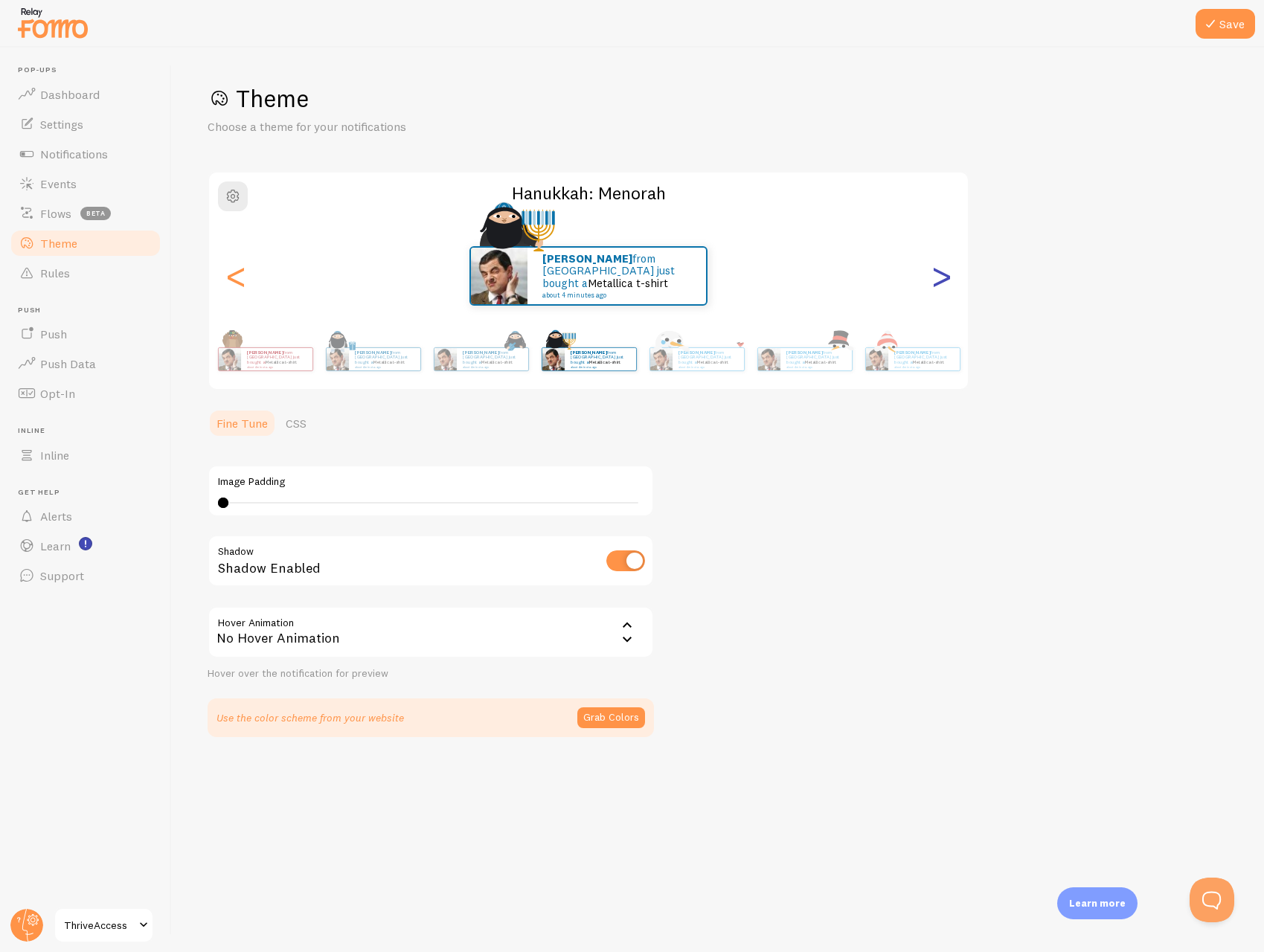
click at [938, 275] on div ">" at bounding box center [941, 276] width 18 height 107
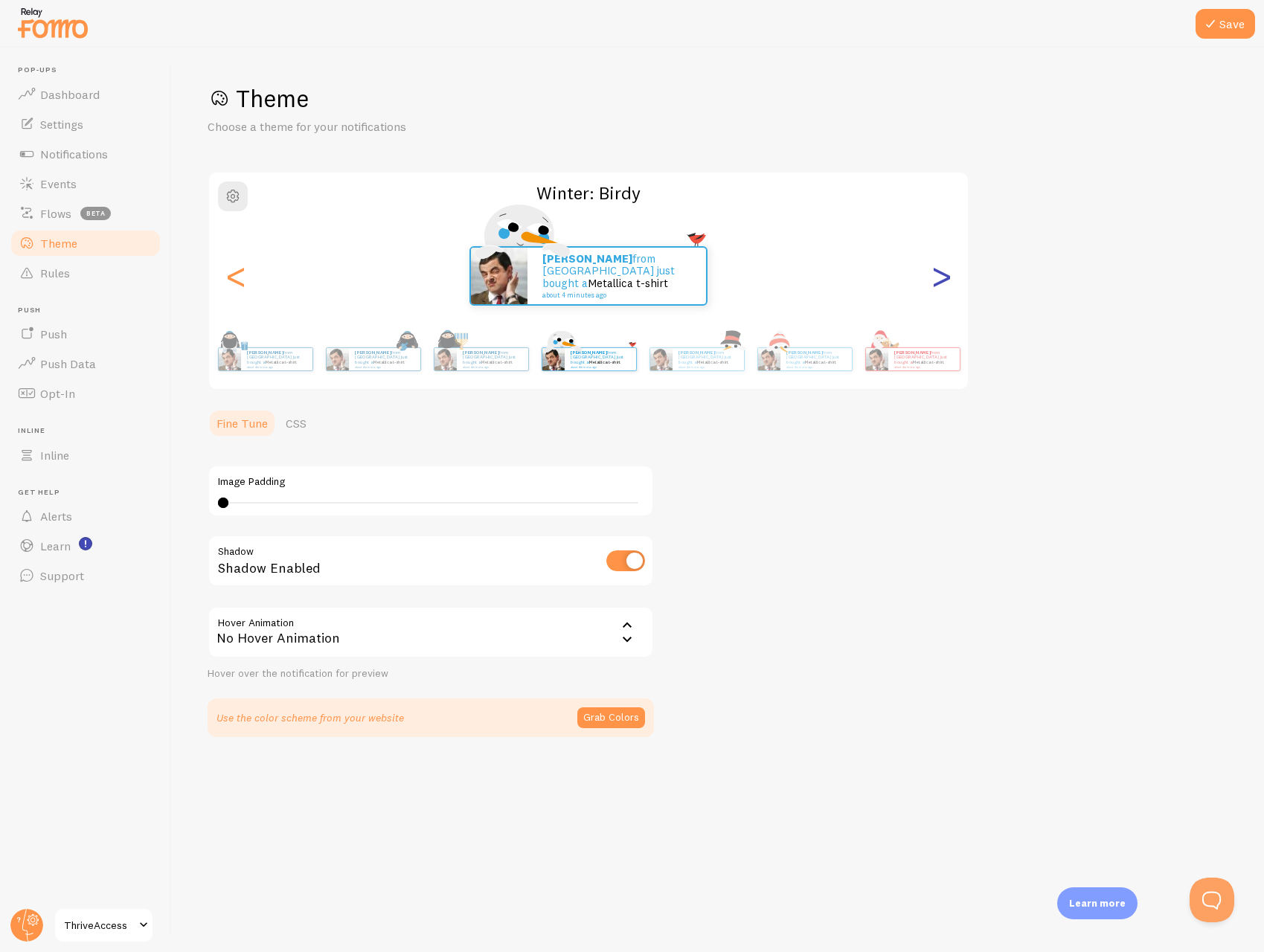
click at [938, 275] on div ">" at bounding box center [941, 276] width 18 height 107
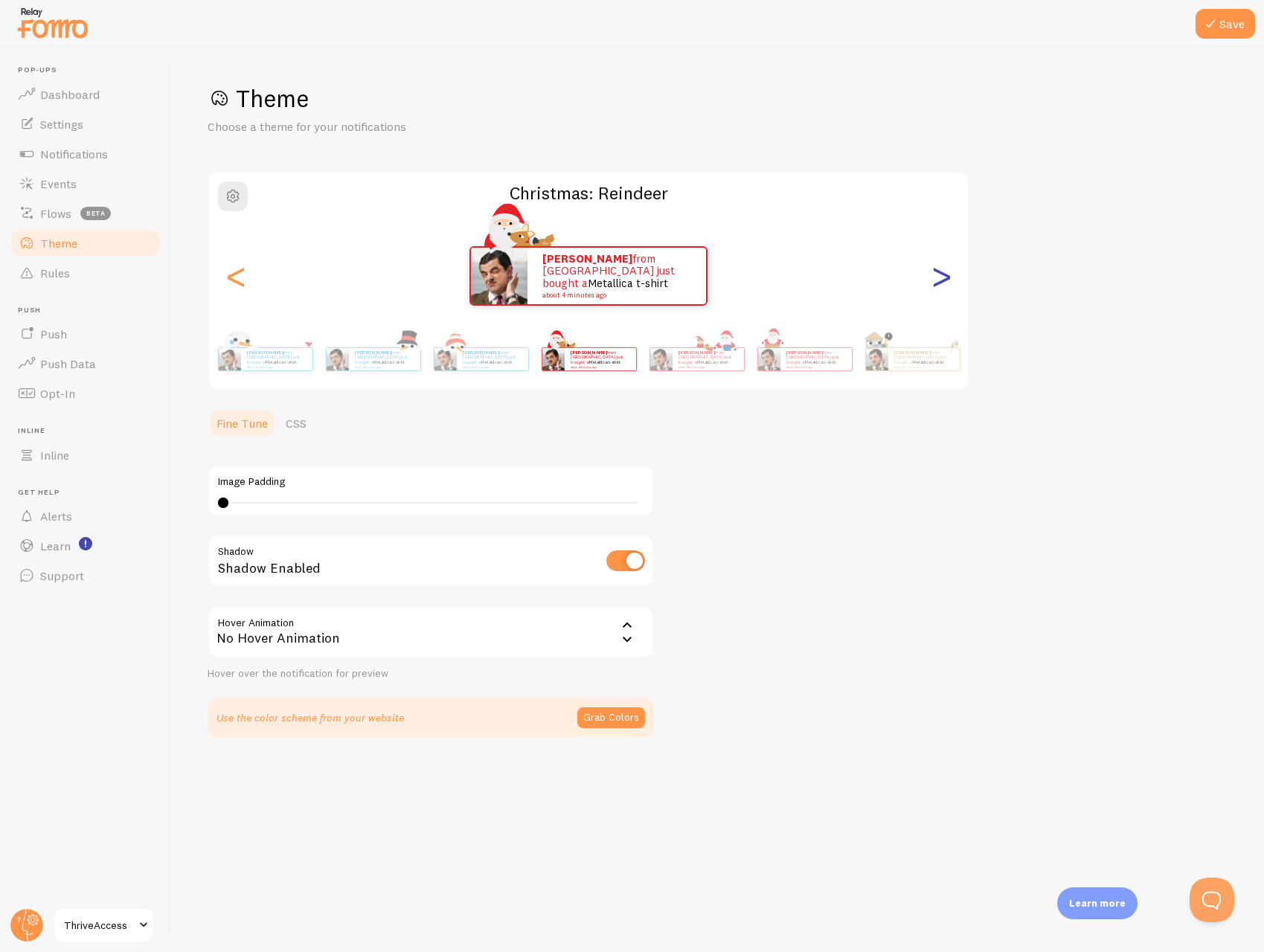
click at [938, 275] on div ">" at bounding box center [941, 276] width 18 height 107
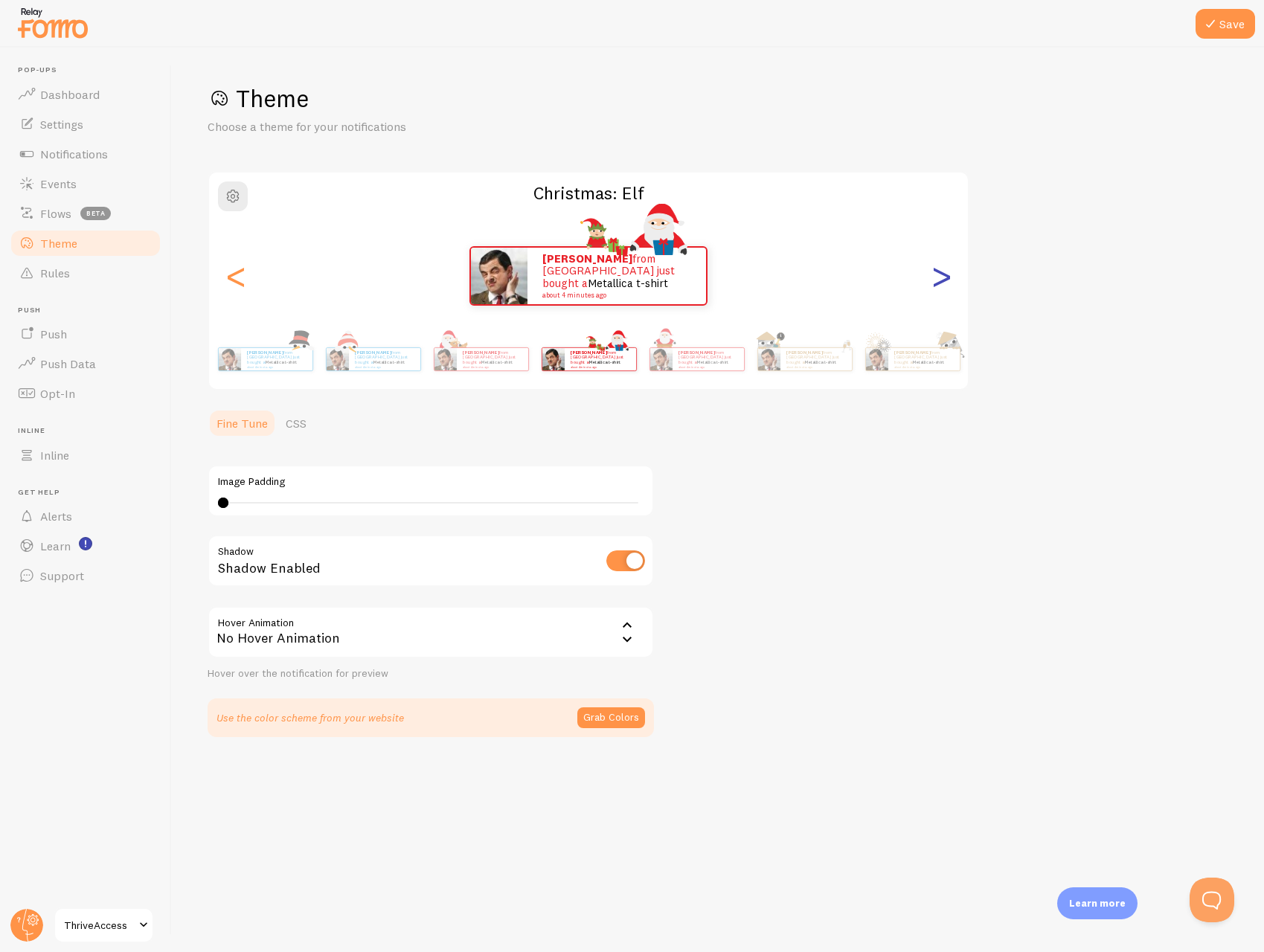
click at [938, 275] on div ">" at bounding box center [941, 276] width 18 height 107
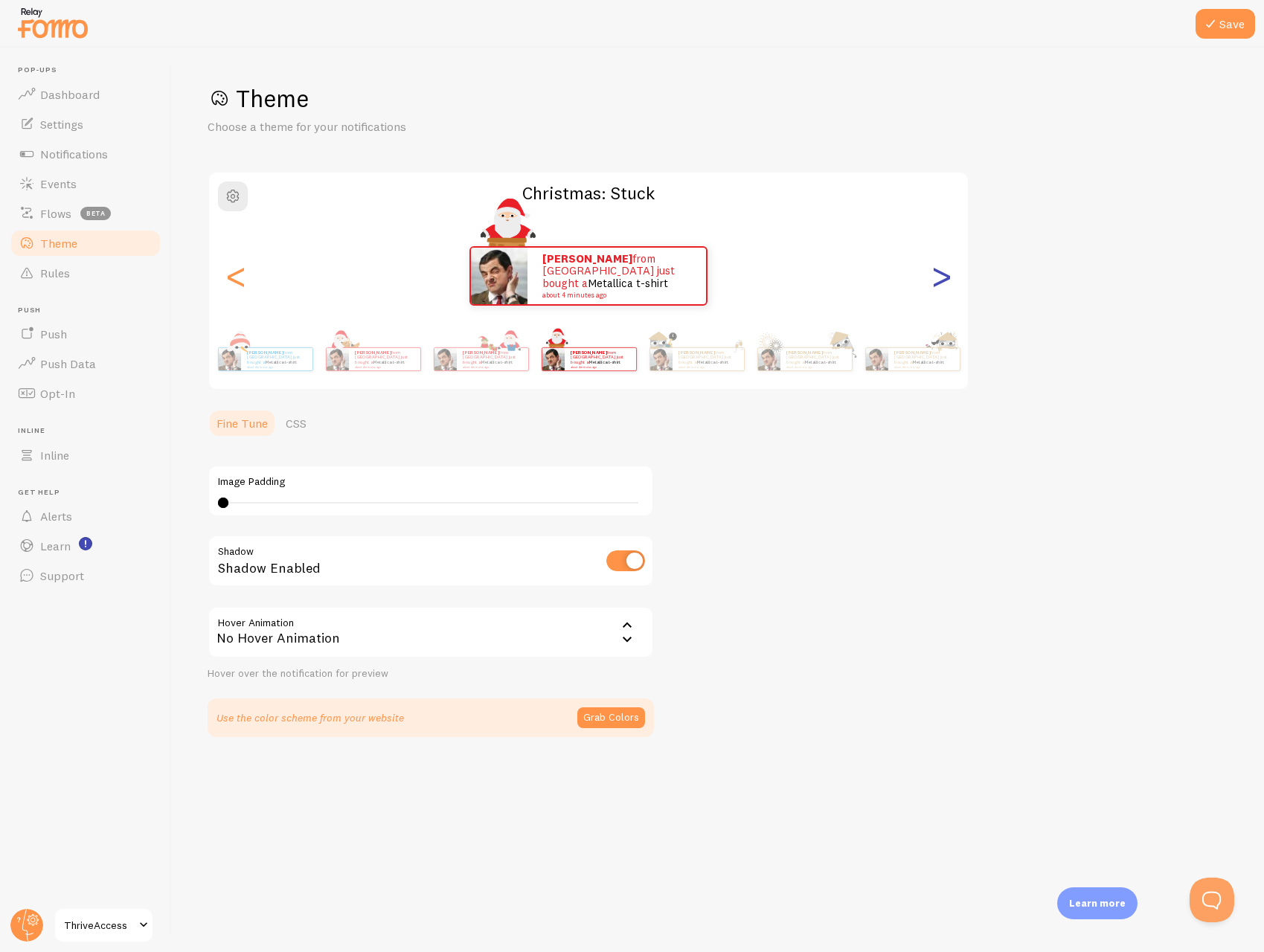
click at [938, 274] on div ">" at bounding box center [941, 276] width 18 height 107
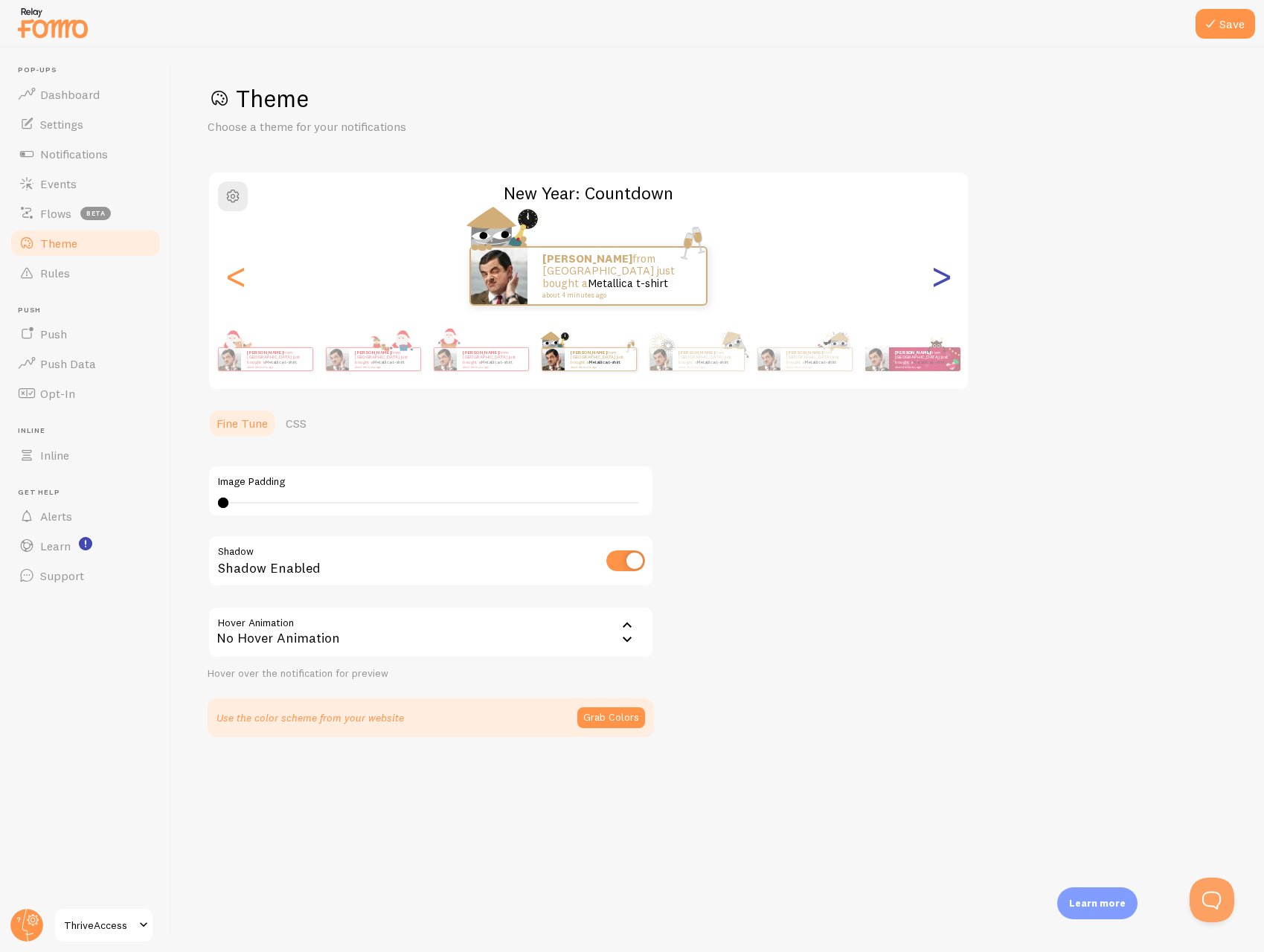
click at [938, 274] on div ">" at bounding box center [941, 276] width 18 height 107
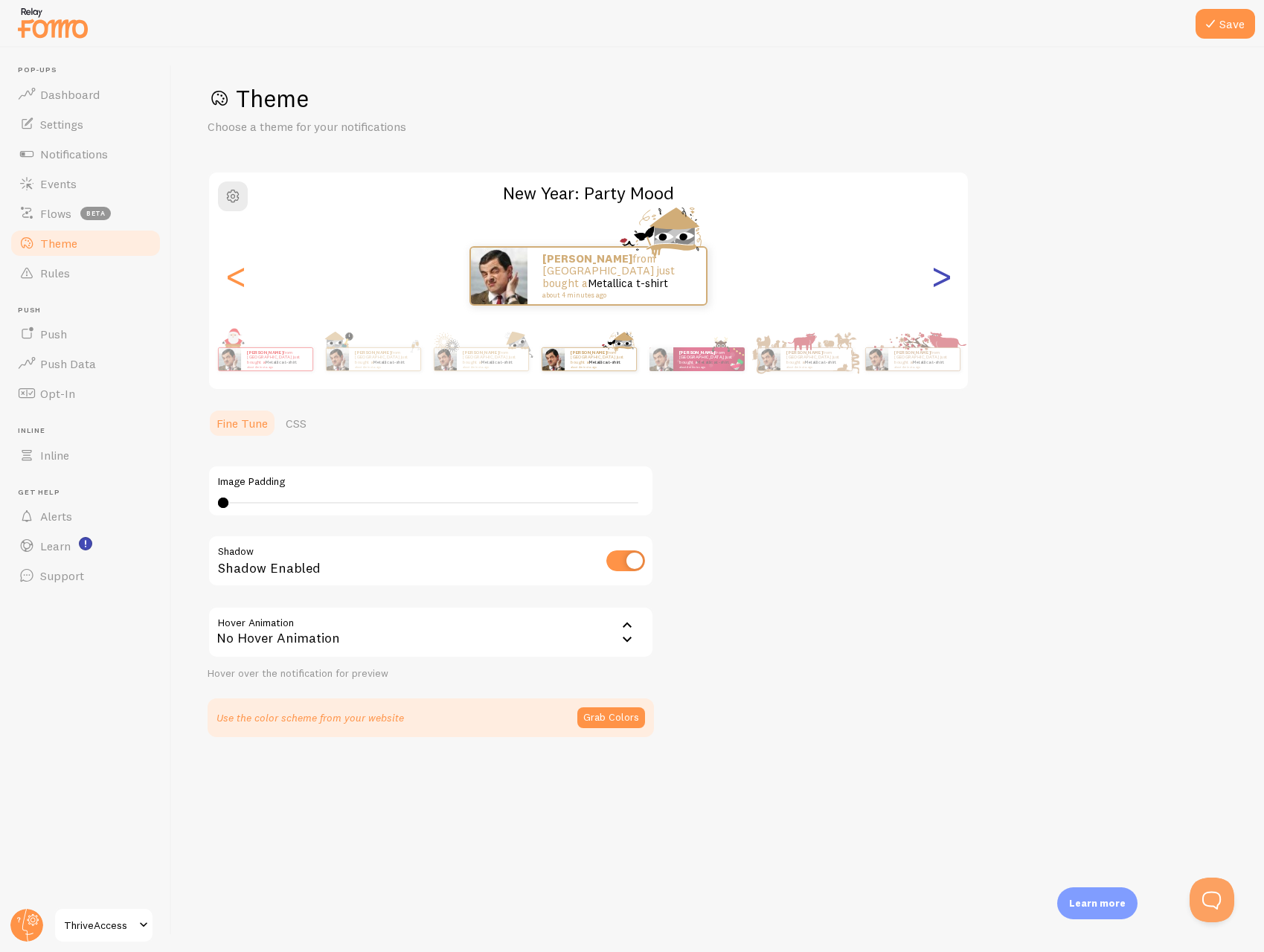
click at [938, 274] on div ">" at bounding box center [941, 276] width 18 height 107
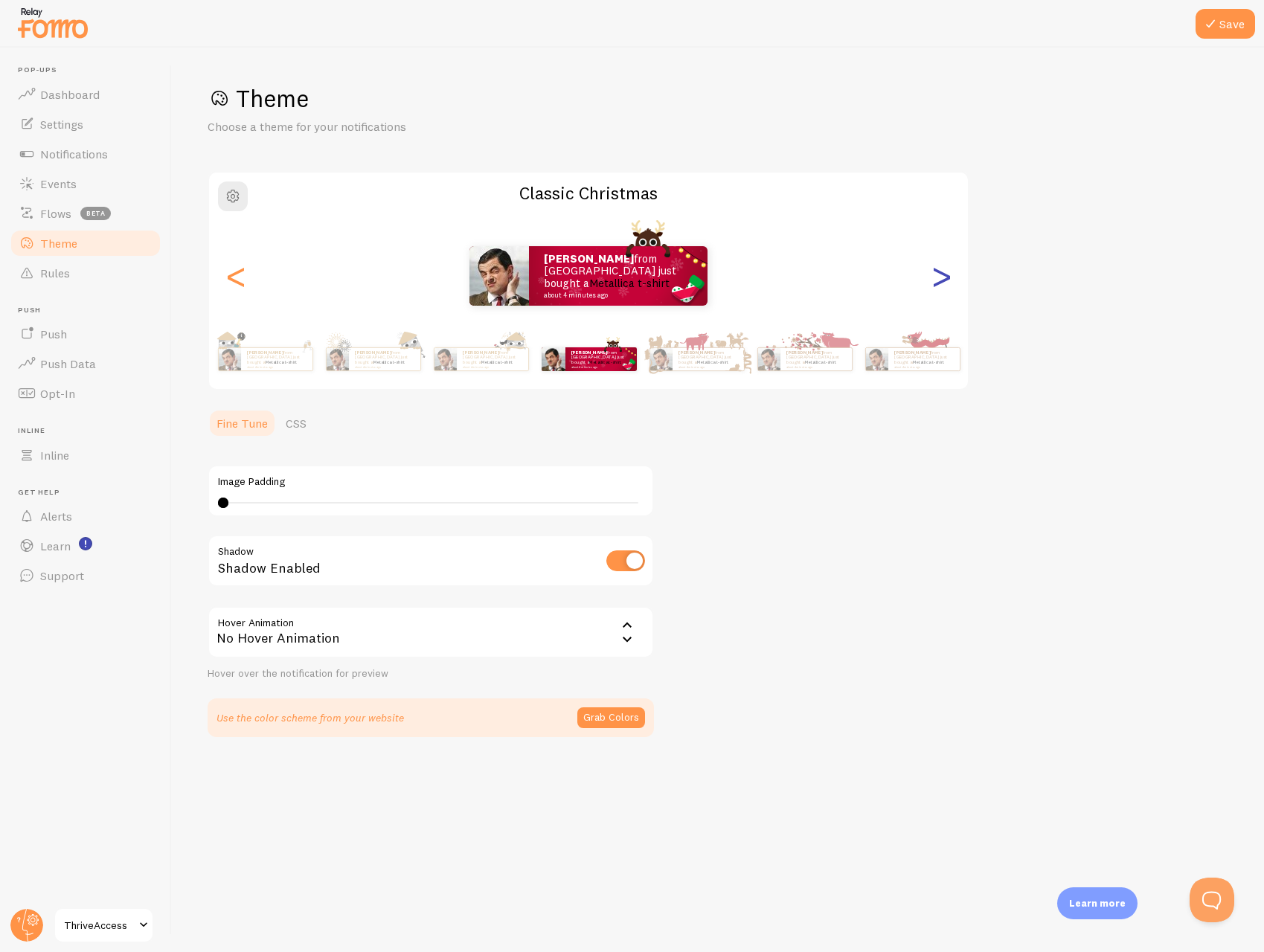
click at [938, 274] on div ">" at bounding box center [941, 276] width 18 height 107
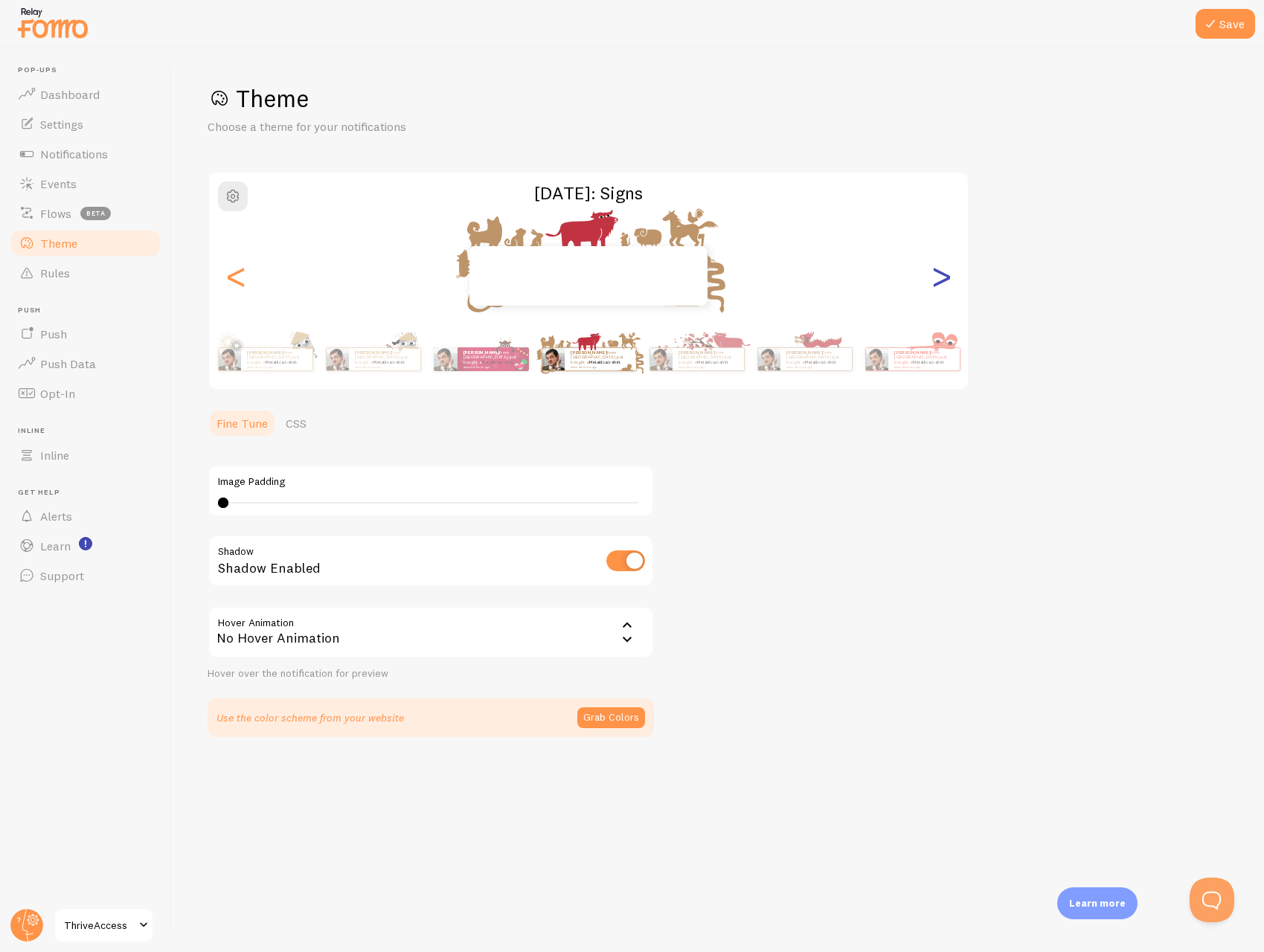
click at [938, 274] on div ">" at bounding box center [941, 276] width 18 height 107
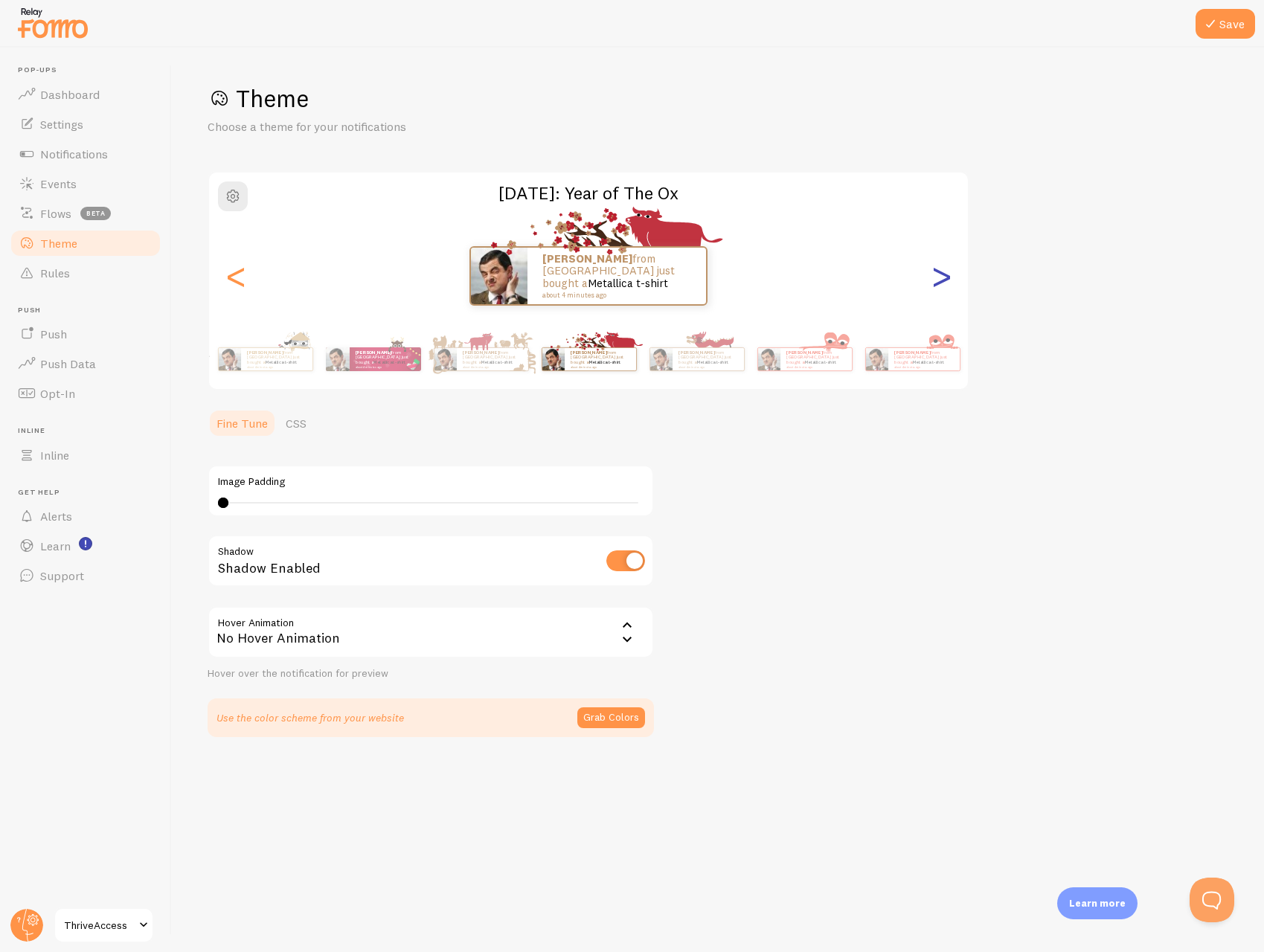
click at [938, 274] on div ">" at bounding box center [941, 276] width 18 height 107
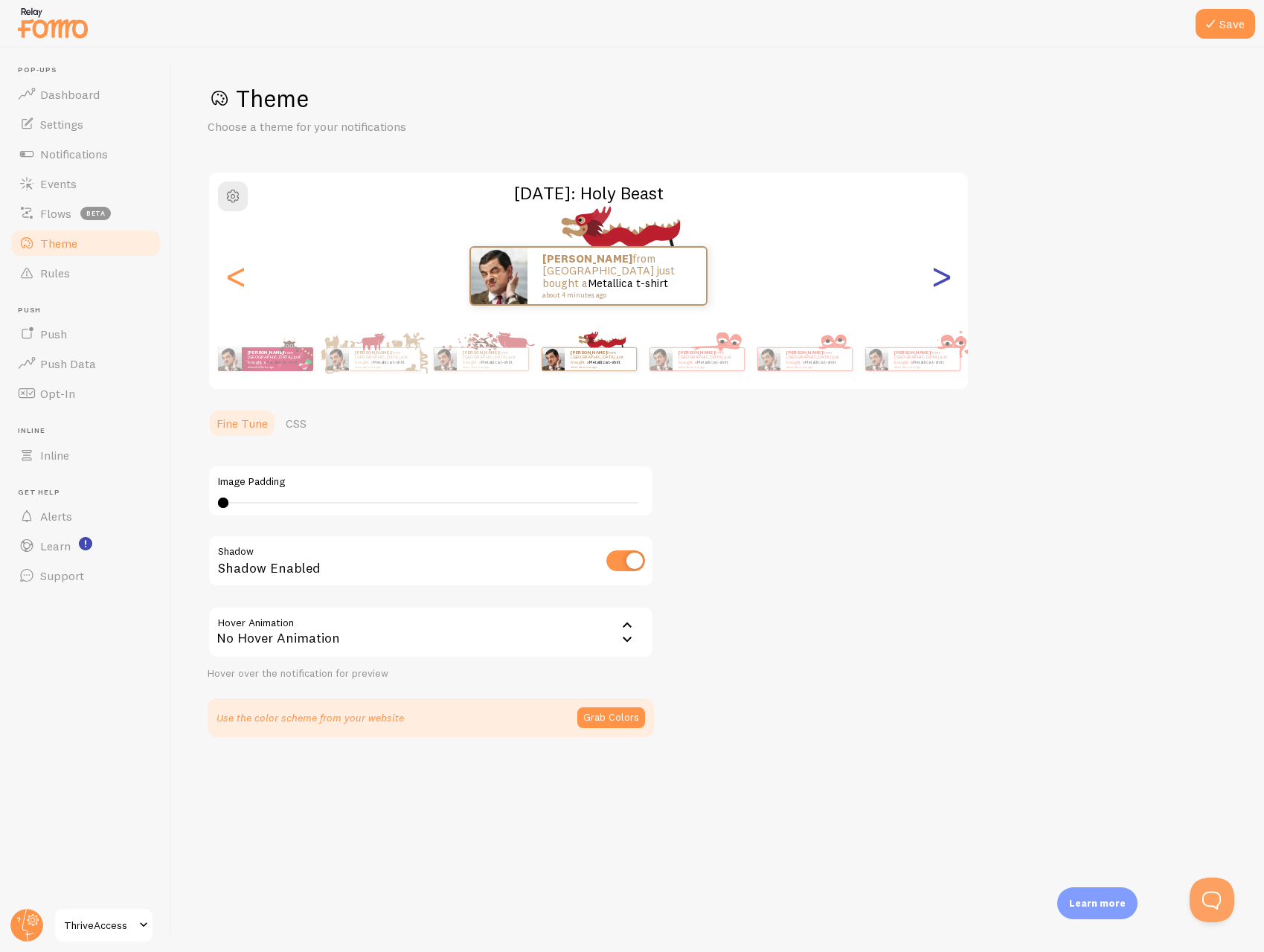
click at [938, 274] on div ">" at bounding box center [941, 276] width 18 height 107
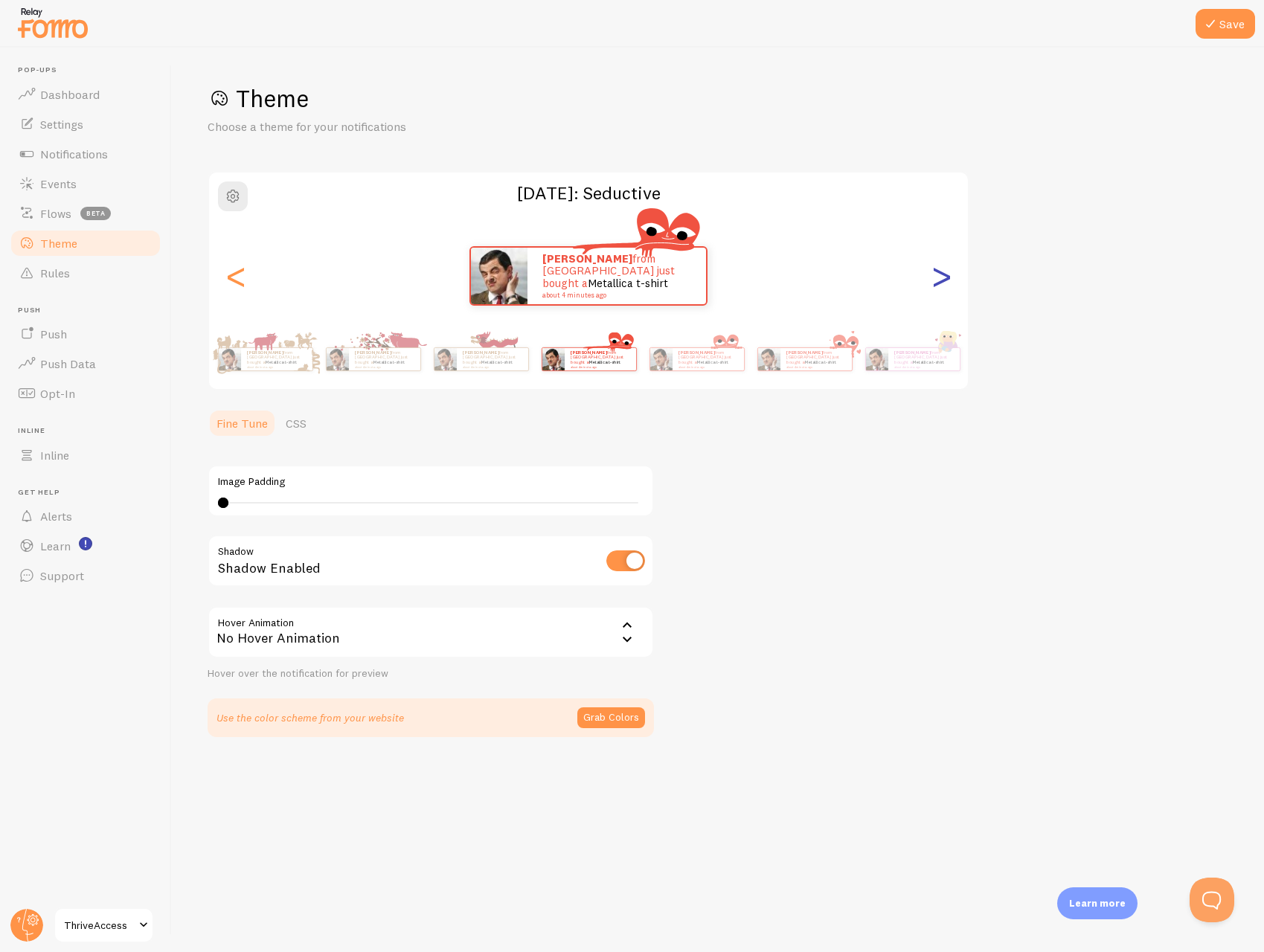
click at [938, 274] on div ">" at bounding box center [941, 276] width 18 height 107
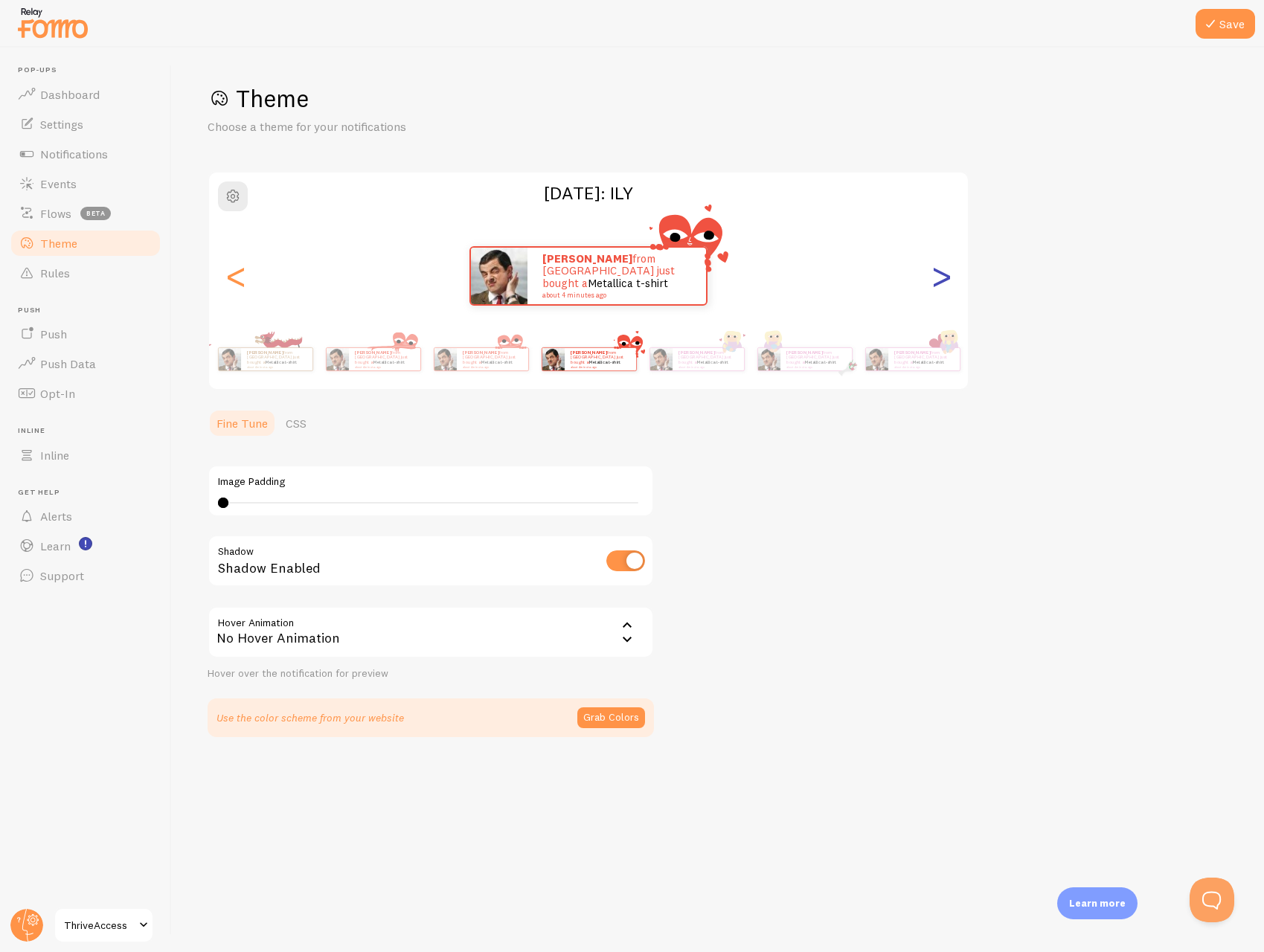
click at [938, 274] on div ">" at bounding box center [941, 276] width 18 height 107
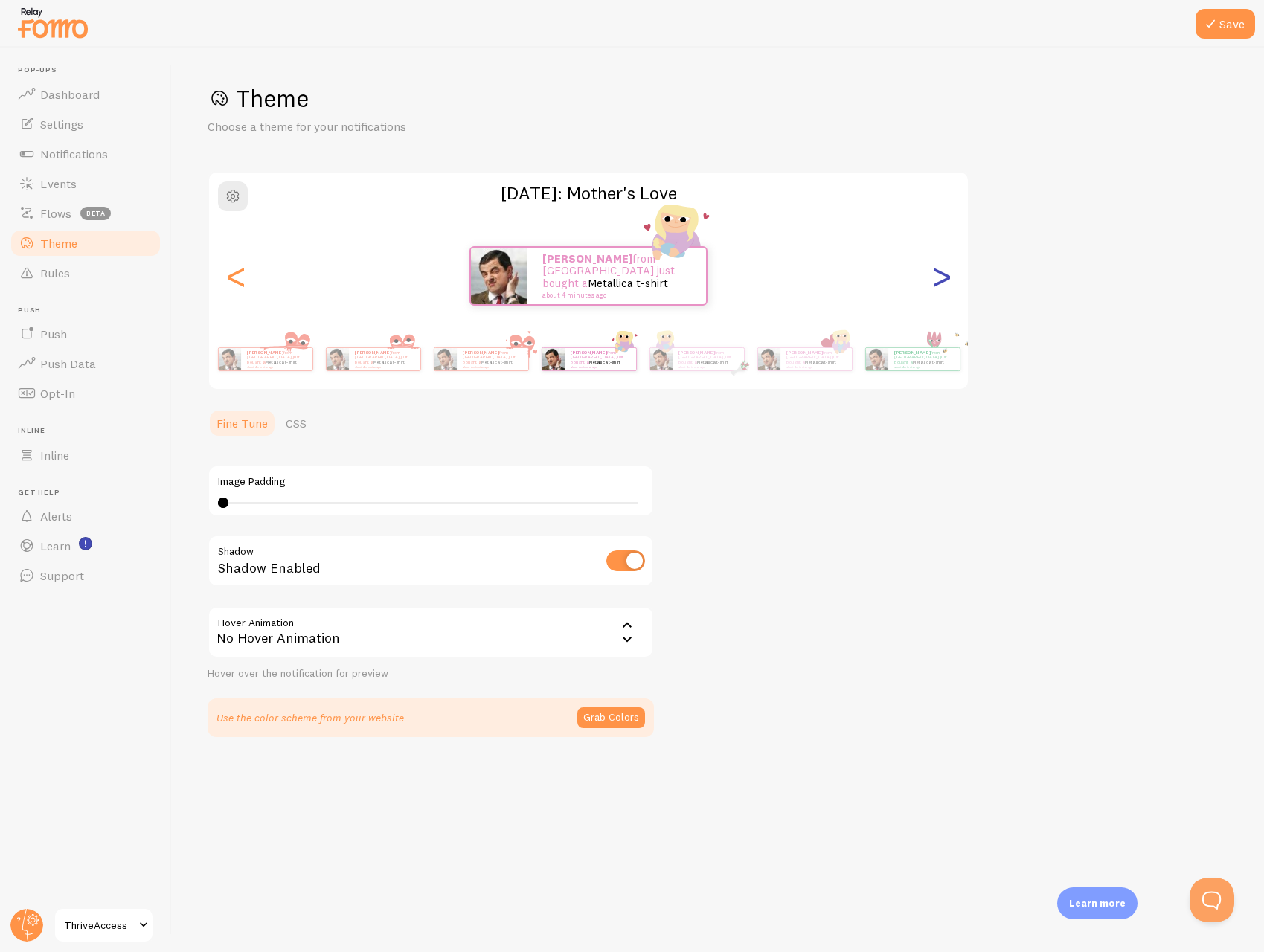
click at [938, 274] on div ">" at bounding box center [941, 276] width 18 height 107
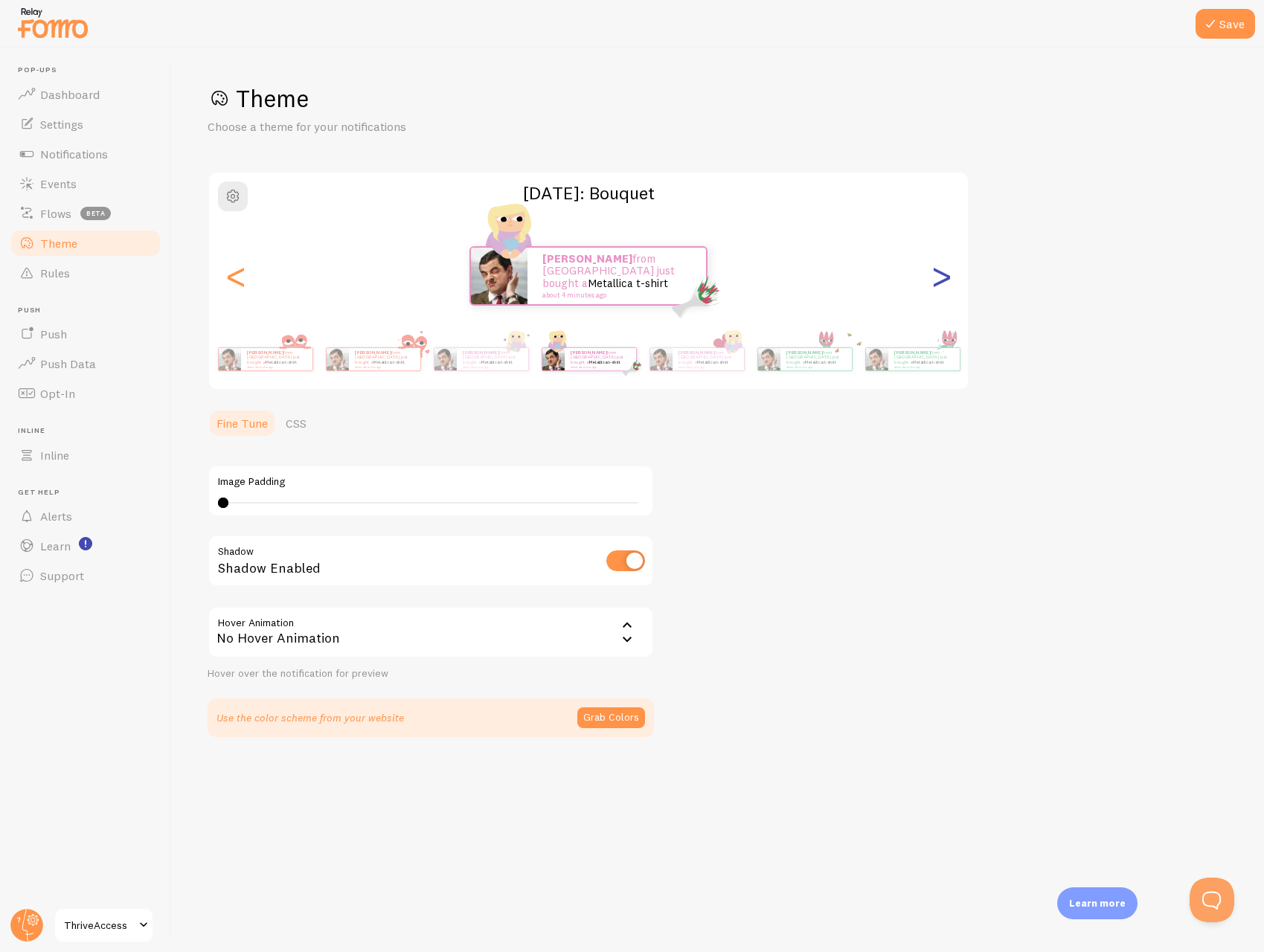
click at [938, 274] on div ">" at bounding box center [941, 276] width 18 height 107
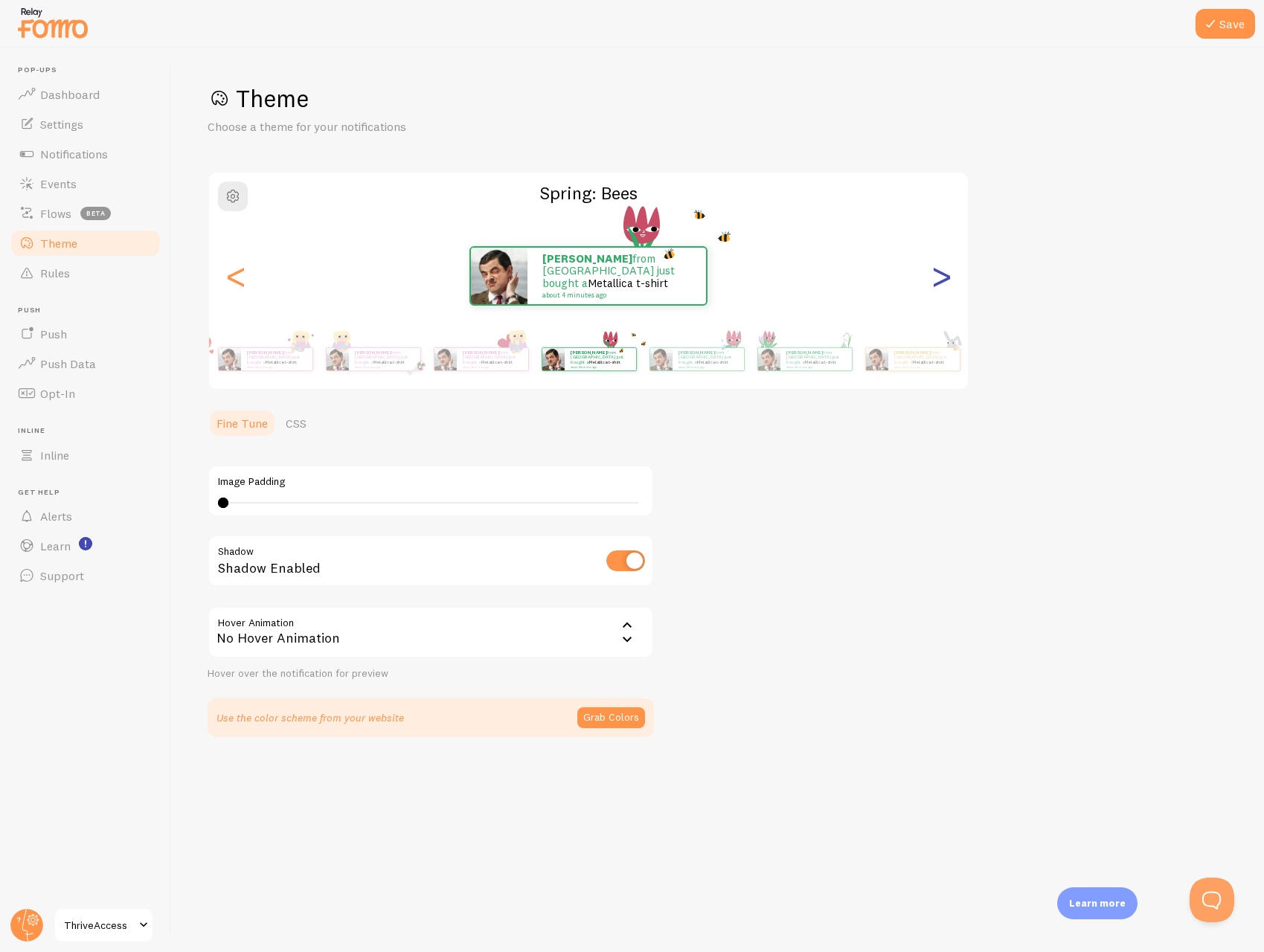
click at [938, 274] on div ">" at bounding box center [941, 276] width 18 height 107
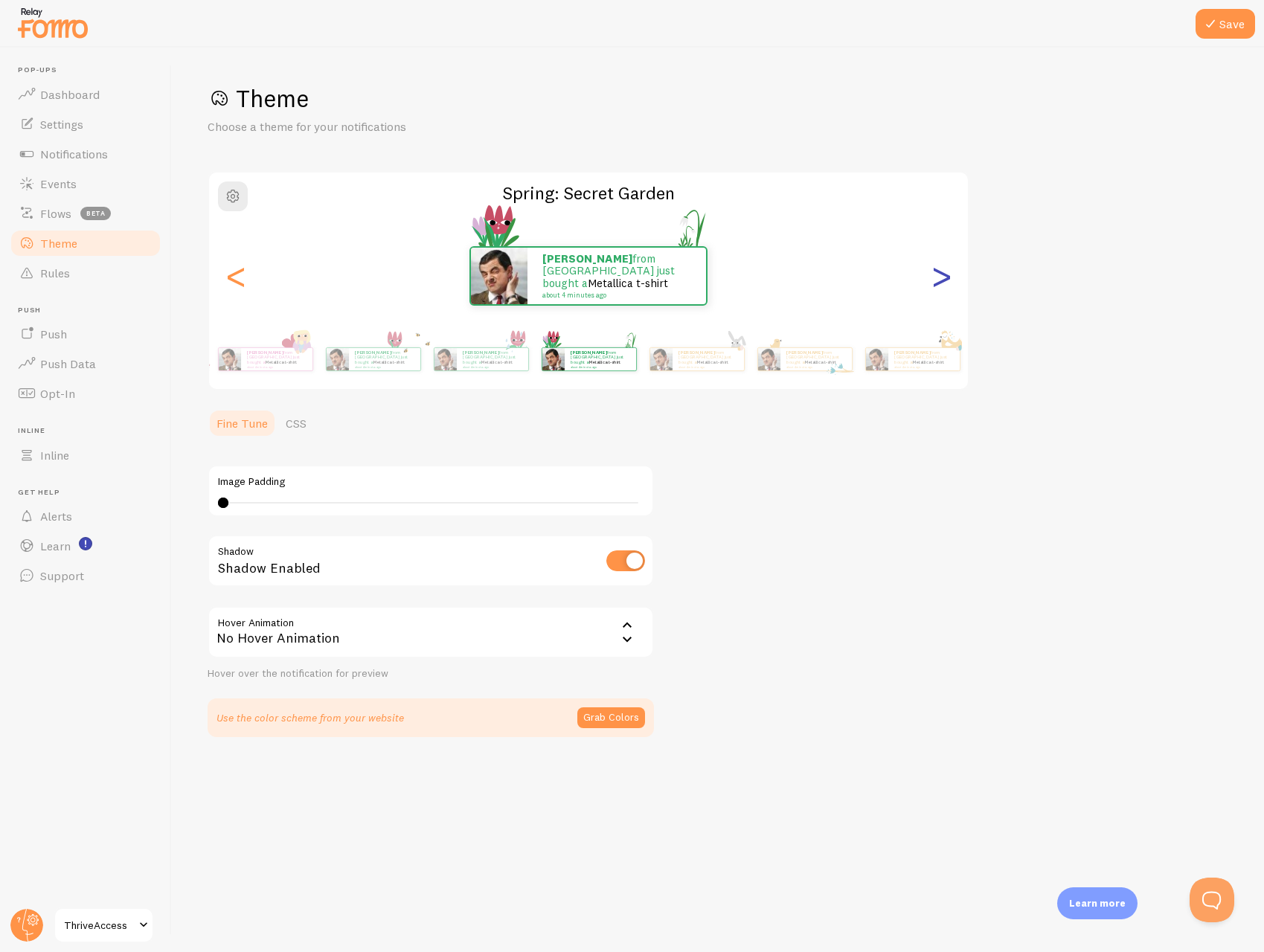
click at [938, 274] on div ">" at bounding box center [941, 276] width 18 height 107
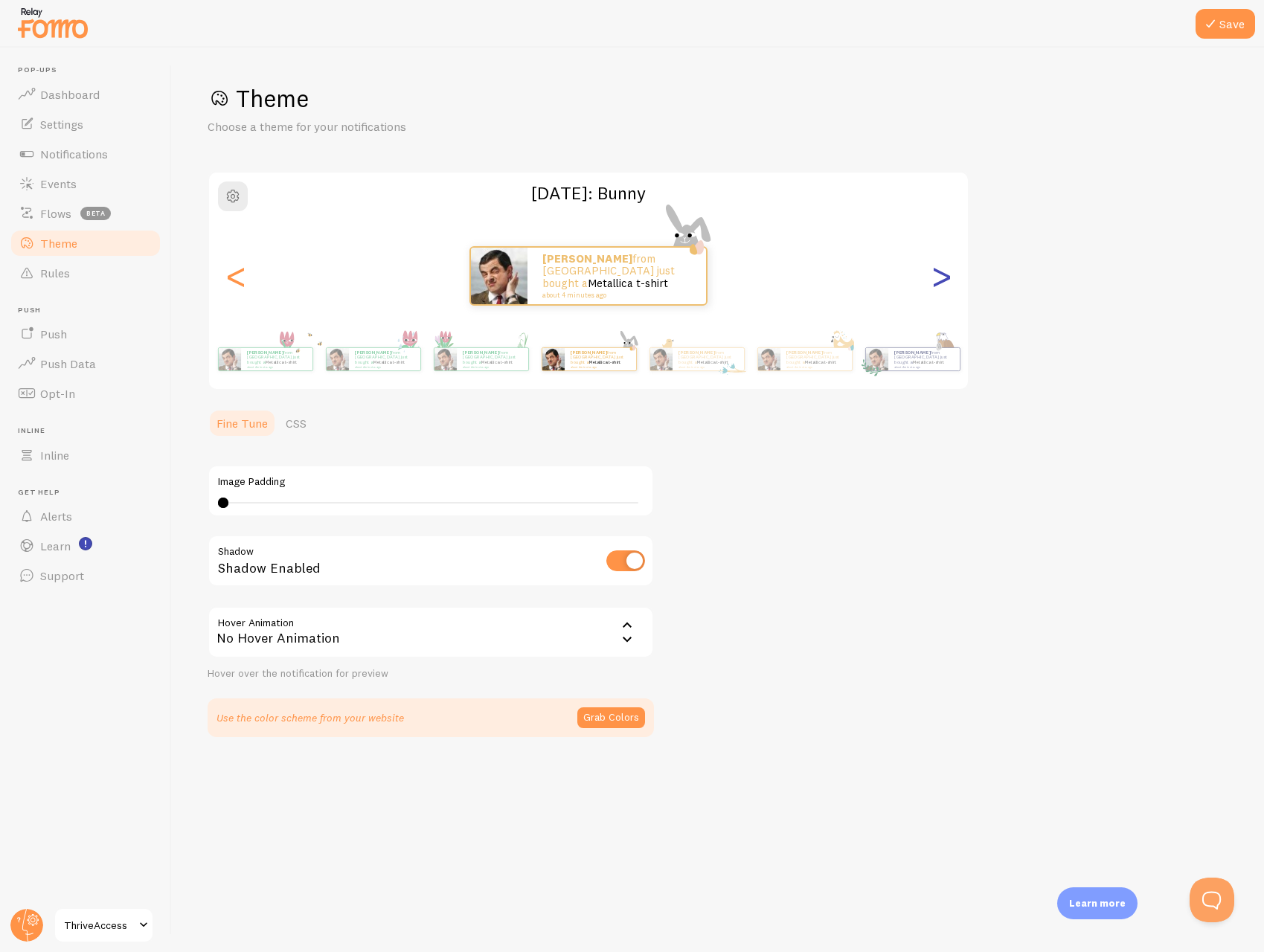
click at [938, 274] on div ">" at bounding box center [941, 276] width 18 height 107
click at [249, 271] on div "[PERSON_NAME] from [GEOGRAPHIC_DATA] just bought a Metallica t-shirt about 4 mi…" at bounding box center [588, 276] width 759 height 59
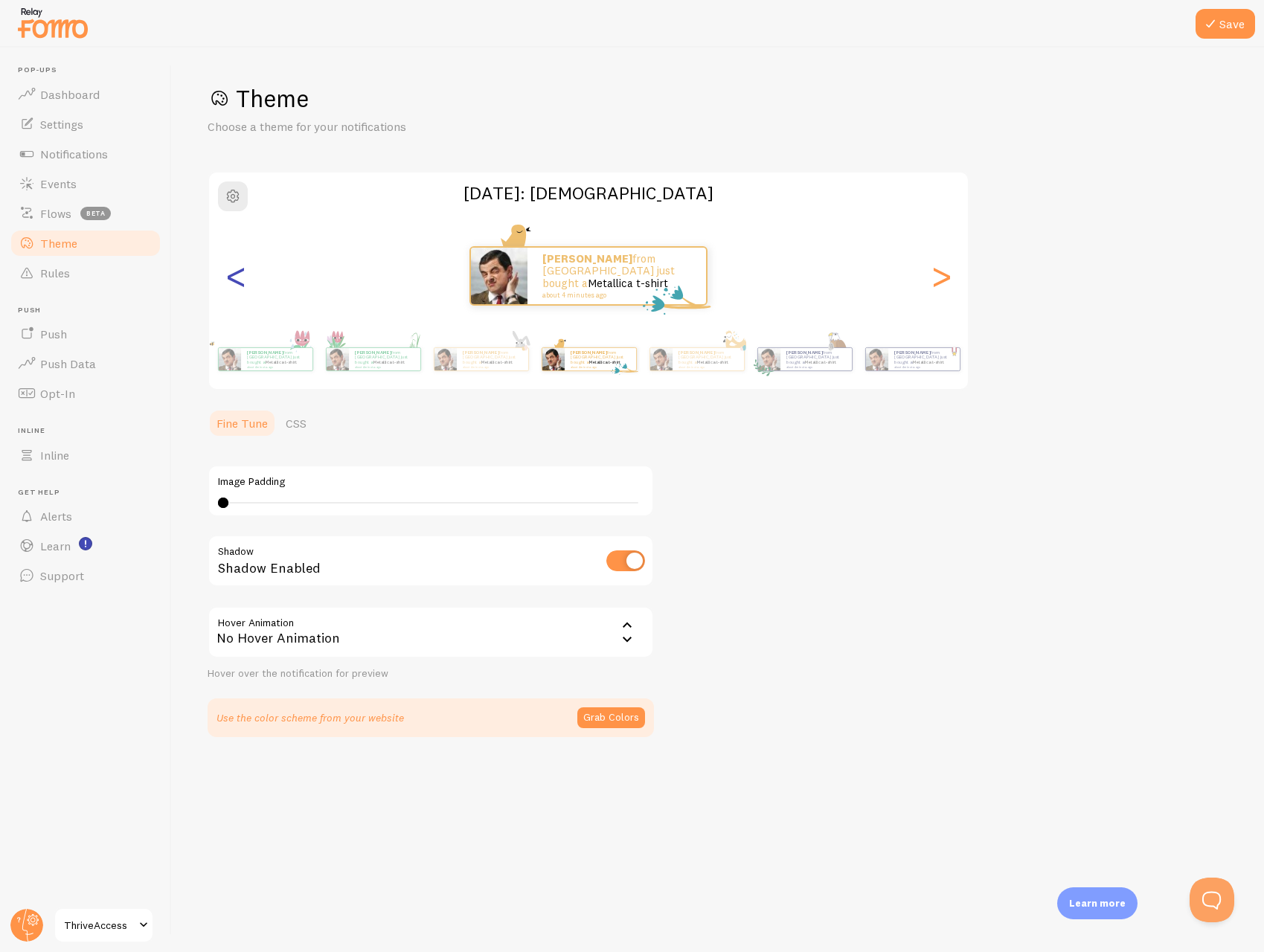
click at [242, 273] on div "<" at bounding box center [235, 276] width 18 height 107
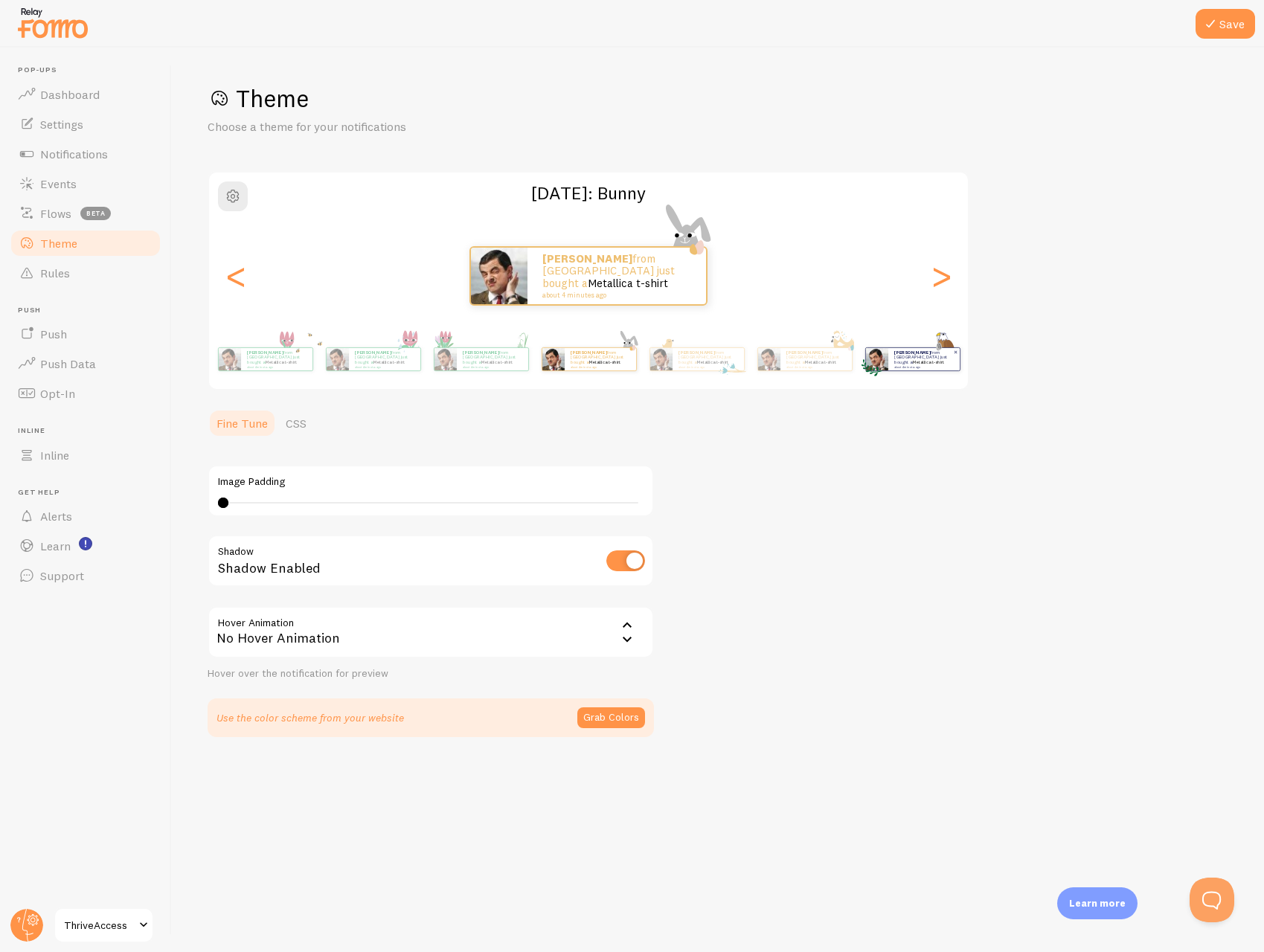
click at [914, 367] on div "[PERSON_NAME] from [GEOGRAPHIC_DATA] just bought a Metallica t-shirt about 4 mi…" at bounding box center [924, 359] width 71 height 22
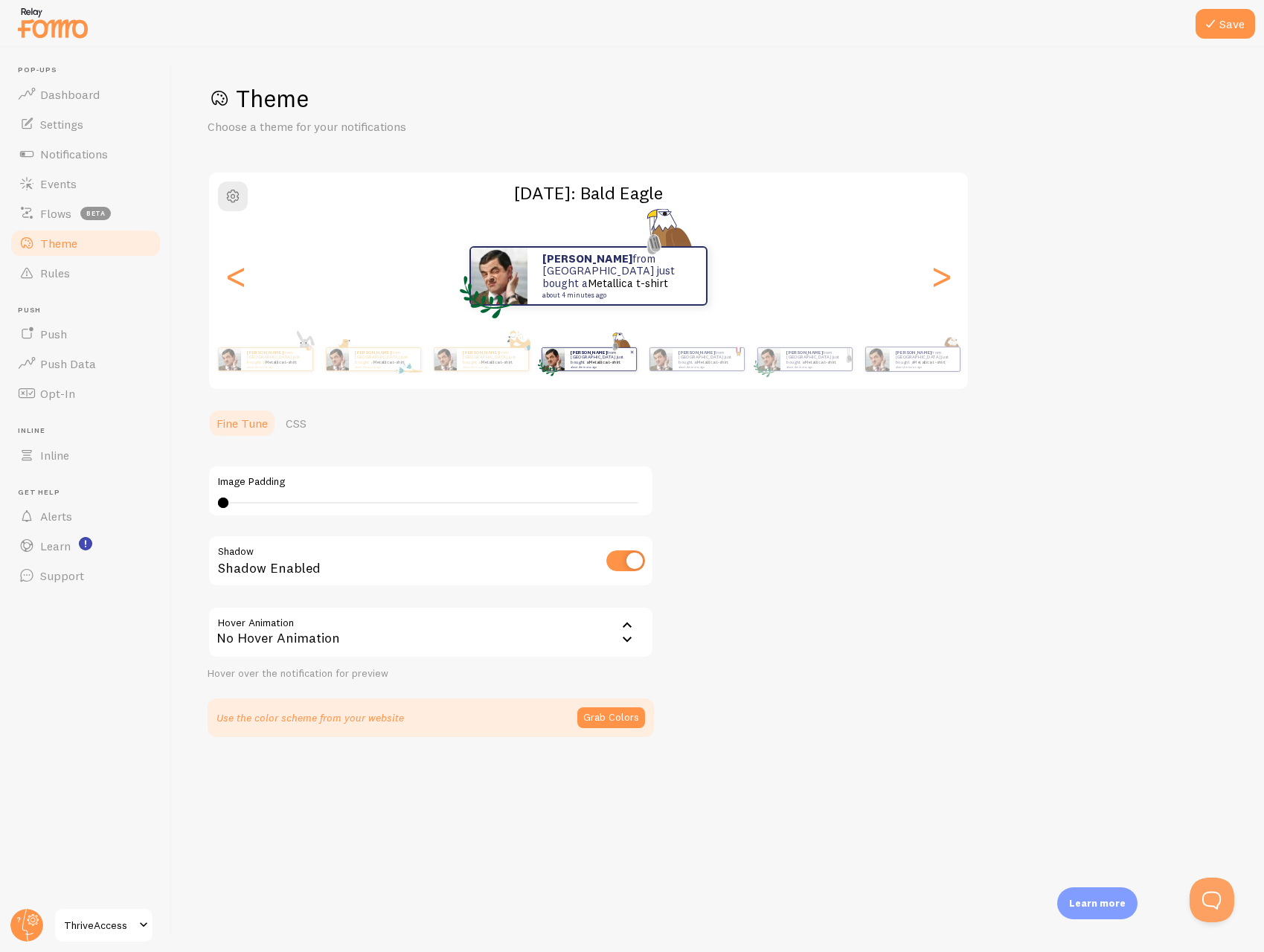
click at [852, 367] on div "[PERSON_NAME] from [GEOGRAPHIC_DATA] just bought a Metallica t-shirt about 4 mi…" at bounding box center [816, 359] width 71 height 22
click at [918, 367] on div "[PERSON_NAME] from [GEOGRAPHIC_DATA] just bought a Metallica t-shirt about 4 mi…" at bounding box center [924, 359] width 71 height 22
click at [236, 206] on button "button" at bounding box center [233, 195] width 30 height 30
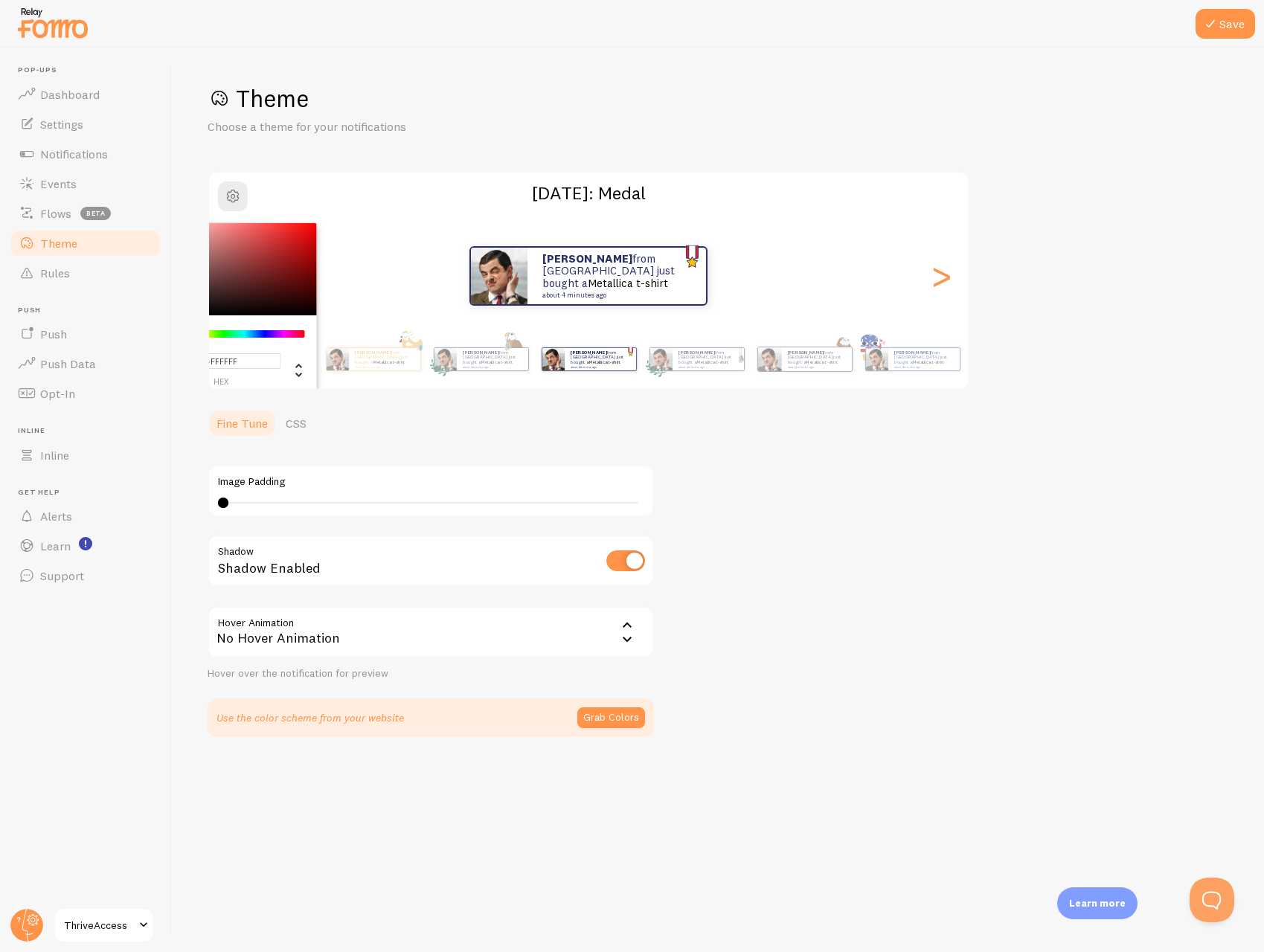
click at [430, 223] on div "[PERSON_NAME] from [GEOGRAPHIC_DATA] just bought a Metallica t-shirt about 4 mi…" at bounding box center [588, 276] width 759 height 107
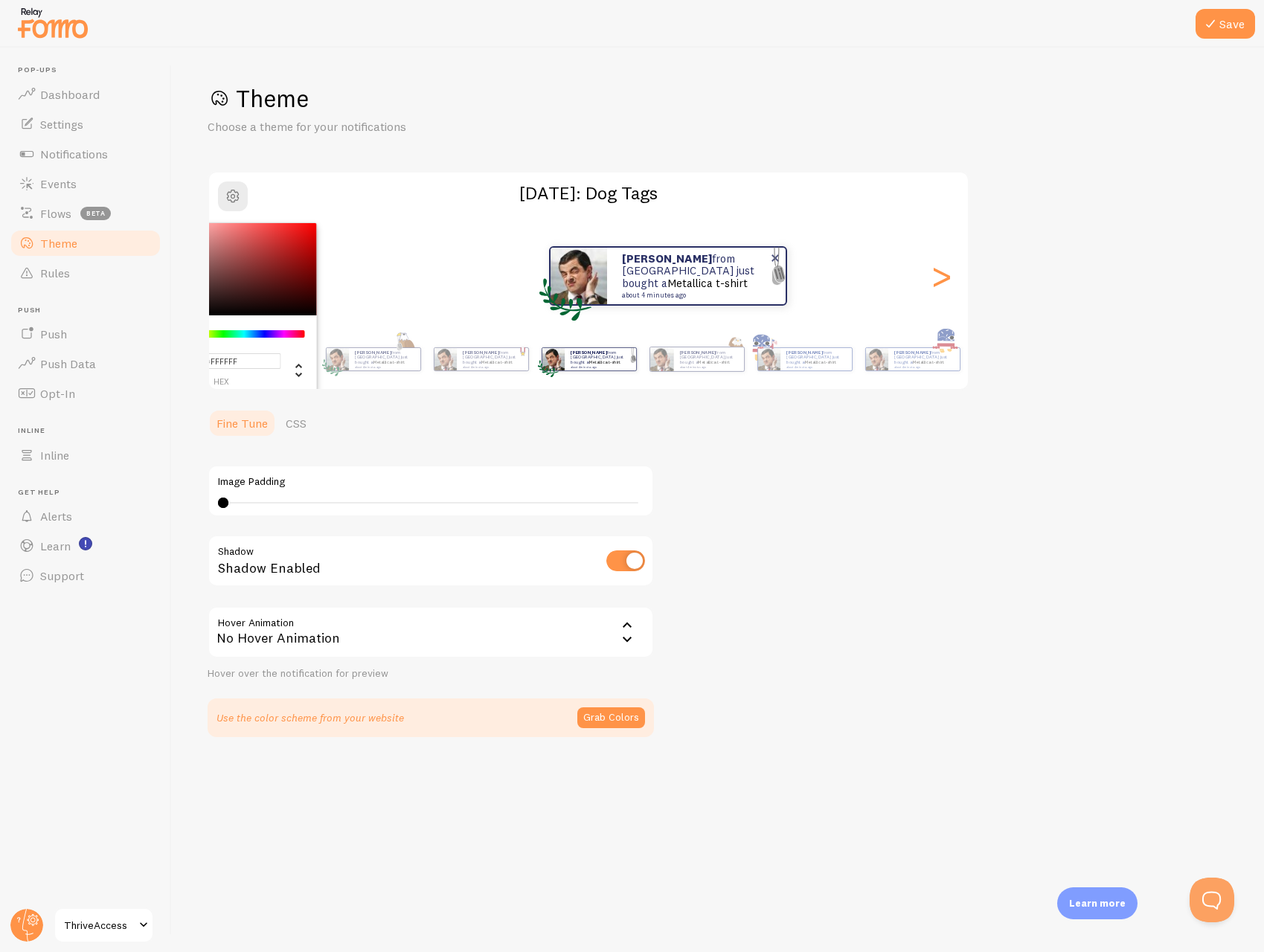
click at [948, 311] on div "[PERSON_NAME] from [GEOGRAPHIC_DATA] just bought a Metallica t-shirt about 4 mi…" at bounding box center [588, 276] width 759 height 107
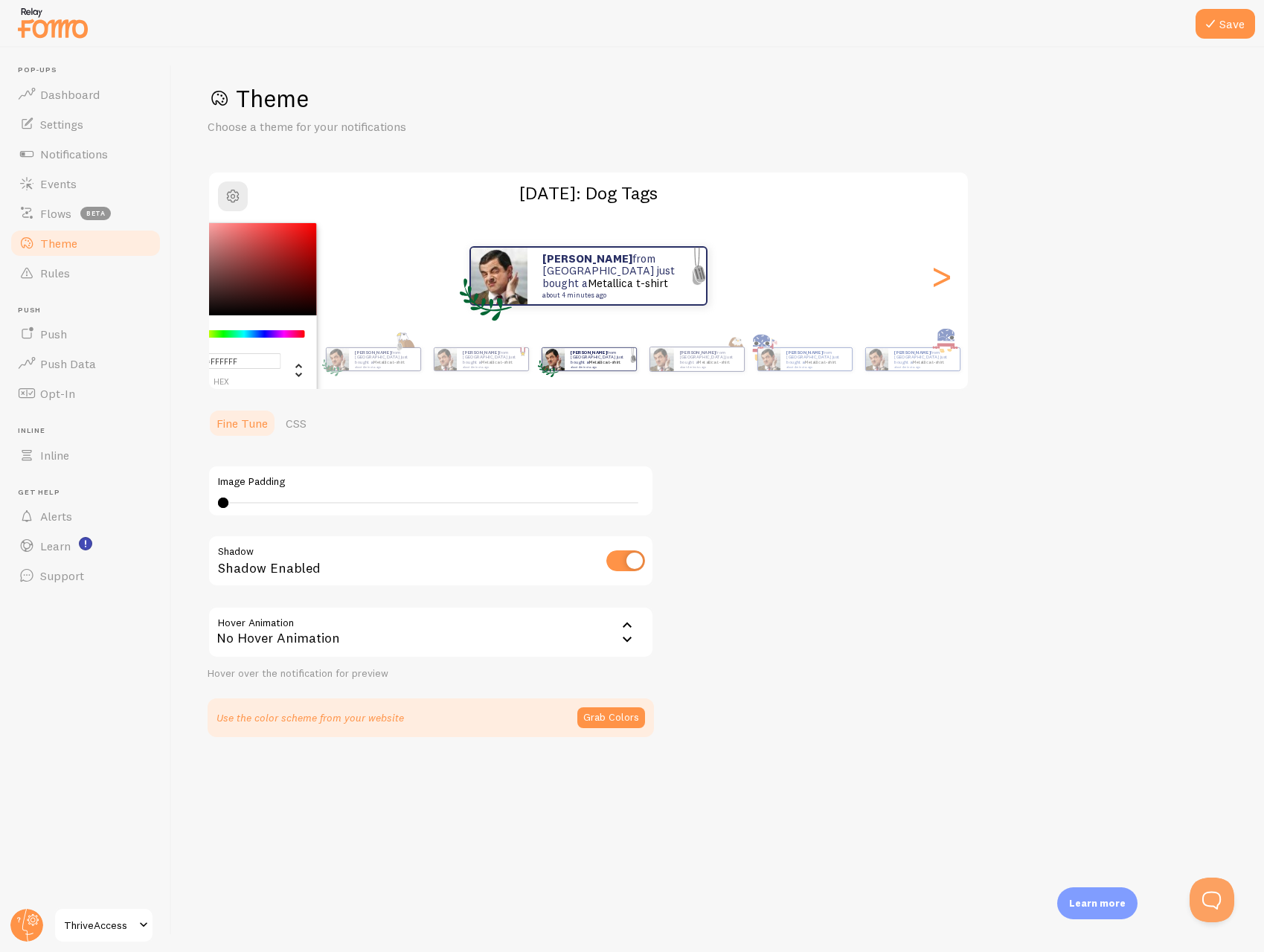
click at [1111, 369] on div "Theme Choose a theme for your notifications #FFFFFF hex 255 r 255 g 255 b 0 h 0…" at bounding box center [718, 410] width 1021 height 654
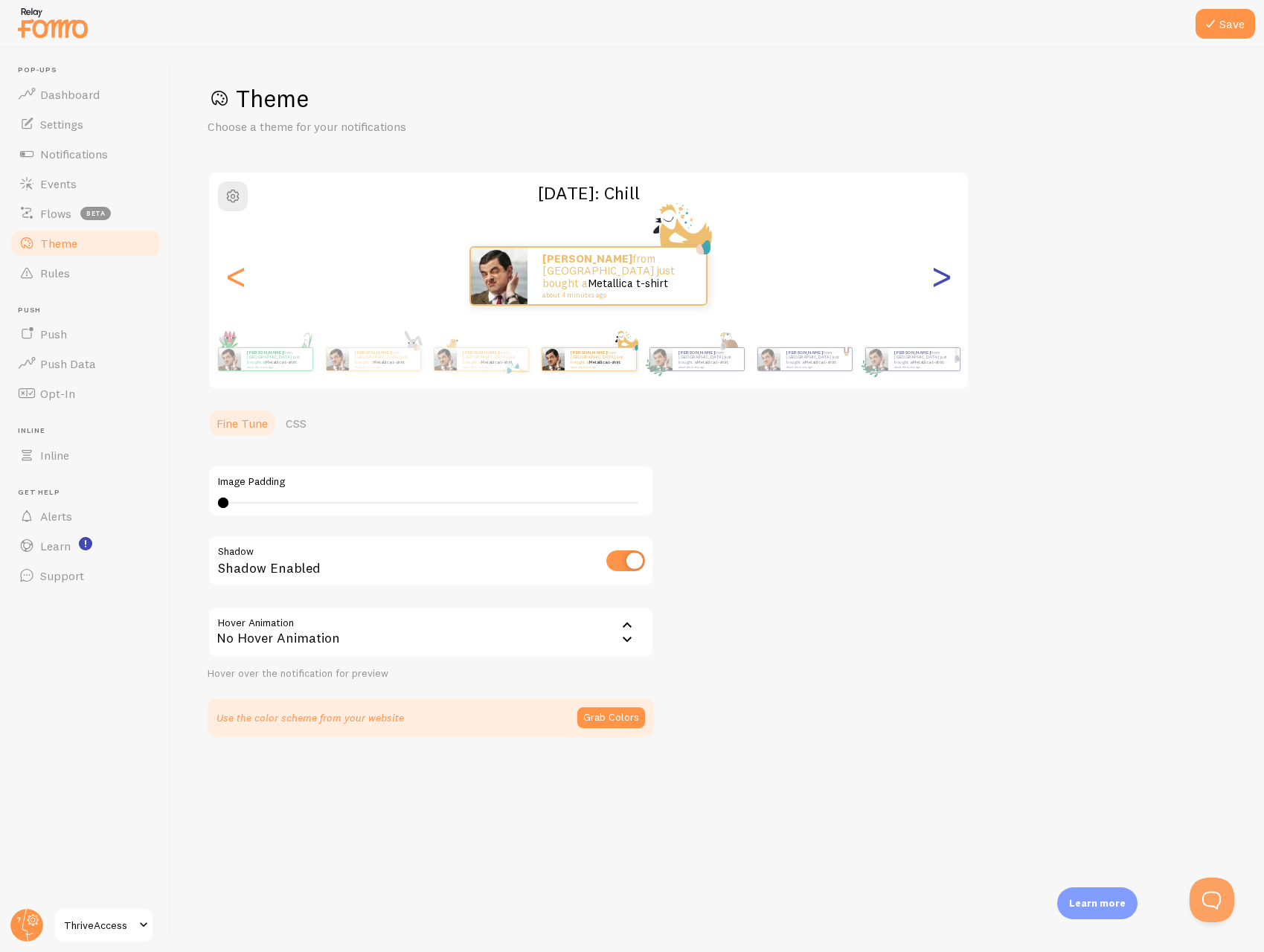
click at [941, 285] on div ">" at bounding box center [941, 276] width 18 height 107
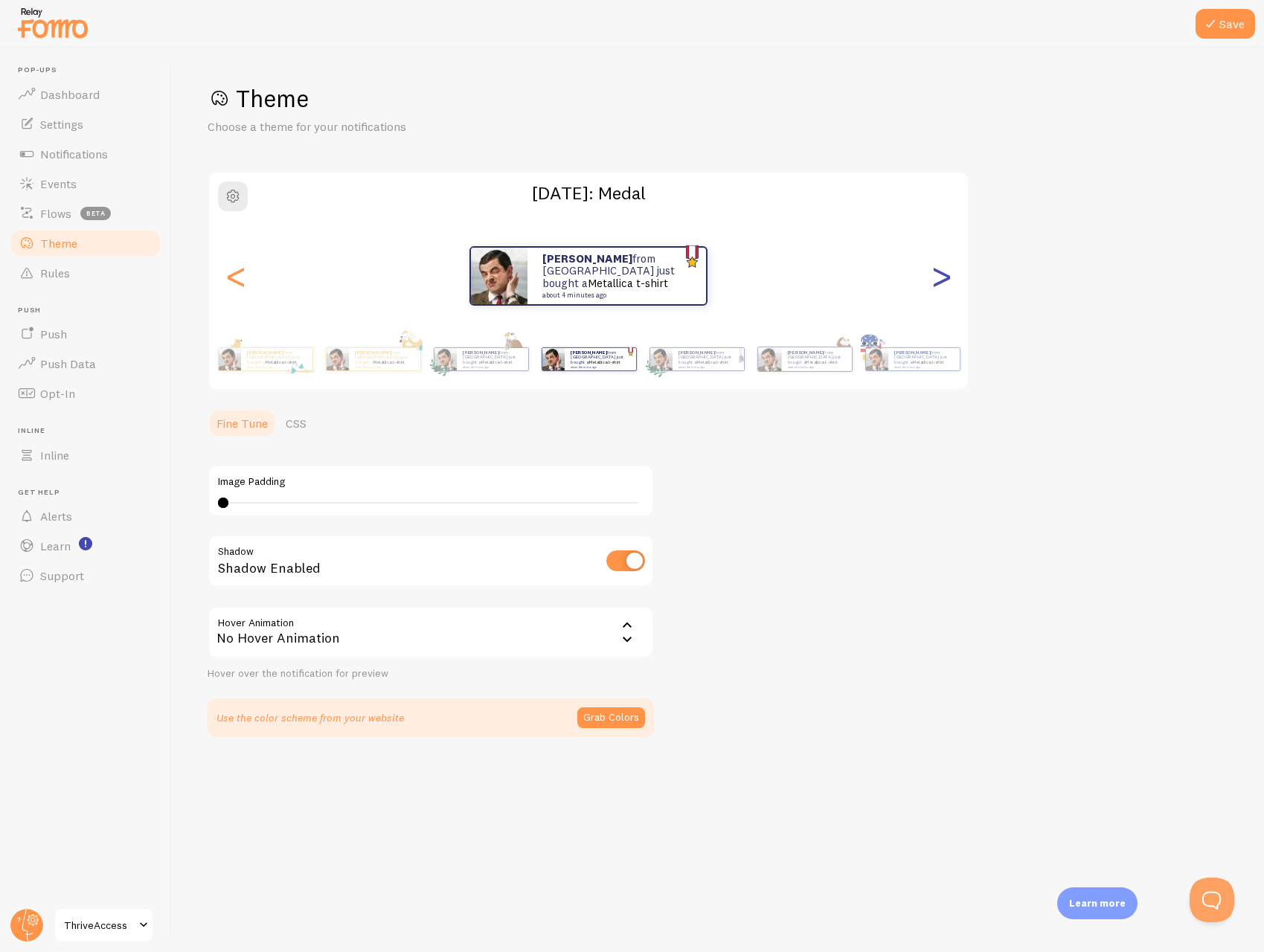
click at [941, 285] on div ">" at bounding box center [941, 276] width 18 height 107
click at [251, 288] on div "[PERSON_NAME] from [GEOGRAPHIC_DATA] just bought a Metallica t-shirt about 4 mi…" at bounding box center [588, 276] width 759 height 63
click at [235, 283] on div "<" at bounding box center [235, 276] width 18 height 107
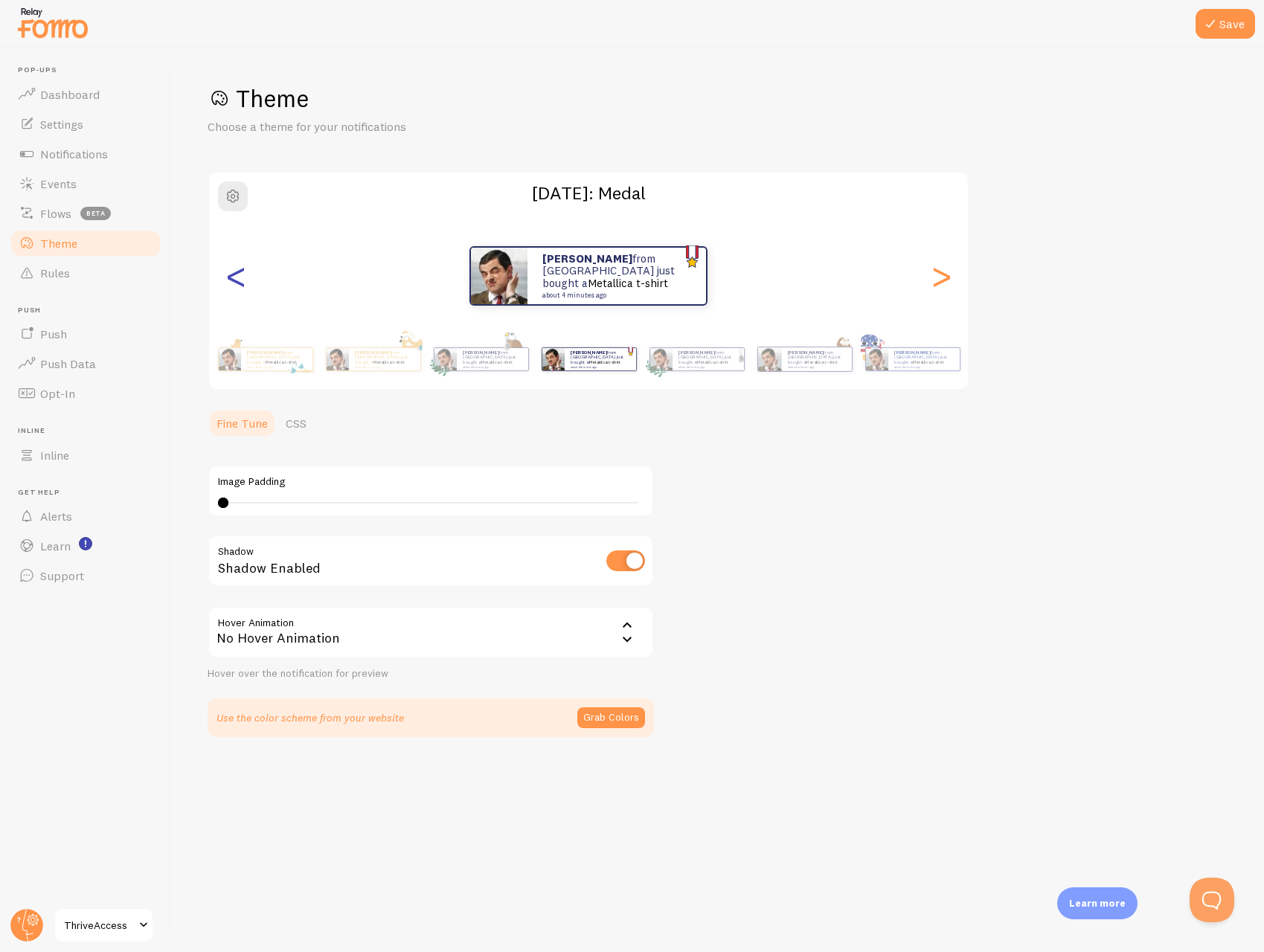
click at [235, 283] on div "<" at bounding box center [235, 276] width 18 height 107
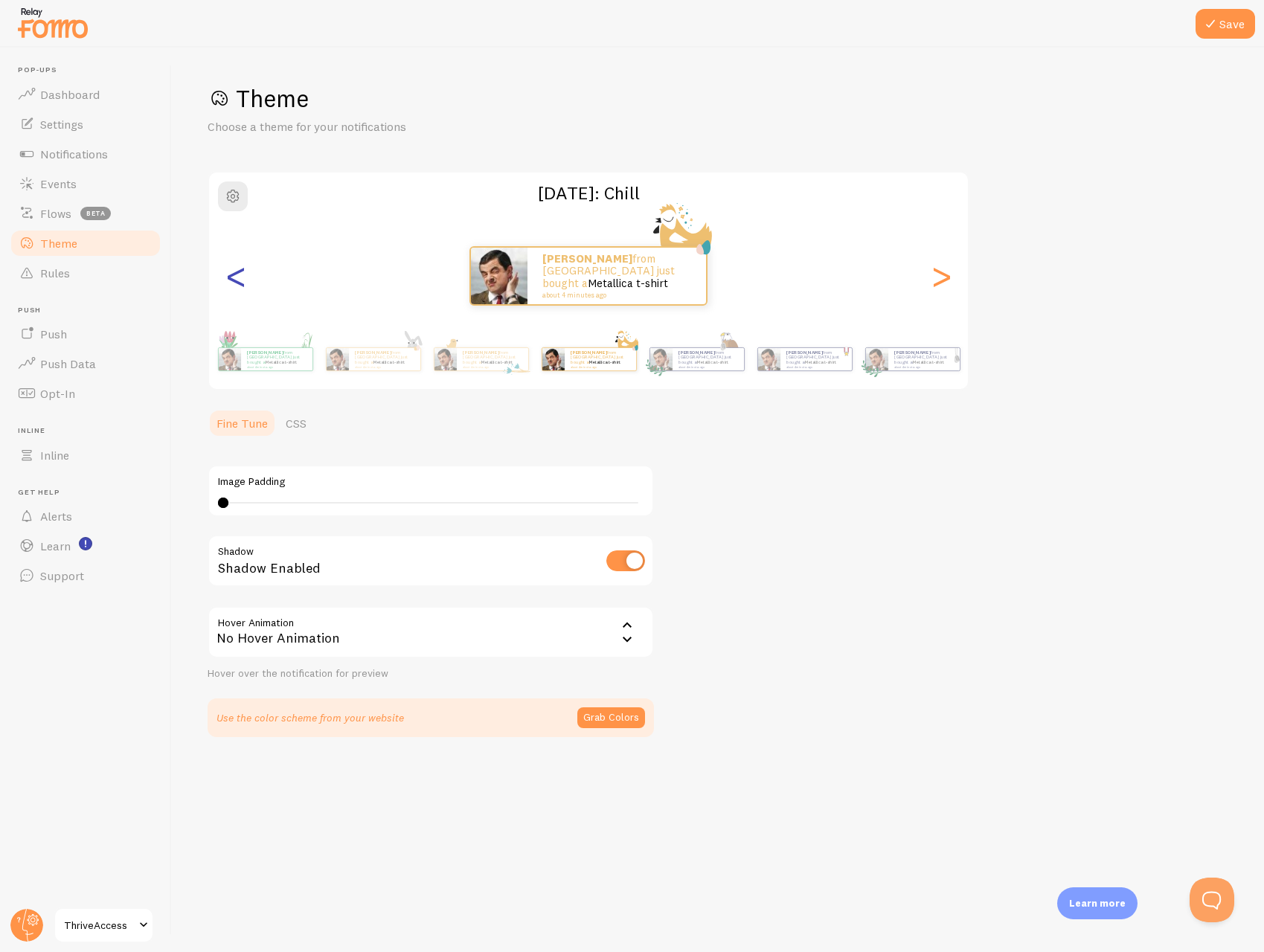
click at [235, 283] on div "<" at bounding box center [235, 276] width 18 height 107
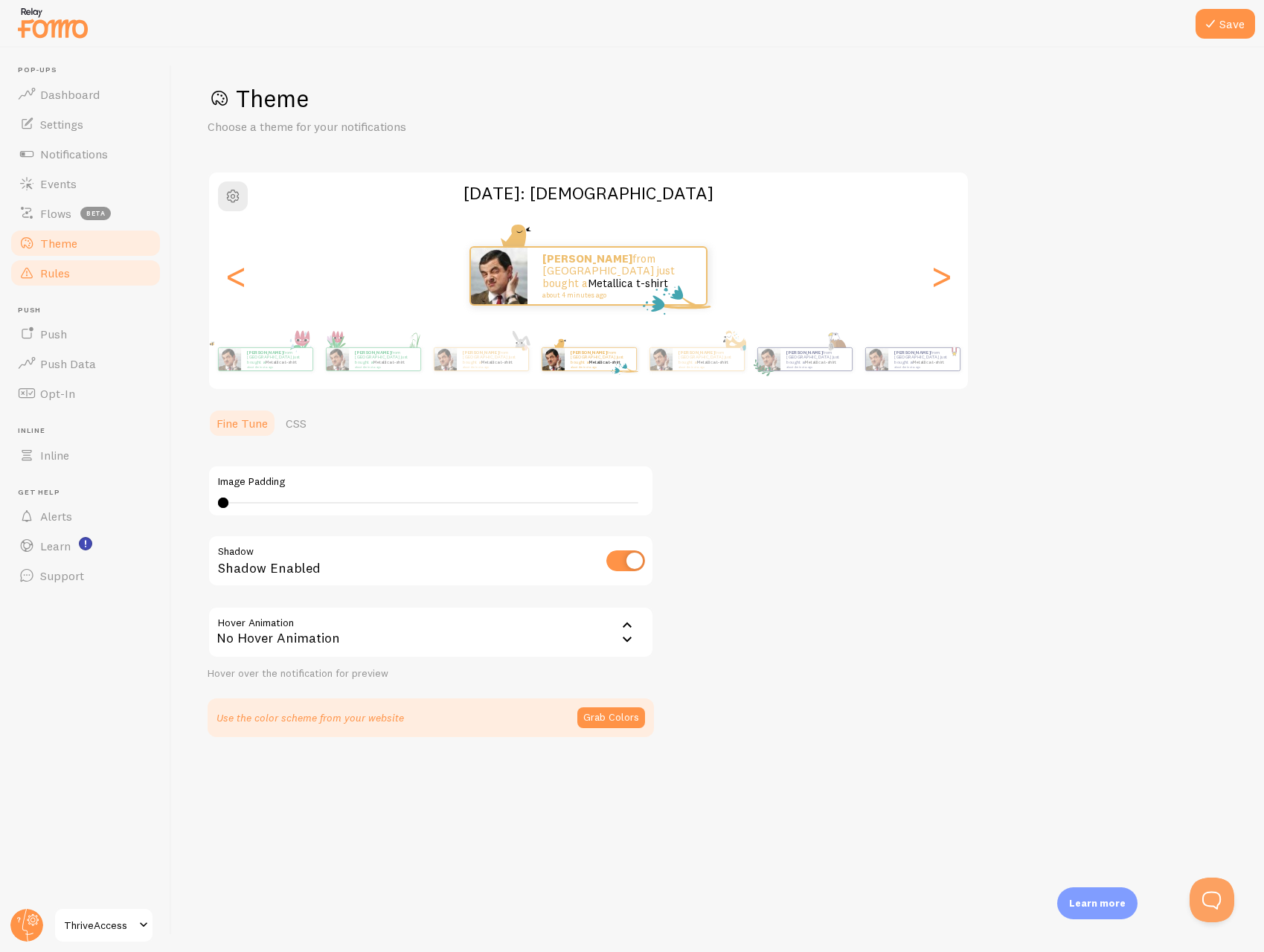
click at [113, 275] on link "Rules" at bounding box center [86, 272] width 153 height 30
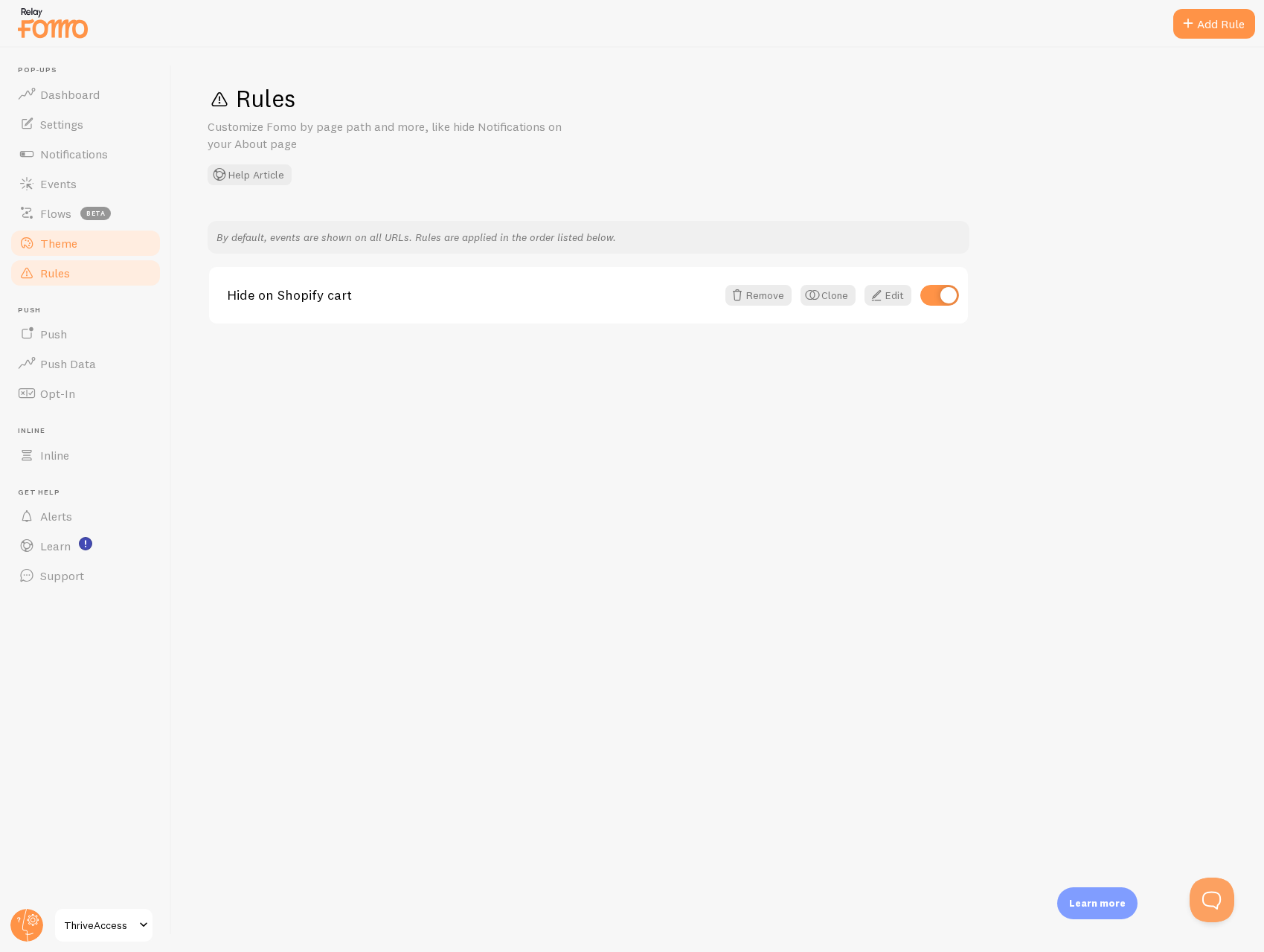
click at [119, 243] on link "Theme" at bounding box center [86, 243] width 153 height 30
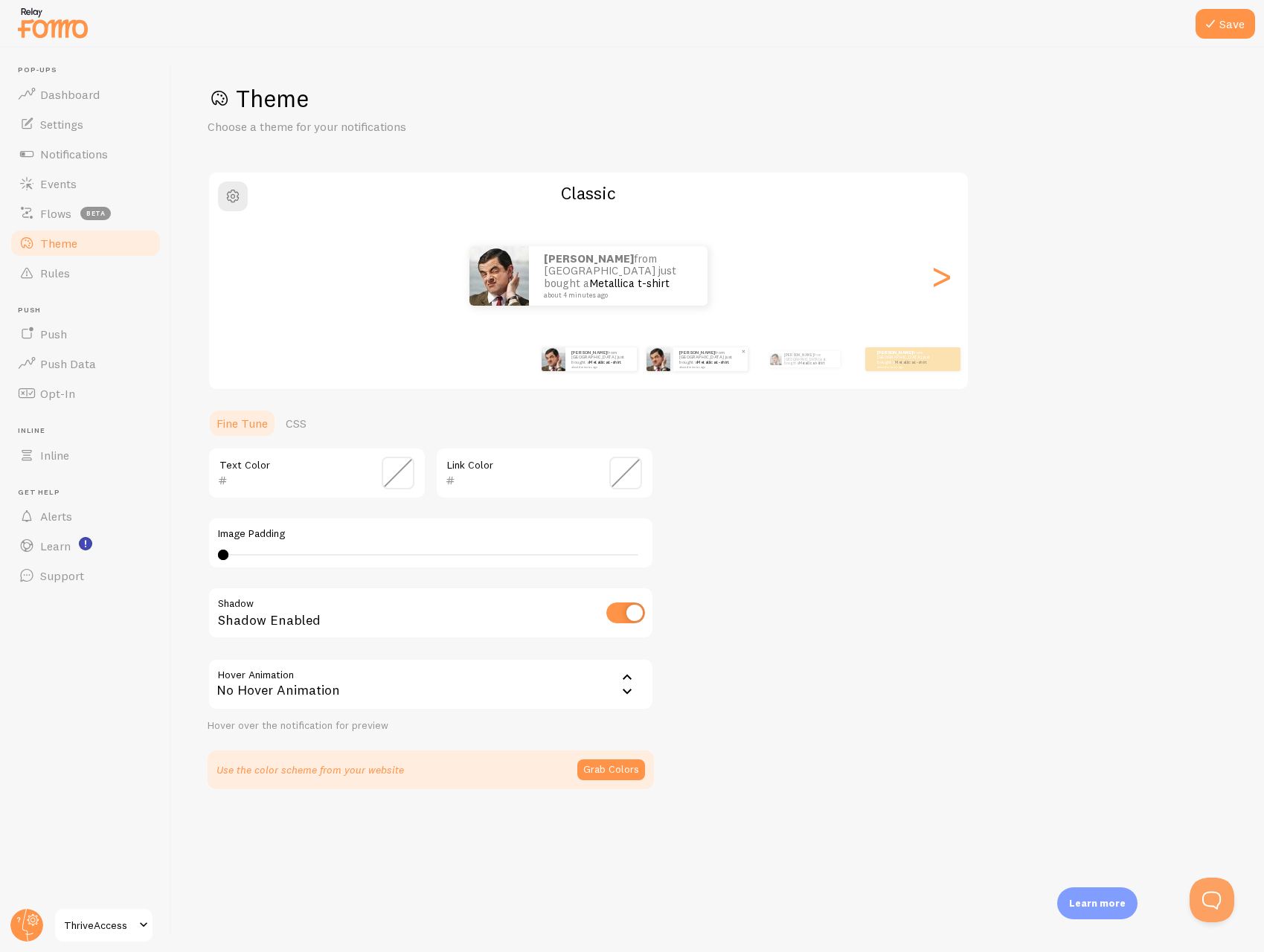
click at [678, 360] on div "[PERSON_NAME] from [GEOGRAPHIC_DATA] just bought a Metallica t-shirt about 4 mi…" at bounding box center [710, 359] width 75 height 24
click at [941, 277] on div ">" at bounding box center [941, 276] width 18 height 107
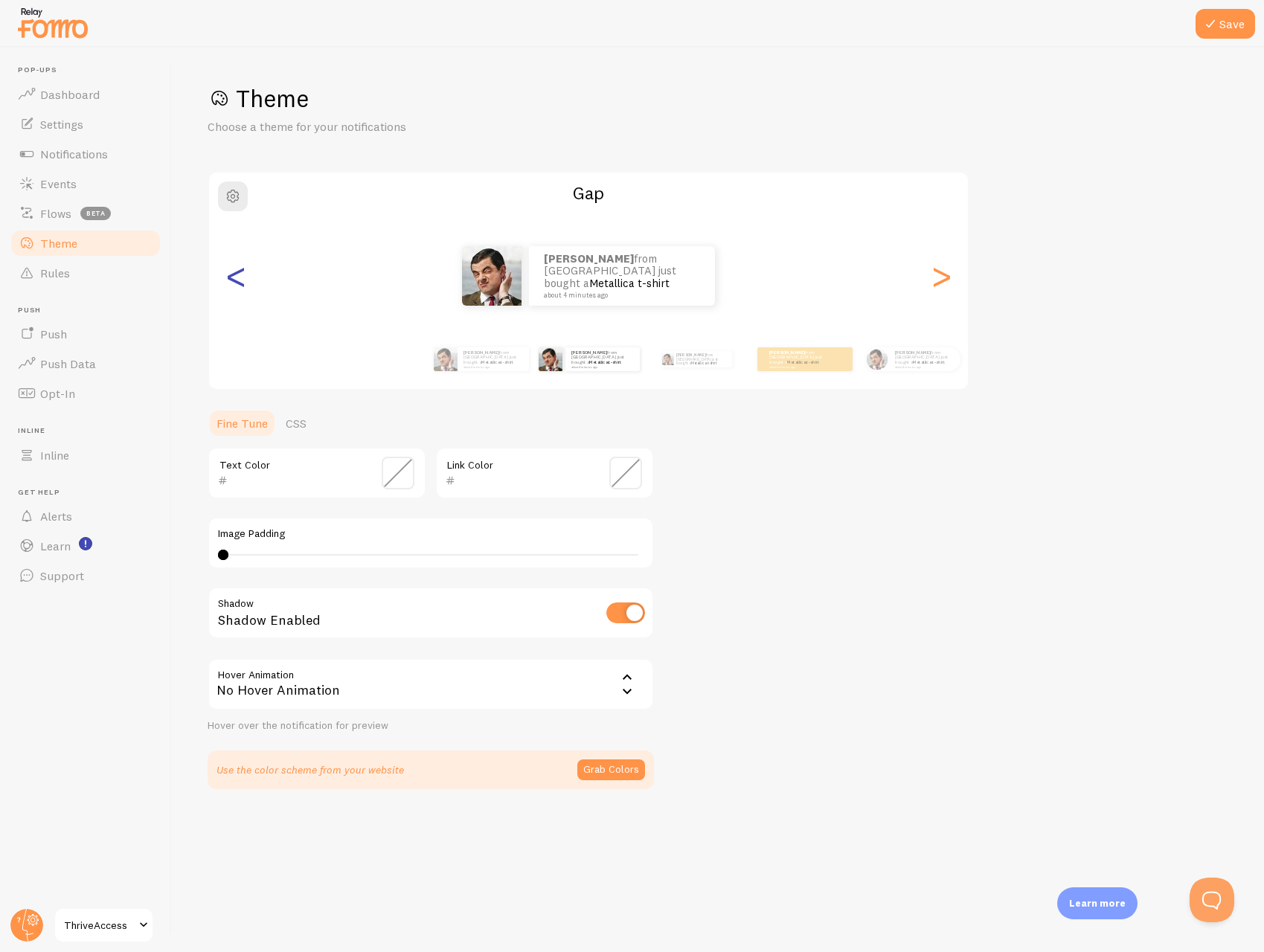
click at [239, 280] on div "<" at bounding box center [235, 276] width 18 height 107
click at [227, 279] on div "<" at bounding box center [235, 276] width 18 height 107
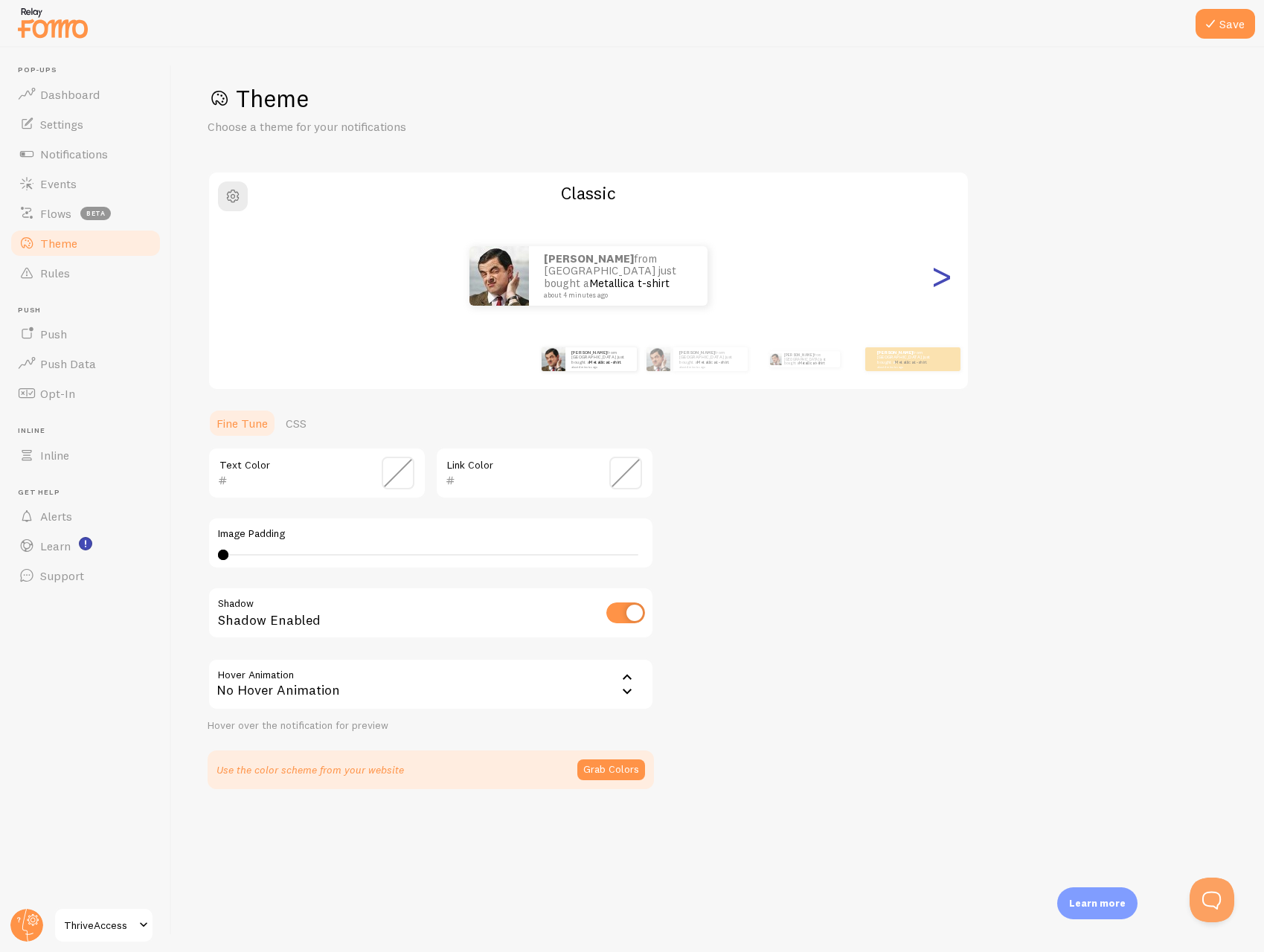
click at [934, 274] on div ">" at bounding box center [941, 276] width 18 height 107
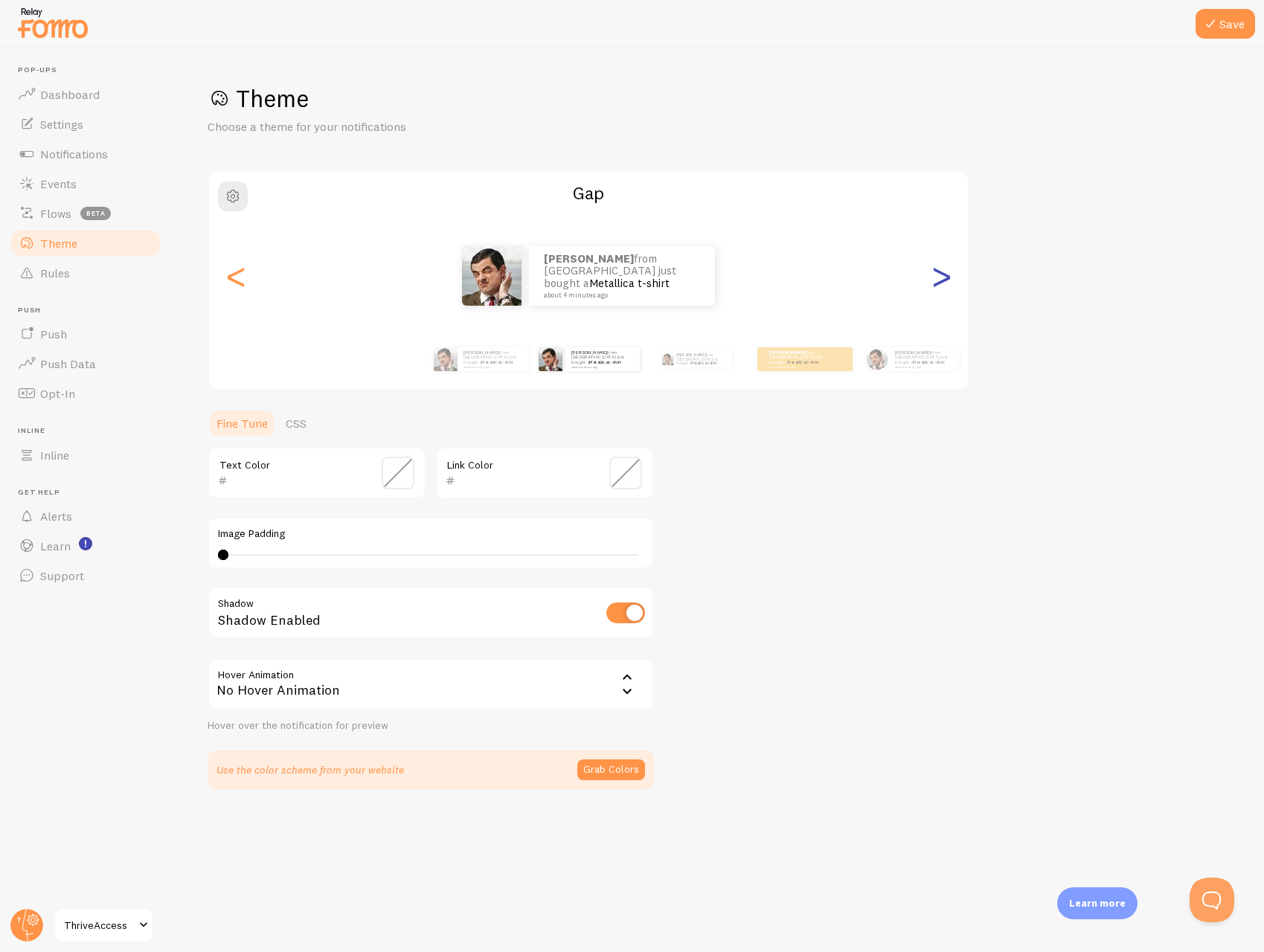
click at [934, 274] on div ">" at bounding box center [941, 276] width 18 height 107
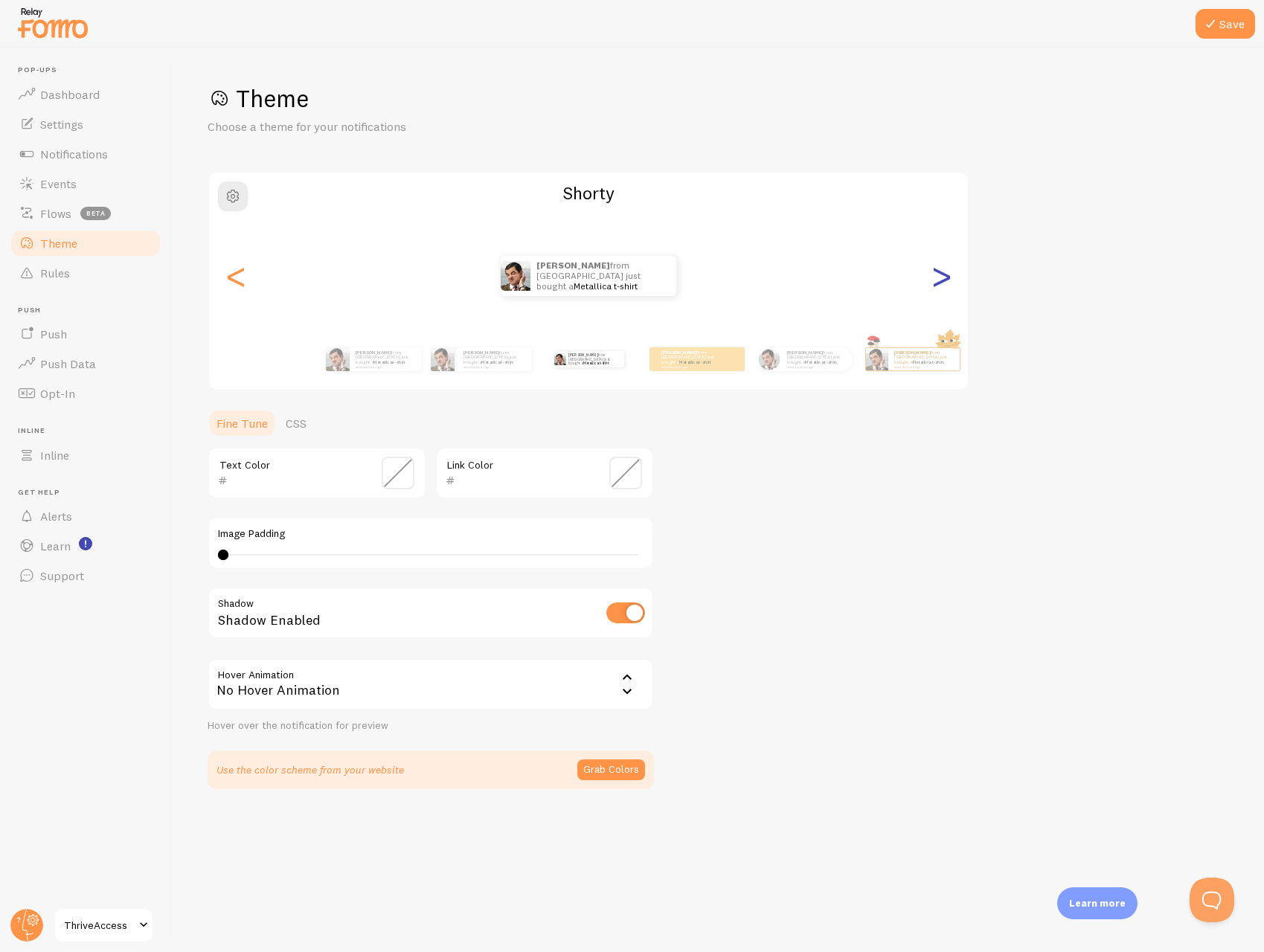
click at [934, 274] on div ">" at bounding box center [941, 276] width 18 height 107
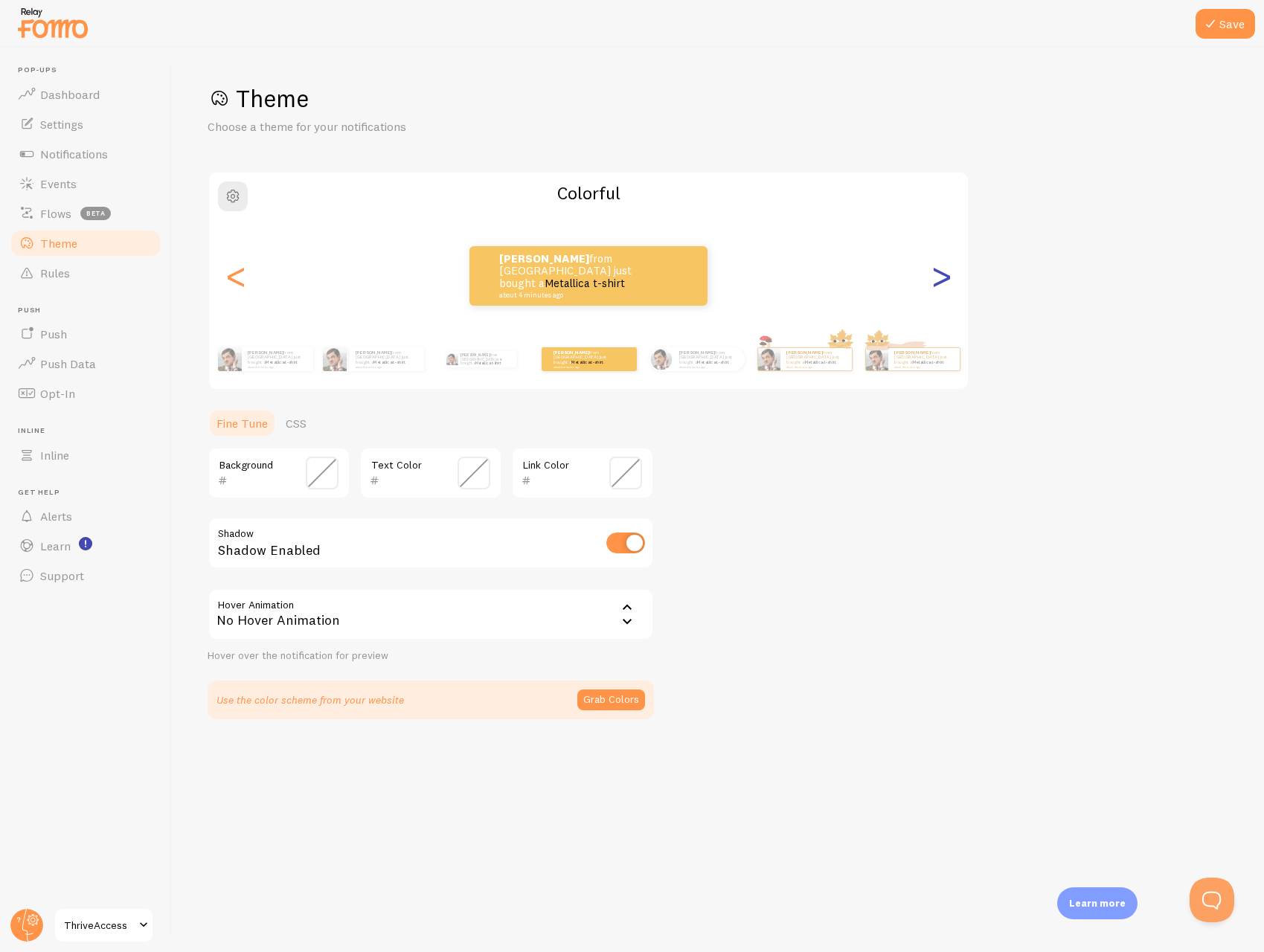
click at [934, 274] on div ">" at bounding box center [941, 276] width 18 height 107
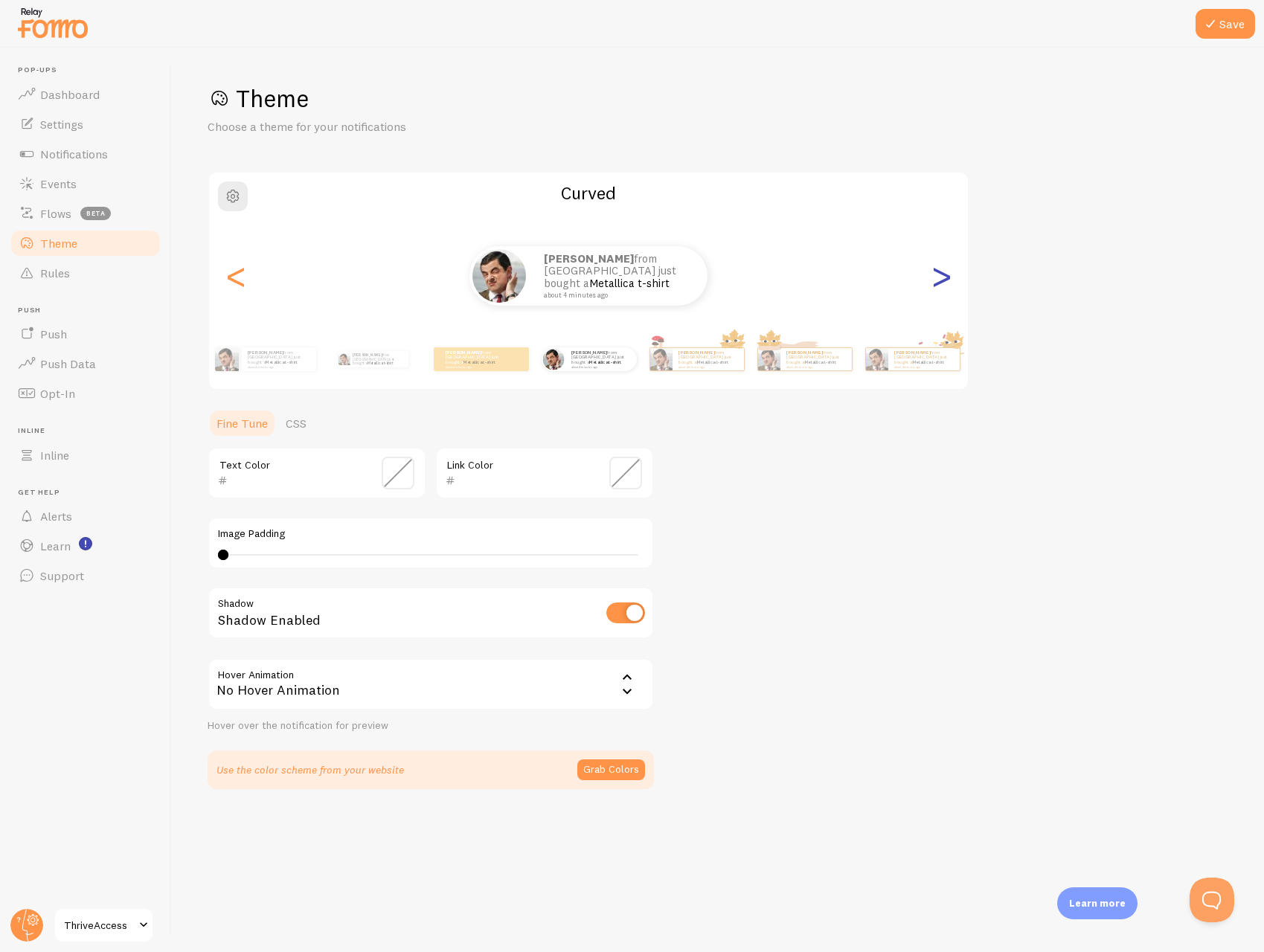
click at [934, 274] on div ">" at bounding box center [941, 276] width 18 height 107
type input "0"
